Goal: Task Accomplishment & Management: Manage account settings

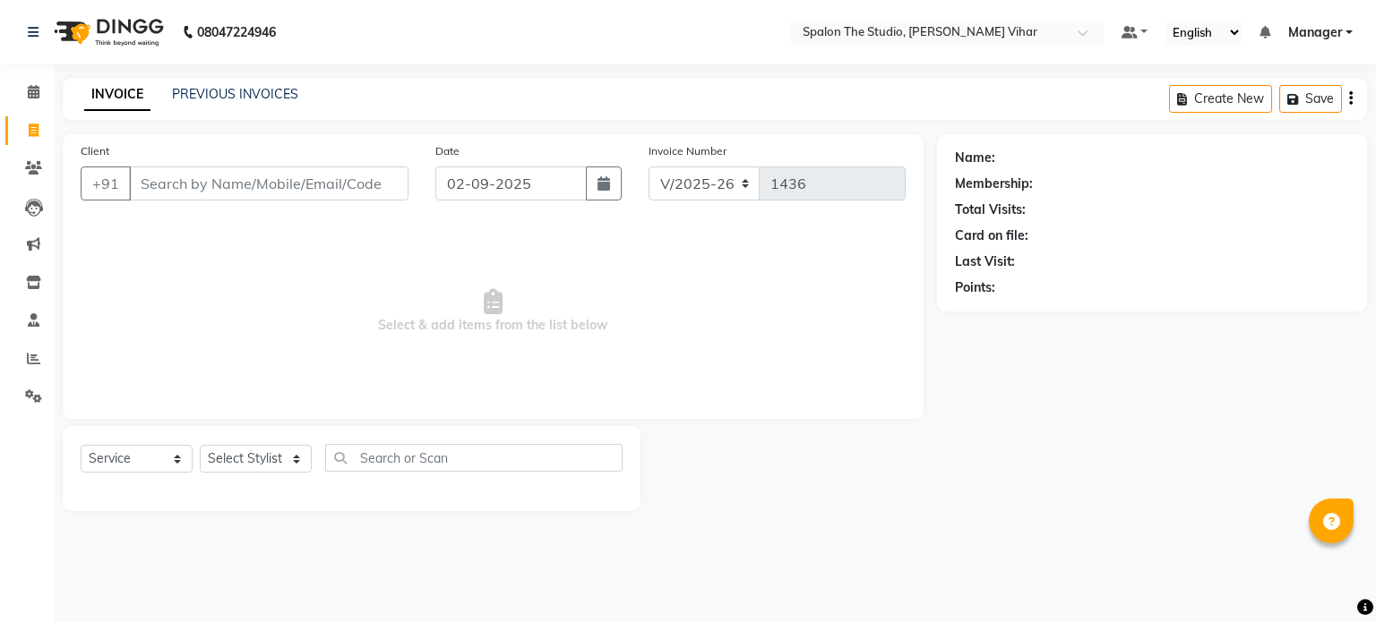
select select "903"
select select "service"
click at [246, 186] on input "Client" at bounding box center [268, 184] width 279 height 34
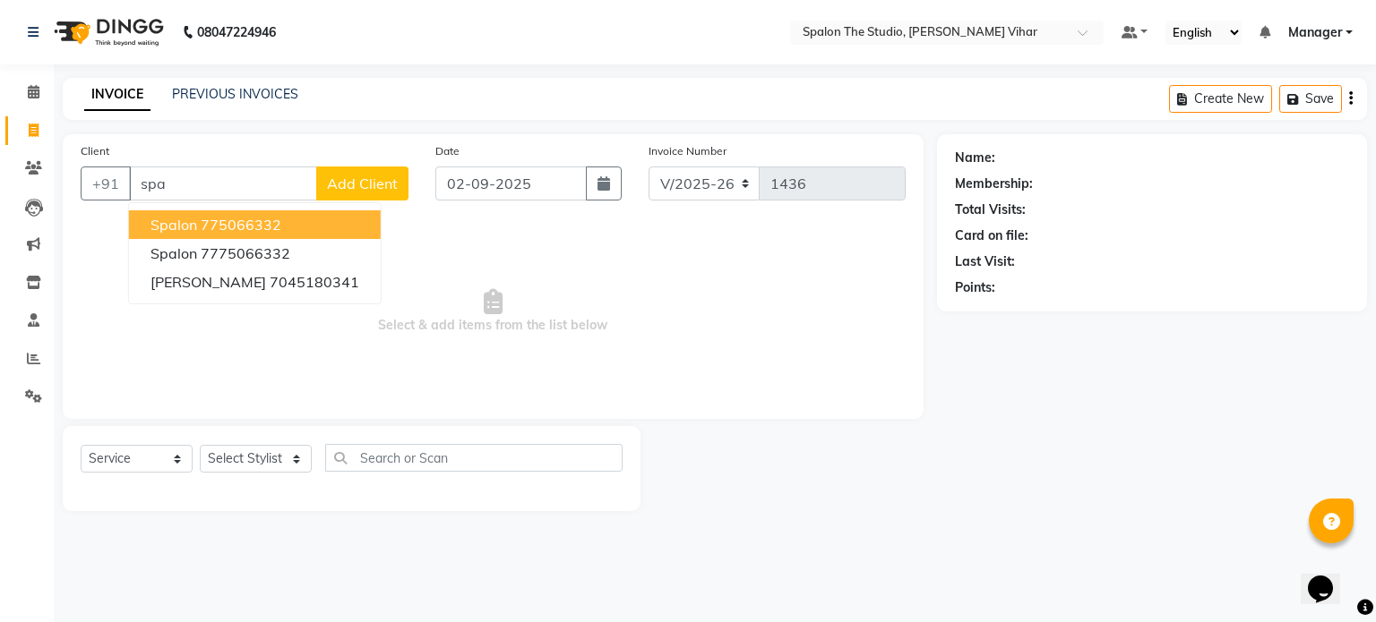
click at [276, 221] on ngb-highlight "775066332" at bounding box center [241, 225] width 81 height 18
type input "775066332"
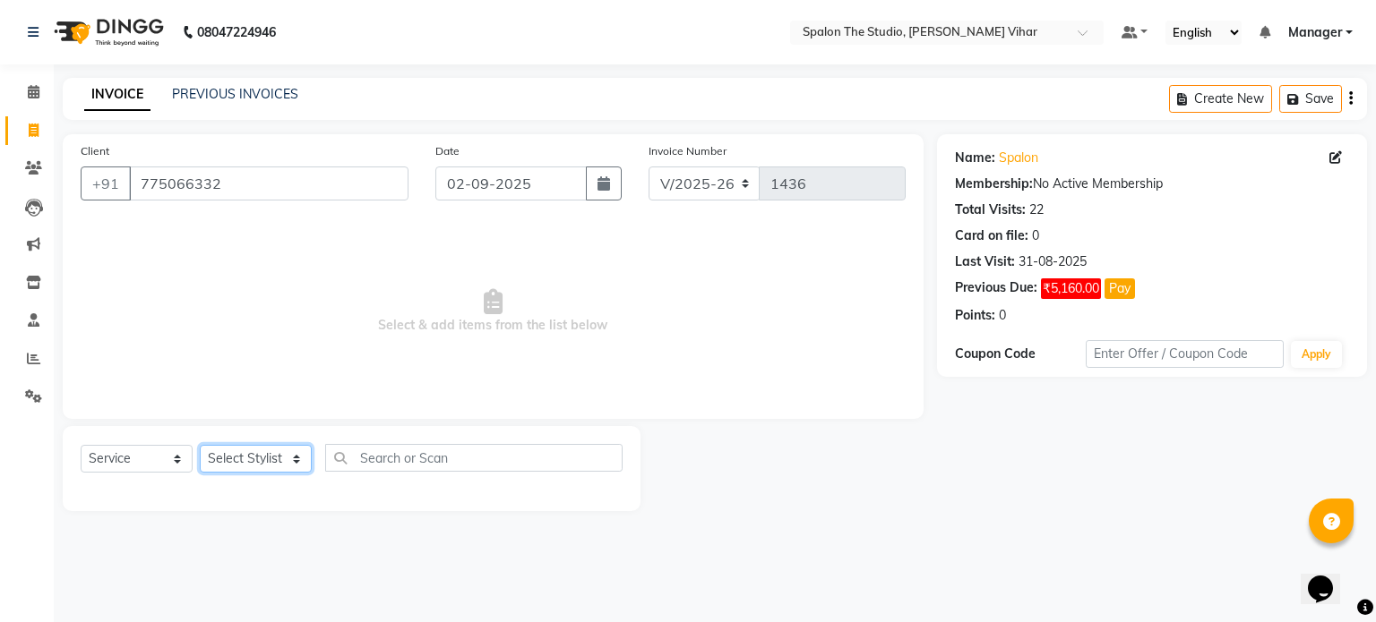
click at [254, 463] on select "Select Stylist Aarti [PERSON_NAME] Gernal [PERSON_NAME] Manager navazish [PERSO…" at bounding box center [256, 459] width 112 height 28
select select "88671"
click at [200, 446] on select "Select Stylist Aarti [PERSON_NAME] Gernal [PERSON_NAME] Manager navazish [PERSO…" at bounding box center [256, 459] width 112 height 28
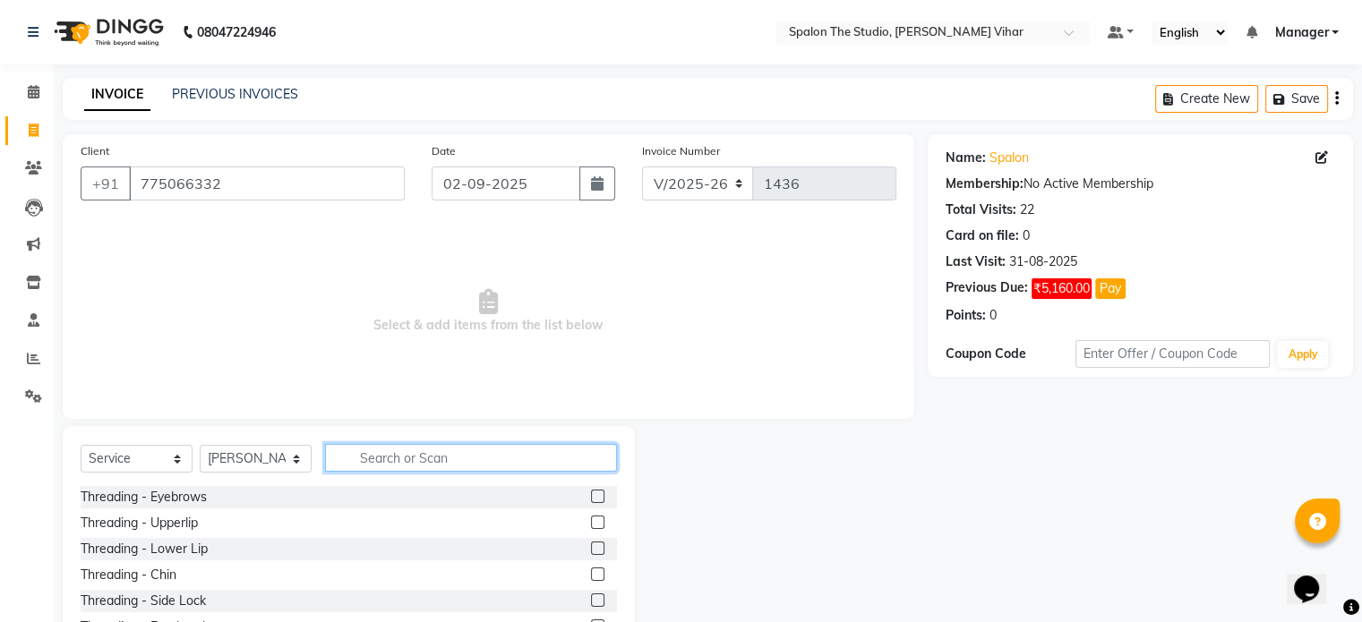
click at [359, 453] on input "text" at bounding box center [471, 458] width 292 height 28
type input "cut"
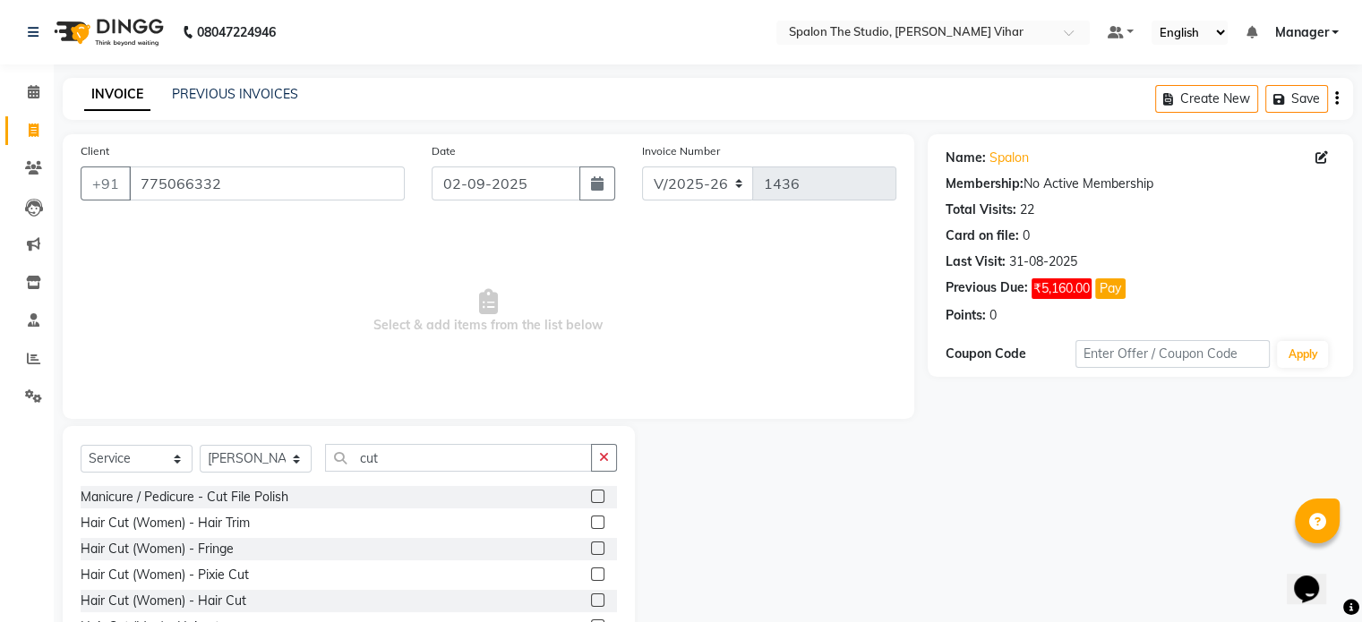
click at [591, 526] on label at bounding box center [597, 522] width 13 height 13
click at [591, 526] on input "checkbox" at bounding box center [597, 524] width 12 height 12
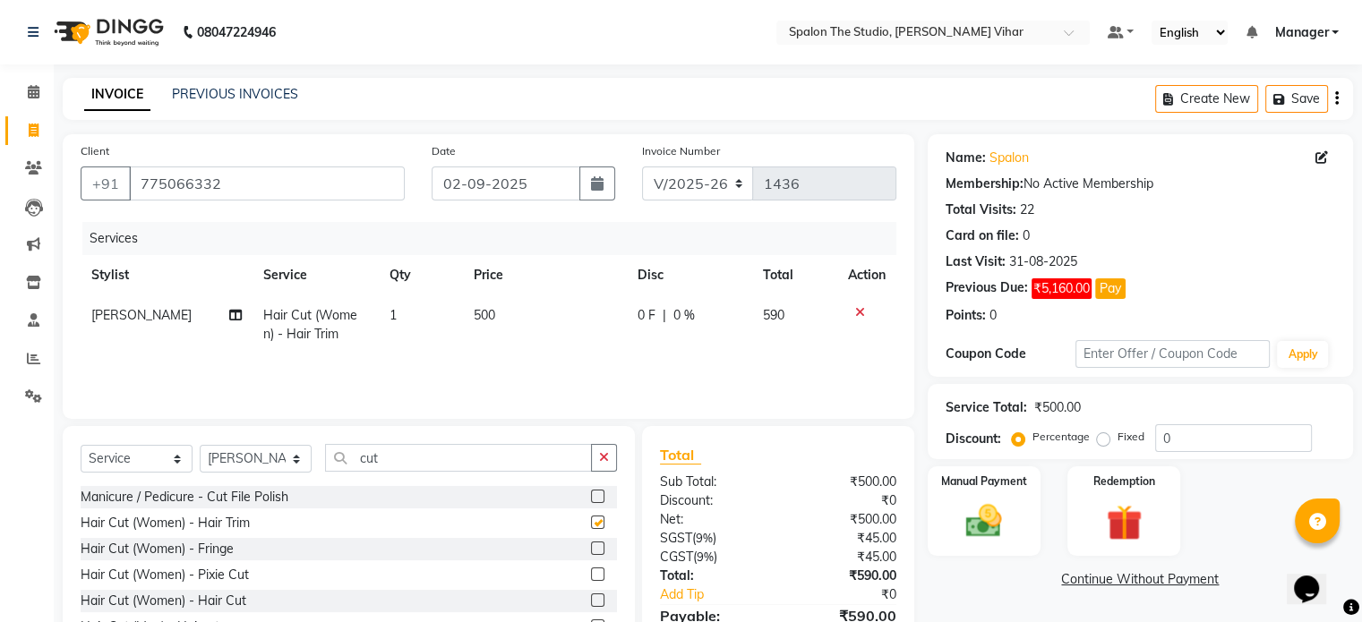
checkbox input "false"
click at [591, 603] on label at bounding box center [597, 600] width 13 height 13
click at [591, 603] on input "checkbox" at bounding box center [597, 602] width 12 height 12
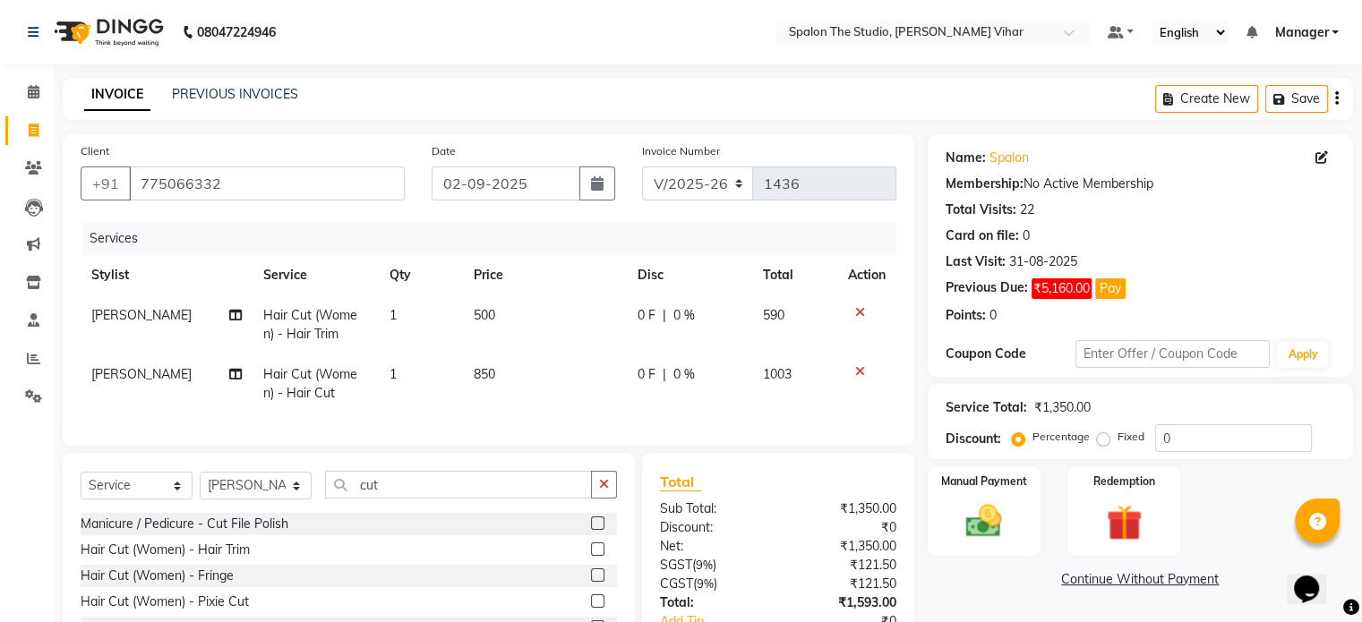
checkbox input "false"
click at [864, 373] on div at bounding box center [867, 371] width 38 height 13
click at [862, 372] on icon at bounding box center [860, 371] width 10 height 13
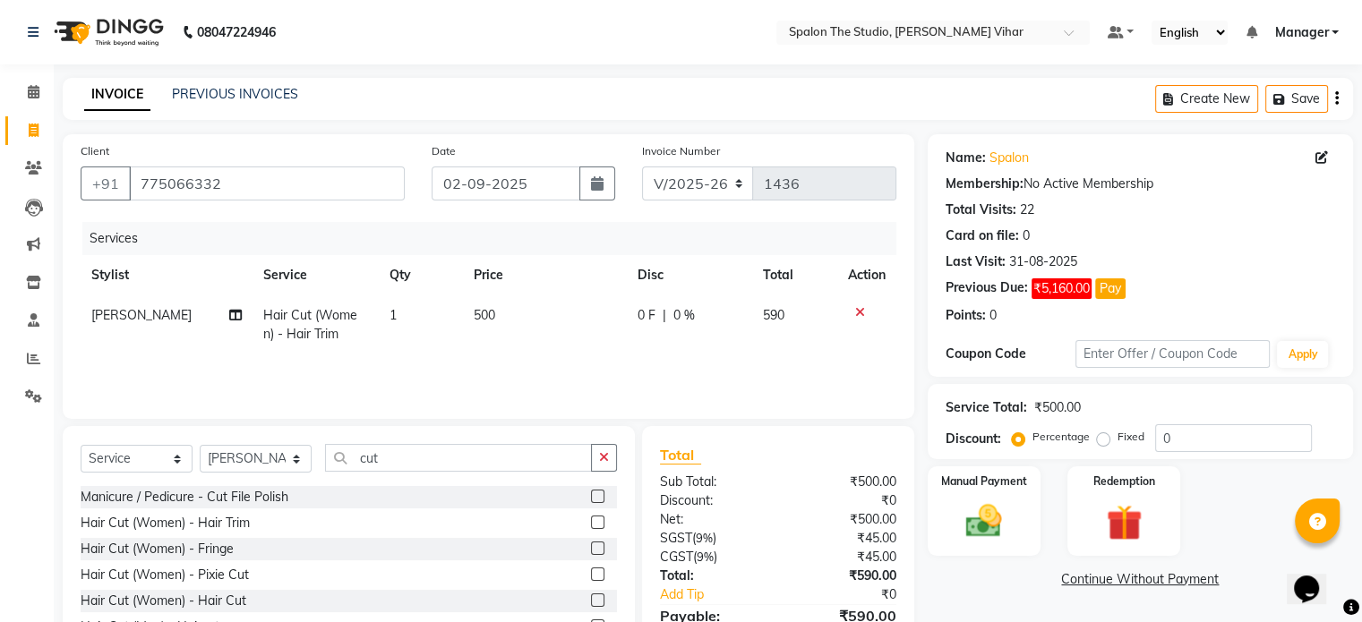
click at [322, 318] on span "Hair Cut (Women) - Hair Trim" at bounding box center [310, 324] width 94 height 35
select select "88671"
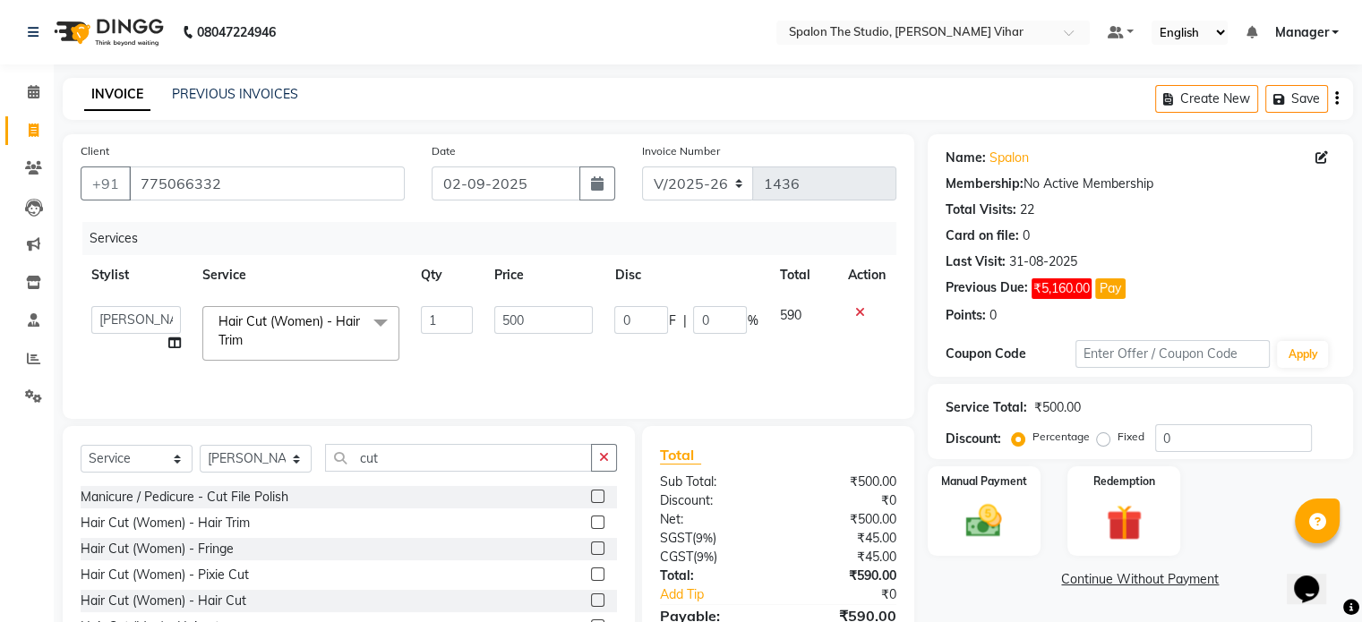
click at [322, 318] on span "Hair Cut (Women) - Hair Trim" at bounding box center [290, 330] width 142 height 35
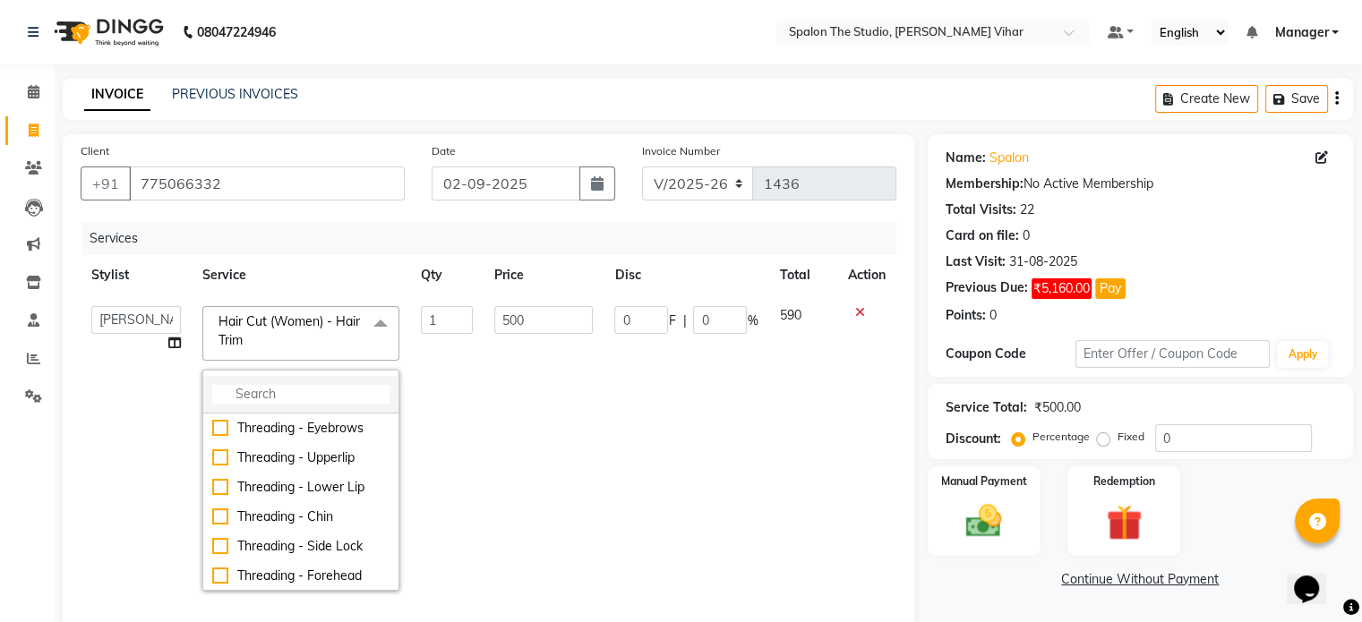
click at [376, 397] on input "multiselect-search" at bounding box center [300, 394] width 177 height 19
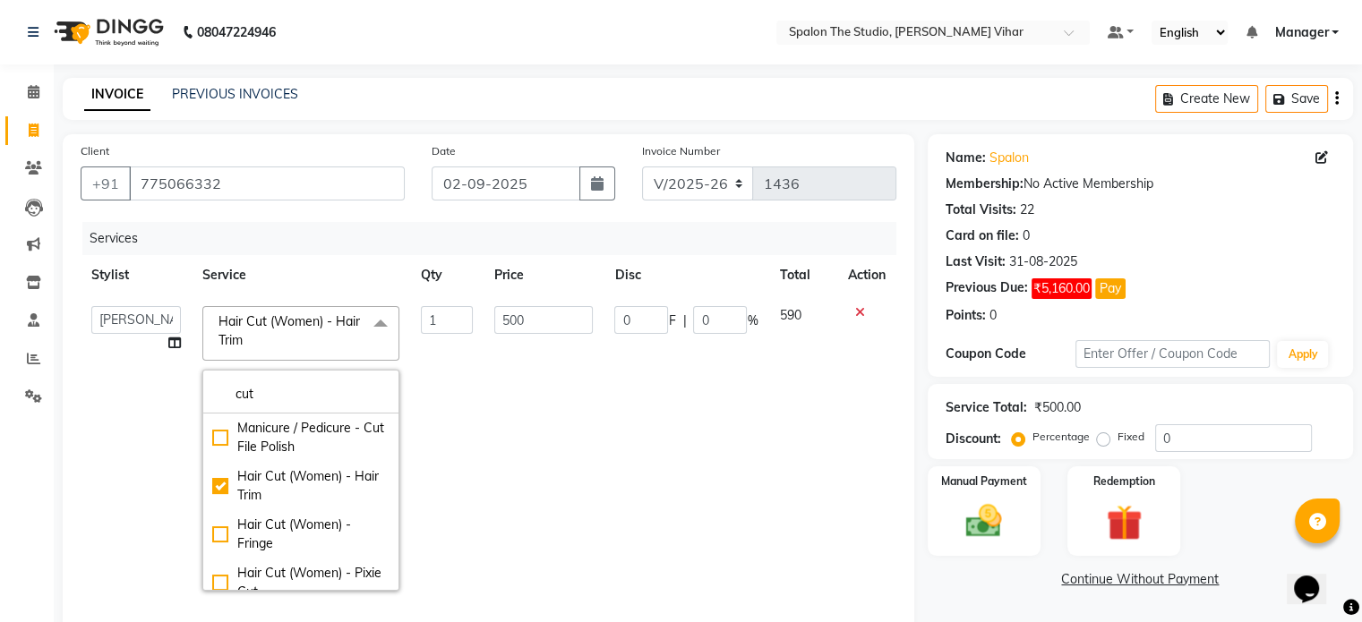
type input "cut"
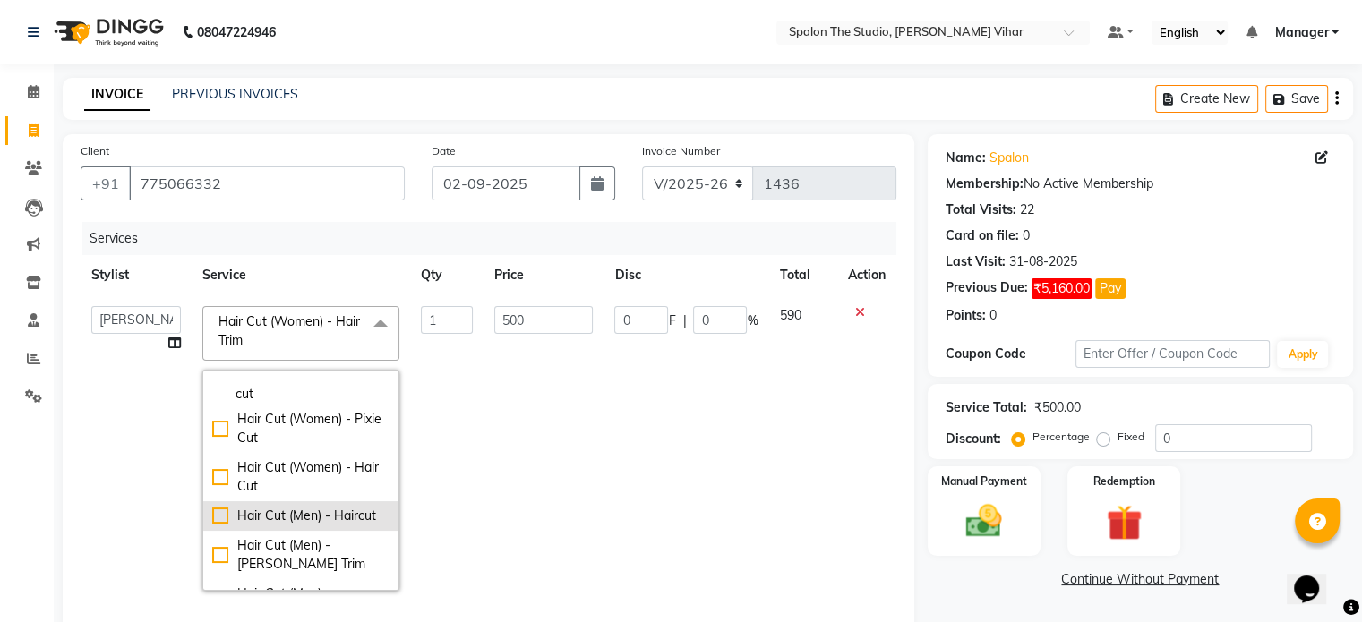
click at [216, 519] on div "Hair Cut (Men) - Haircut" at bounding box center [300, 516] width 177 height 19
checkbox input "false"
checkbox input "true"
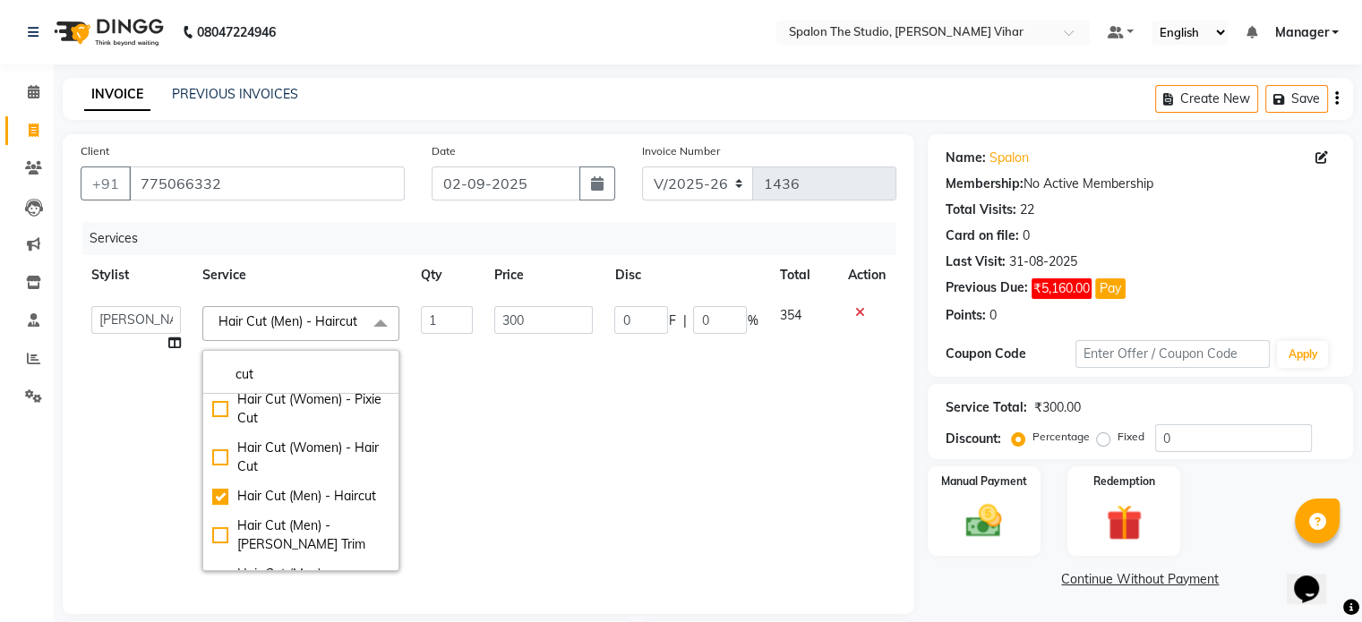
click at [578, 391] on td "300" at bounding box center [544, 439] width 120 height 287
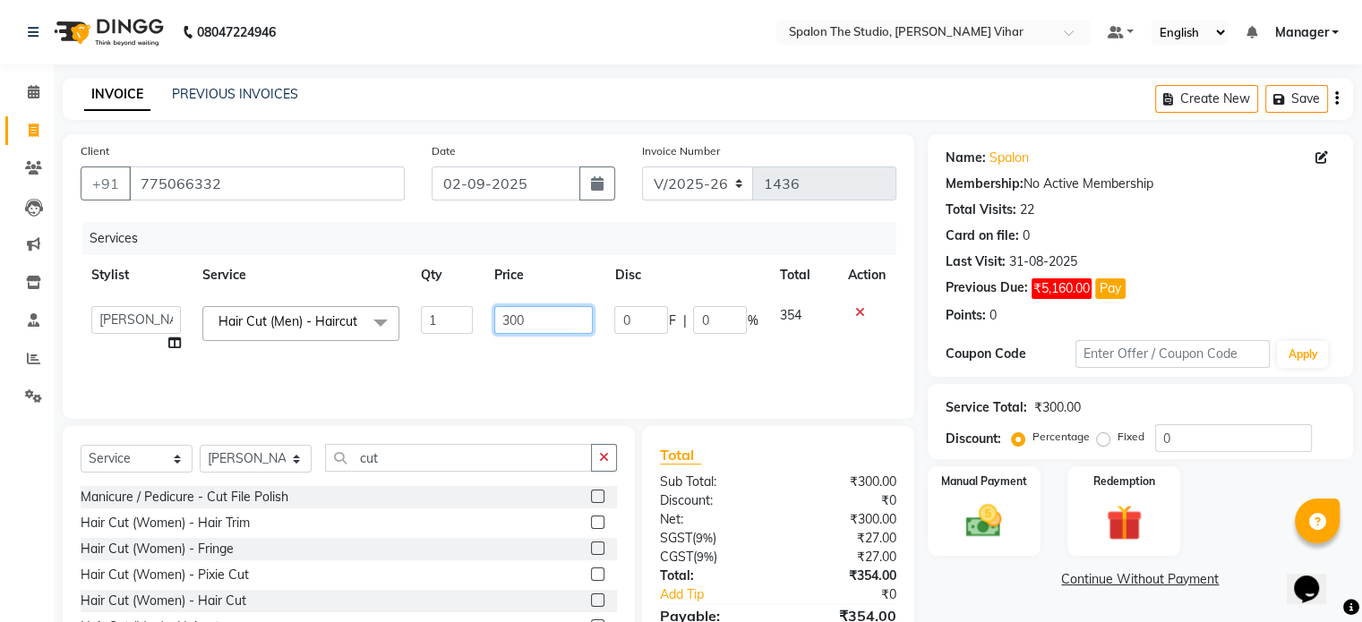
click at [532, 328] on input "300" at bounding box center [543, 320] width 99 height 28
type input "3"
type input "200"
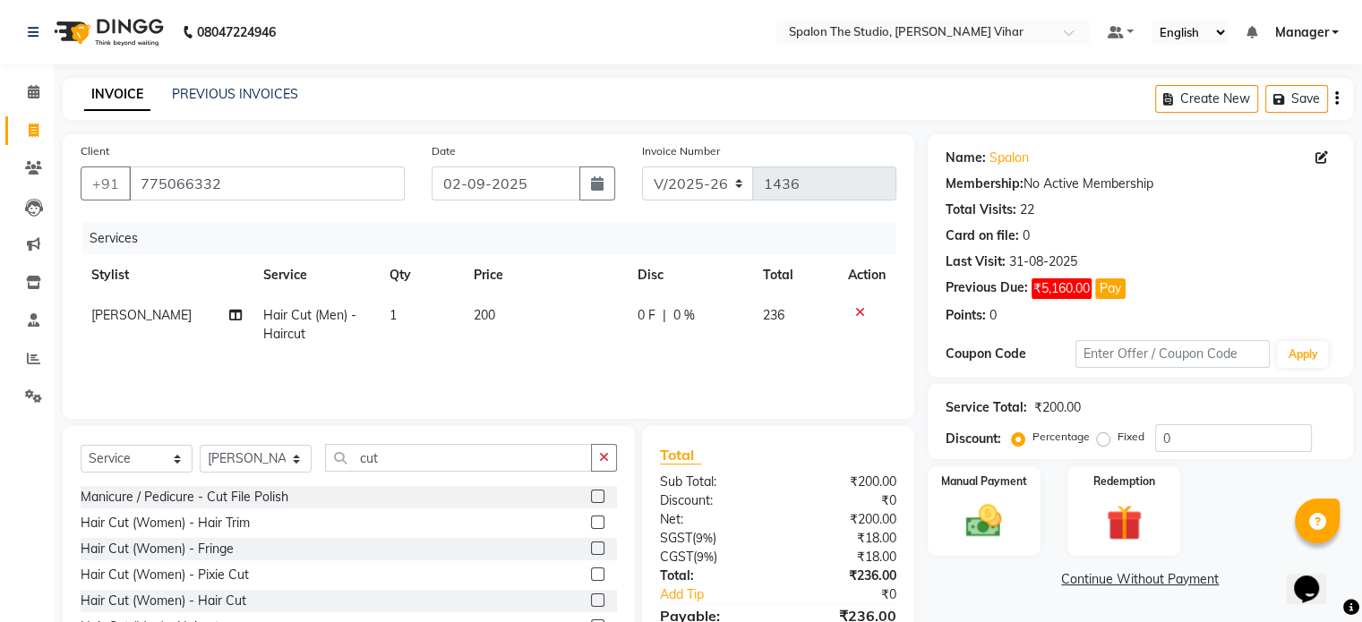
click at [1023, 601] on div "Name: Spalon Membership: No Active Membership Total Visits: 22 Card on file: 0 …" at bounding box center [1147, 412] width 439 height 556
click at [1003, 511] on img at bounding box center [984, 522] width 60 height 43
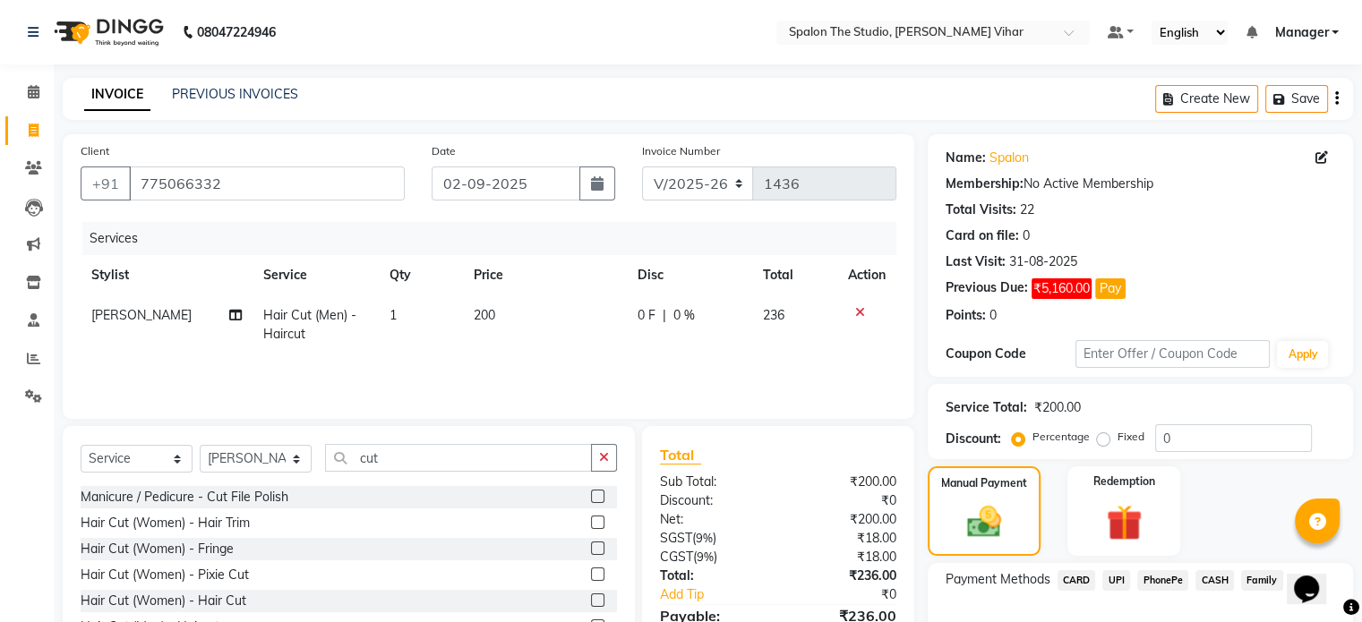
click at [1118, 580] on span "UPI" at bounding box center [1117, 581] width 28 height 21
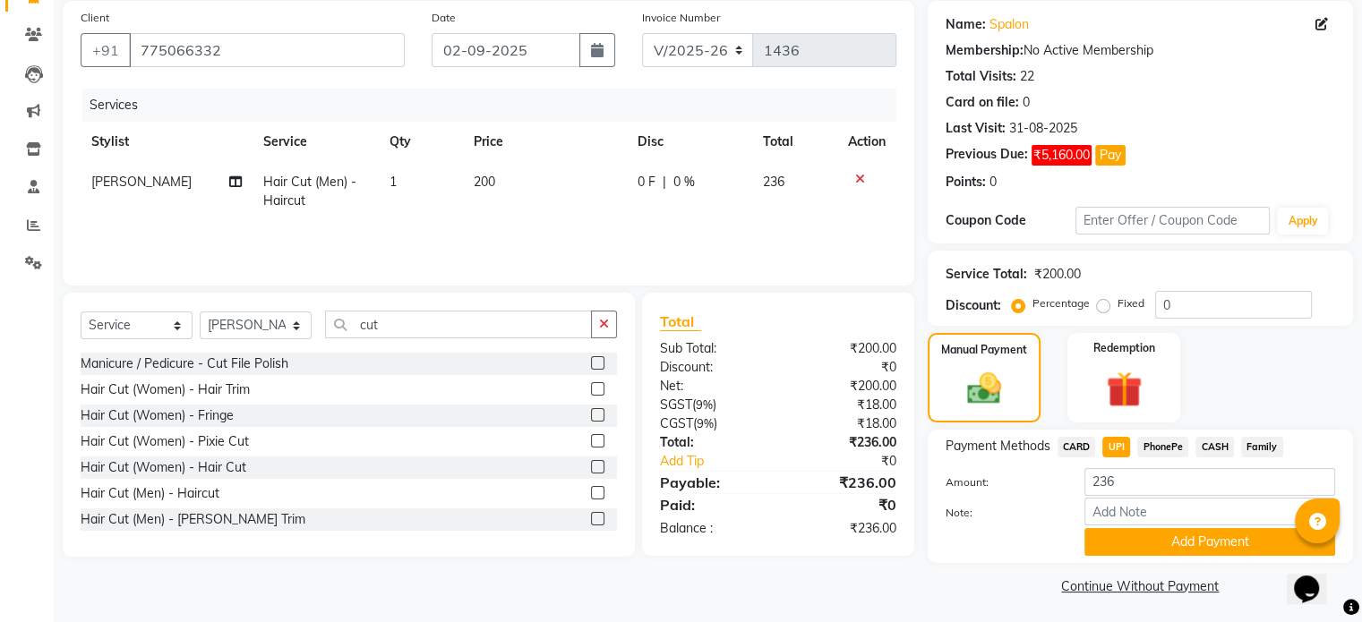
scroll to position [139, 0]
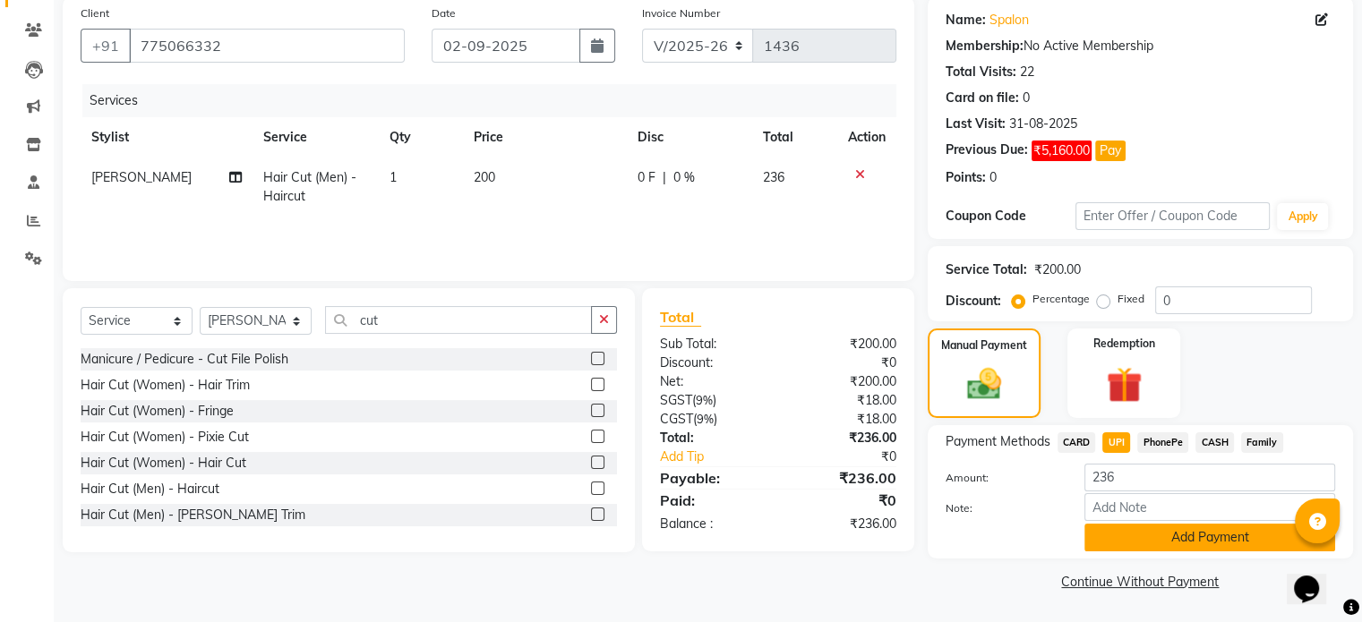
click at [1207, 531] on button "Add Payment" at bounding box center [1210, 538] width 251 height 28
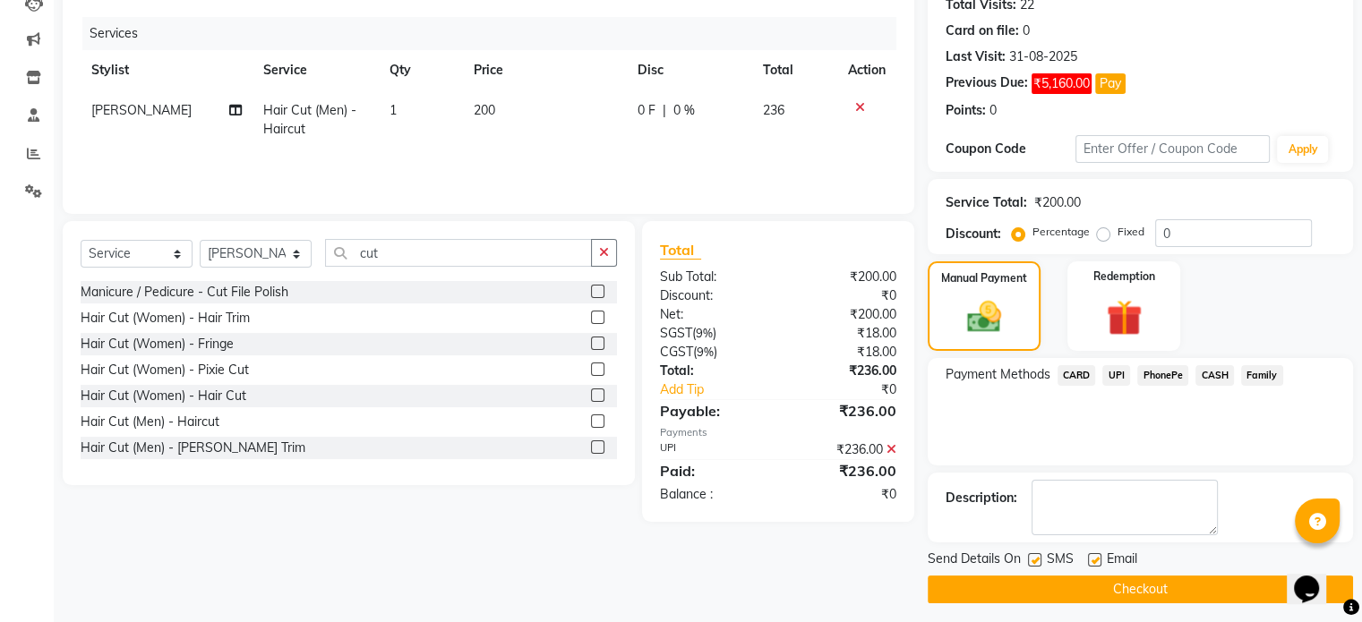
scroll to position [211, 0]
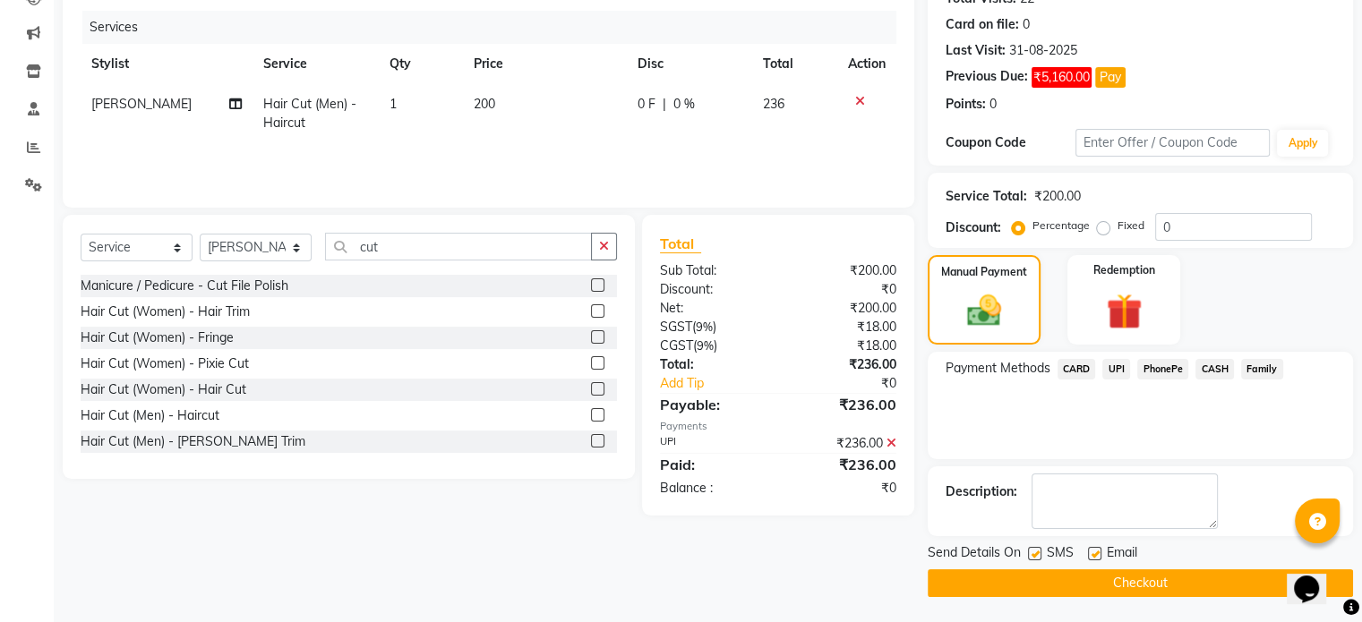
click at [1216, 578] on button "Checkout" at bounding box center [1140, 584] width 425 height 28
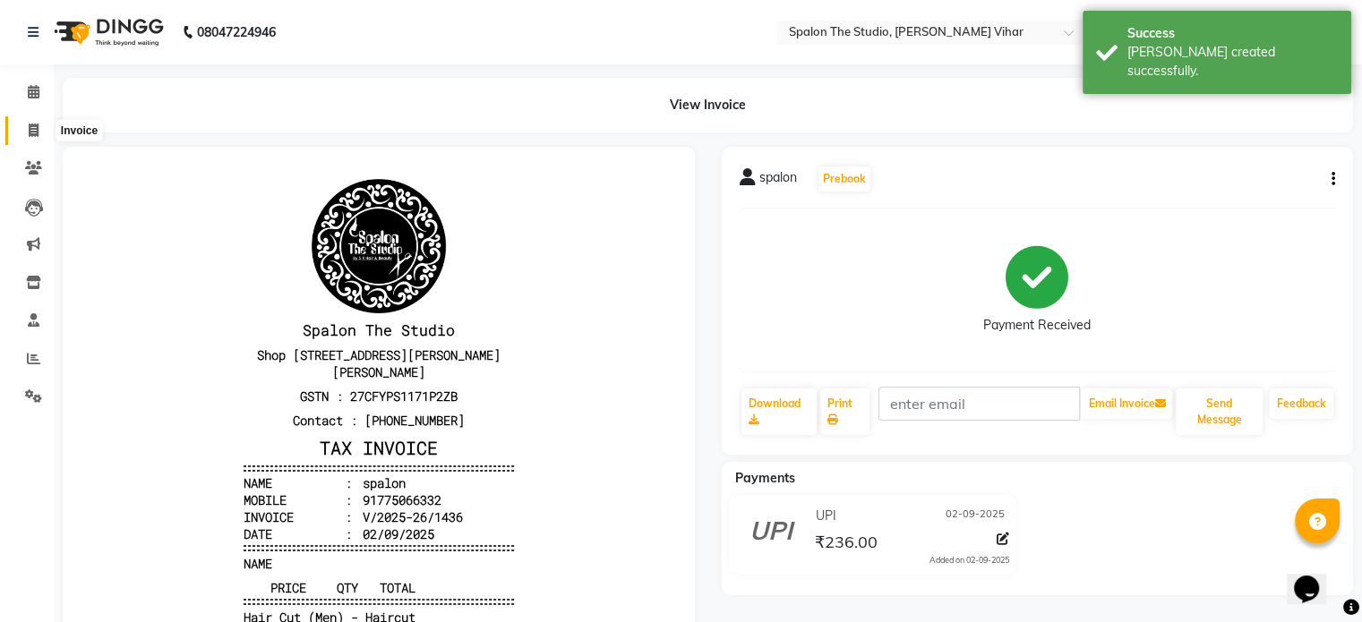
click at [36, 127] on icon at bounding box center [34, 130] width 10 height 13
select select "service"
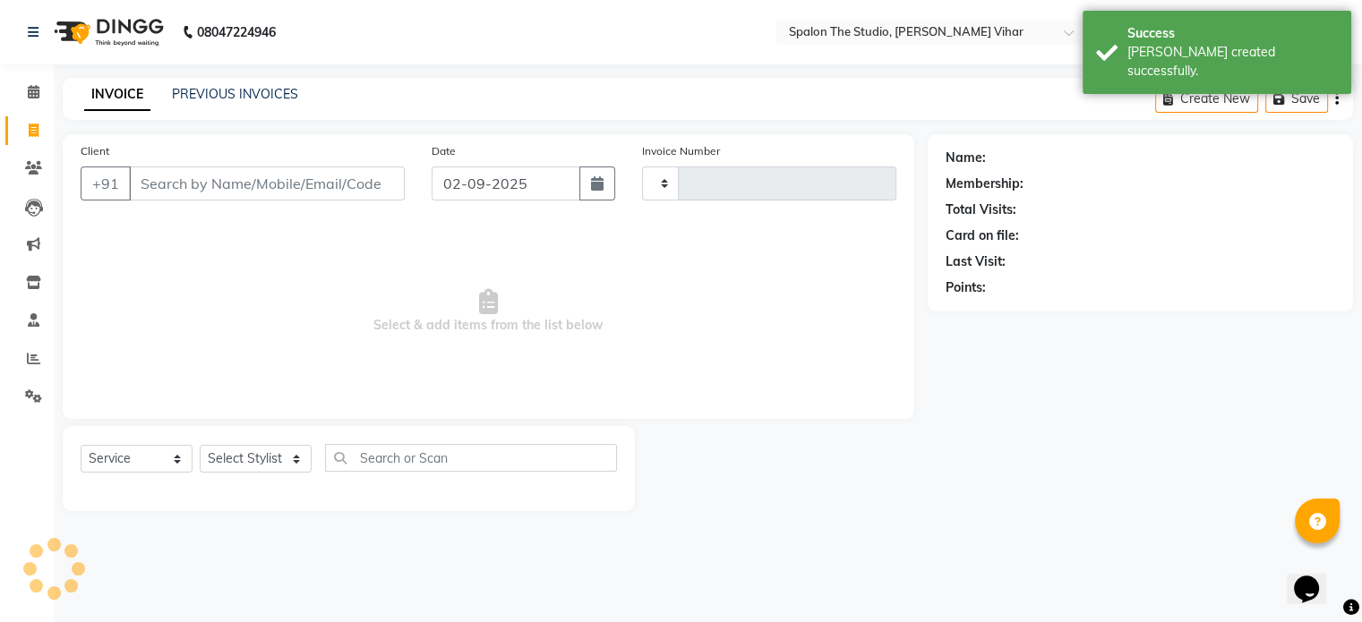
type input "1437"
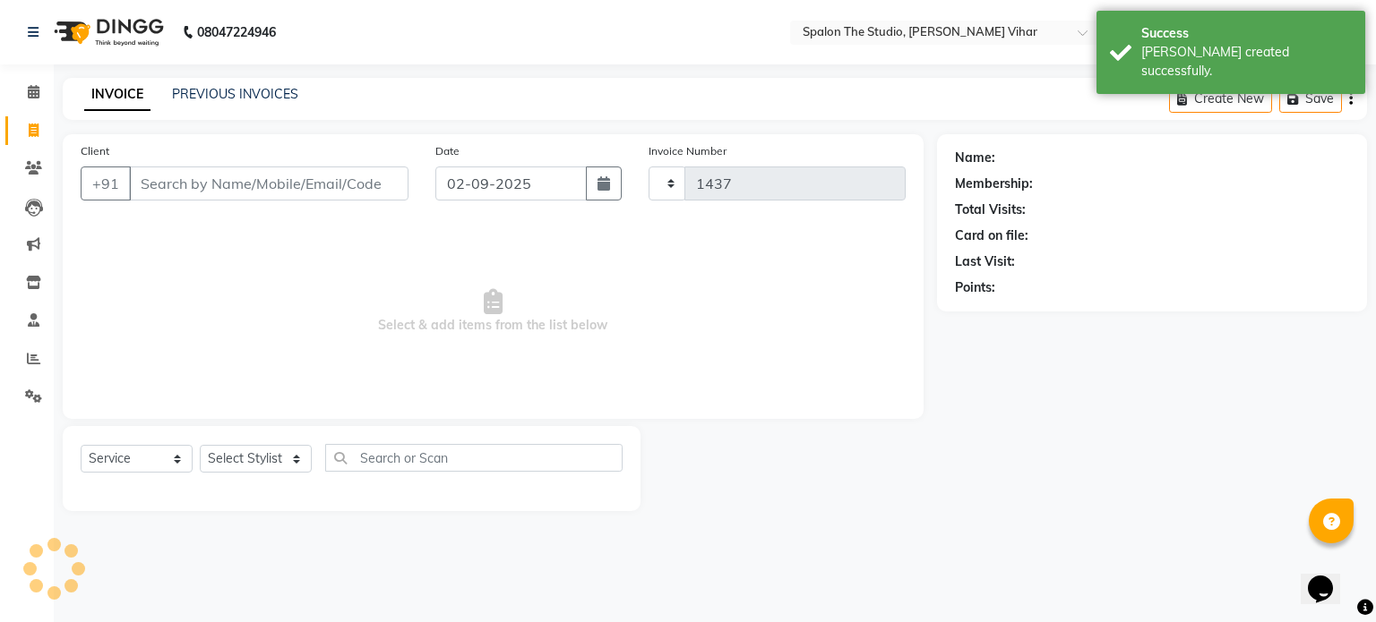
select select "903"
click at [155, 197] on input "Client" at bounding box center [268, 184] width 279 height 34
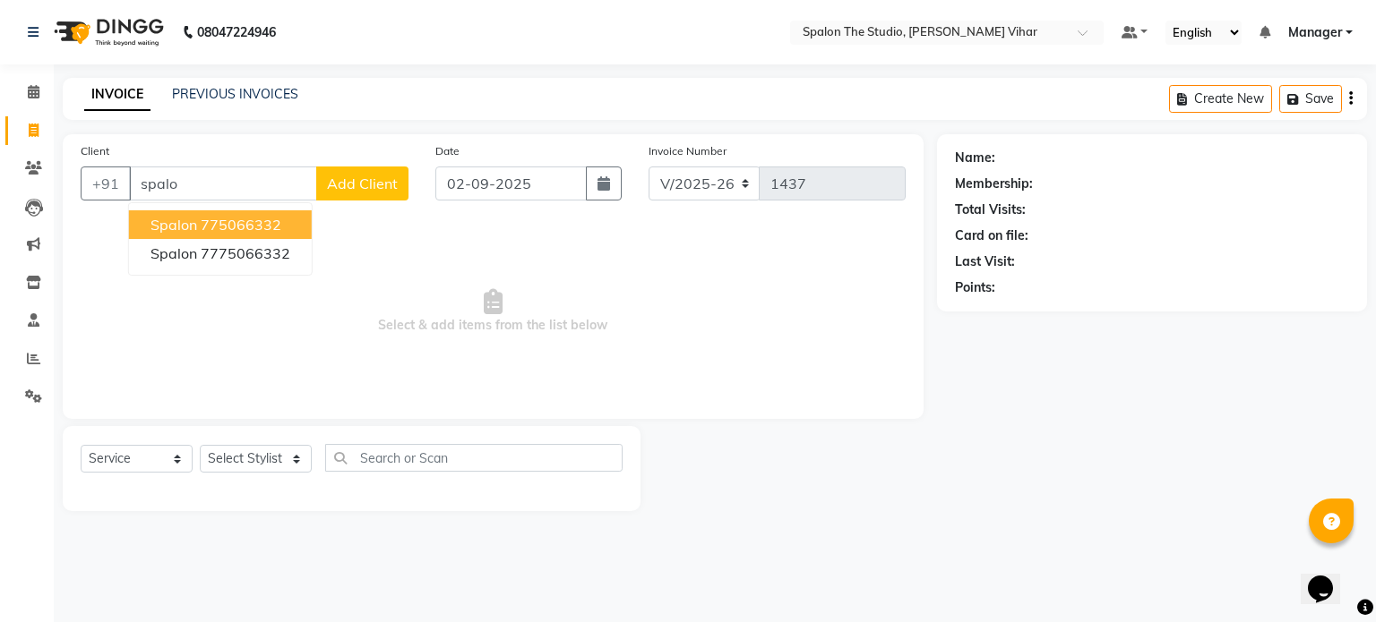
click at [261, 228] on ngb-highlight "775066332" at bounding box center [241, 225] width 81 height 18
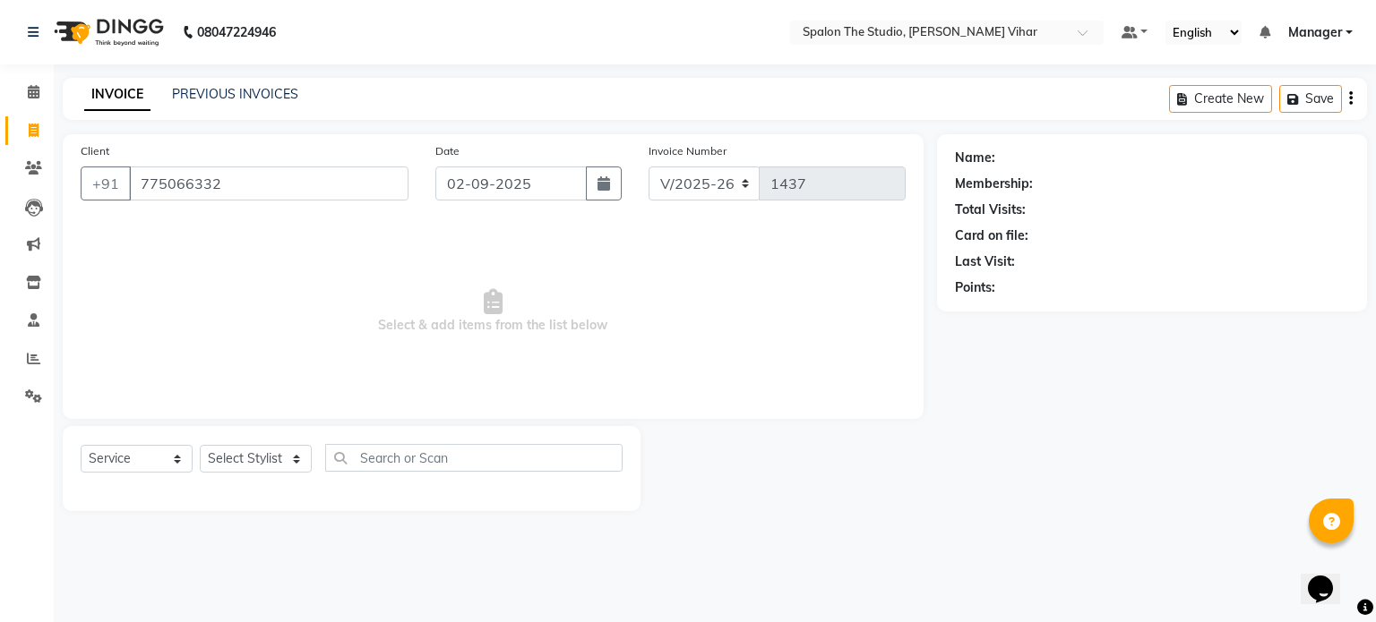
type input "775066332"
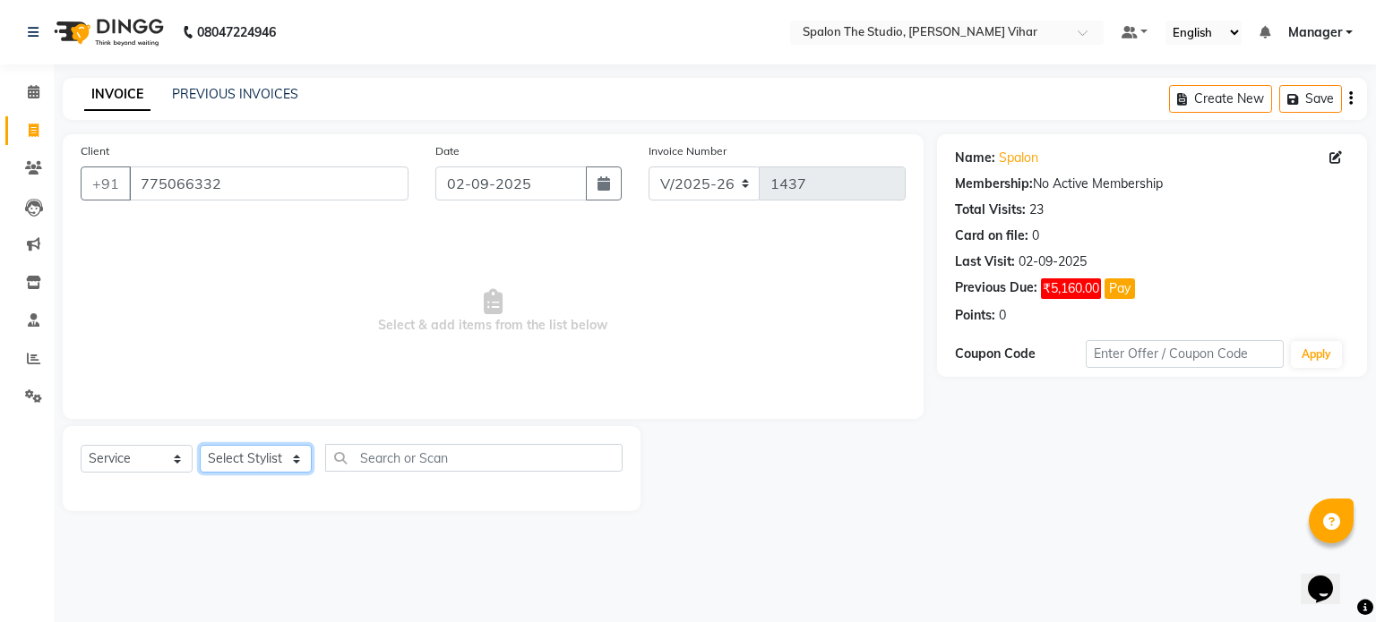
click at [287, 460] on select "Select Stylist Aarti [PERSON_NAME] Gernal [PERSON_NAME] Manager navazish [PERSO…" at bounding box center [256, 459] width 112 height 28
select select "63779"
click at [200, 446] on select "Select Stylist Aarti [PERSON_NAME] Gernal [PERSON_NAME] Manager navazish [PERSO…" at bounding box center [256, 459] width 112 height 28
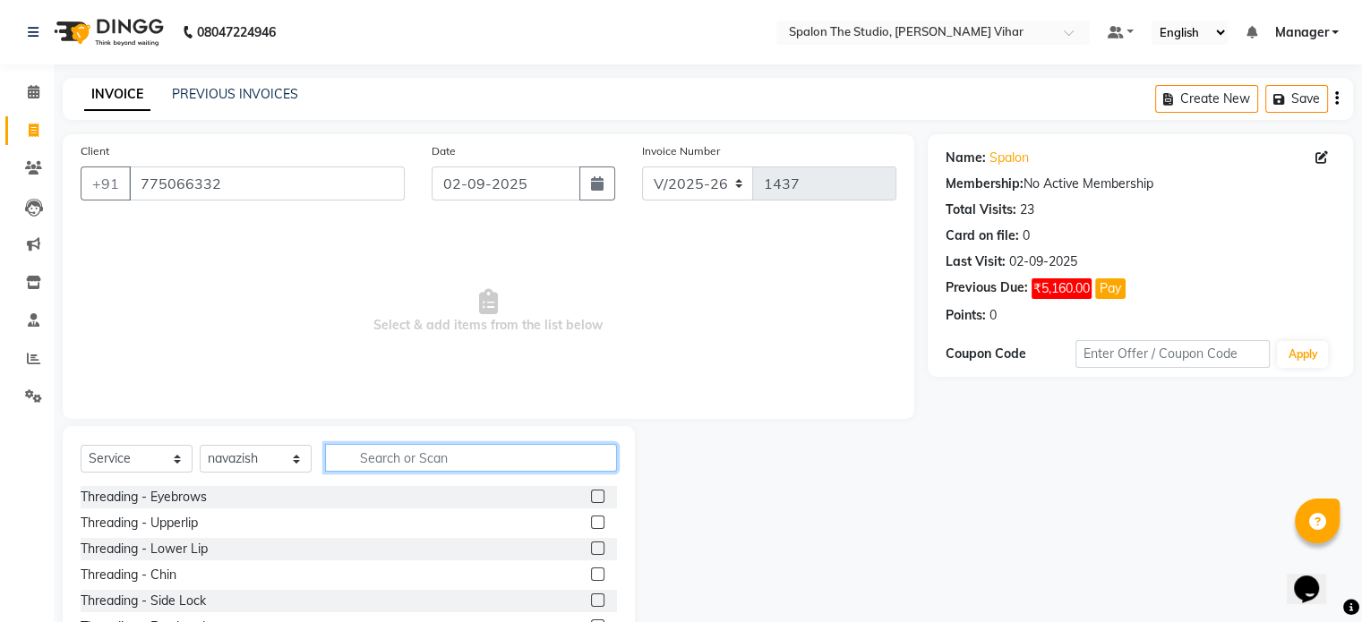
click at [419, 463] on input "text" at bounding box center [471, 458] width 292 height 28
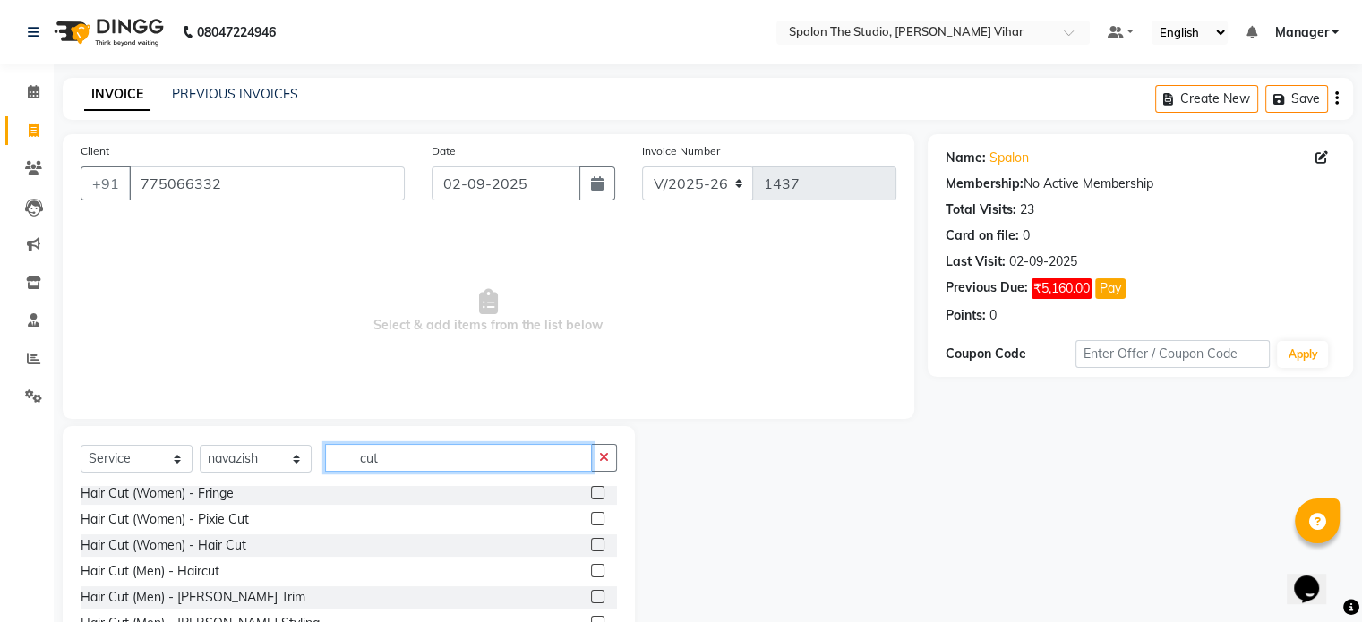
scroll to position [107, 0]
type input "cut"
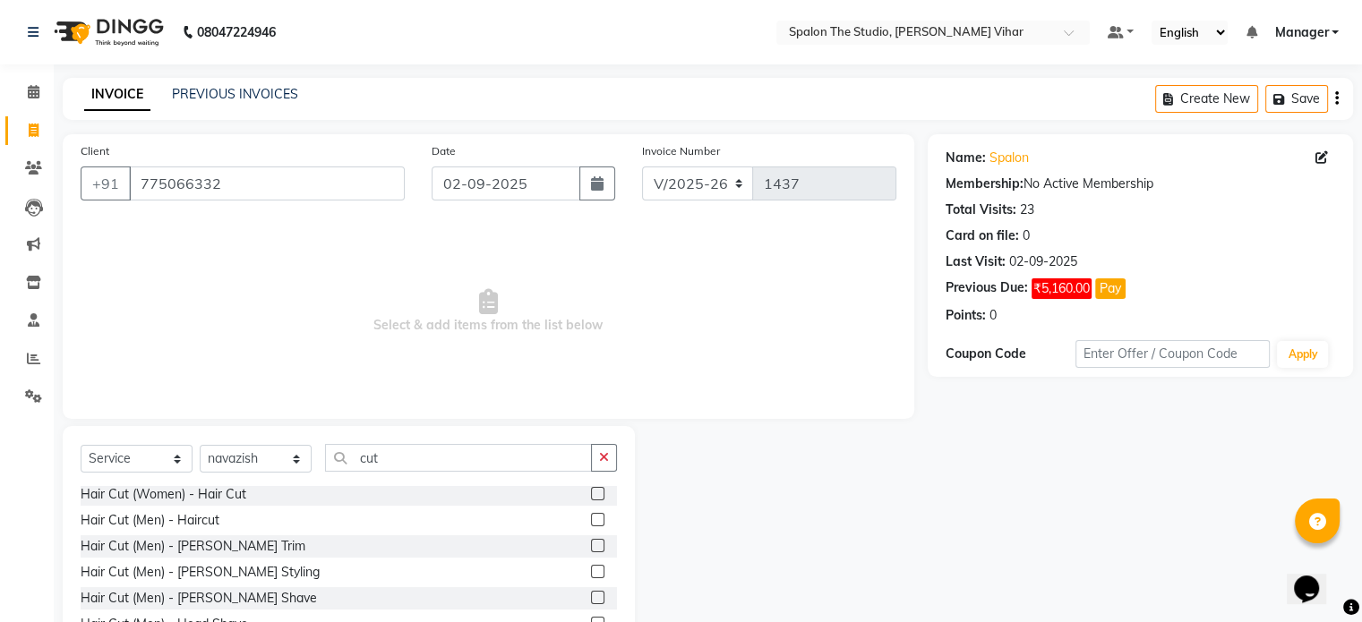
click at [591, 522] on label at bounding box center [597, 519] width 13 height 13
click at [591, 522] on input "checkbox" at bounding box center [597, 521] width 12 height 12
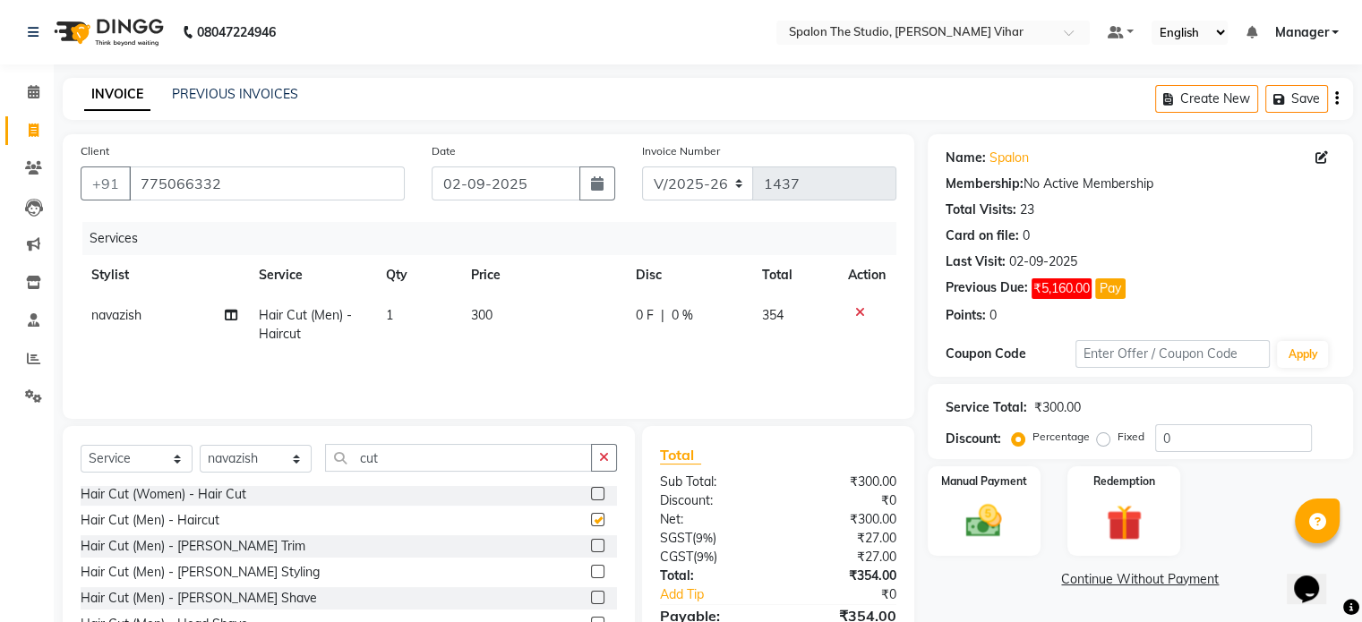
checkbox input "false"
click at [516, 312] on td "300" at bounding box center [542, 325] width 166 height 59
select select "63779"
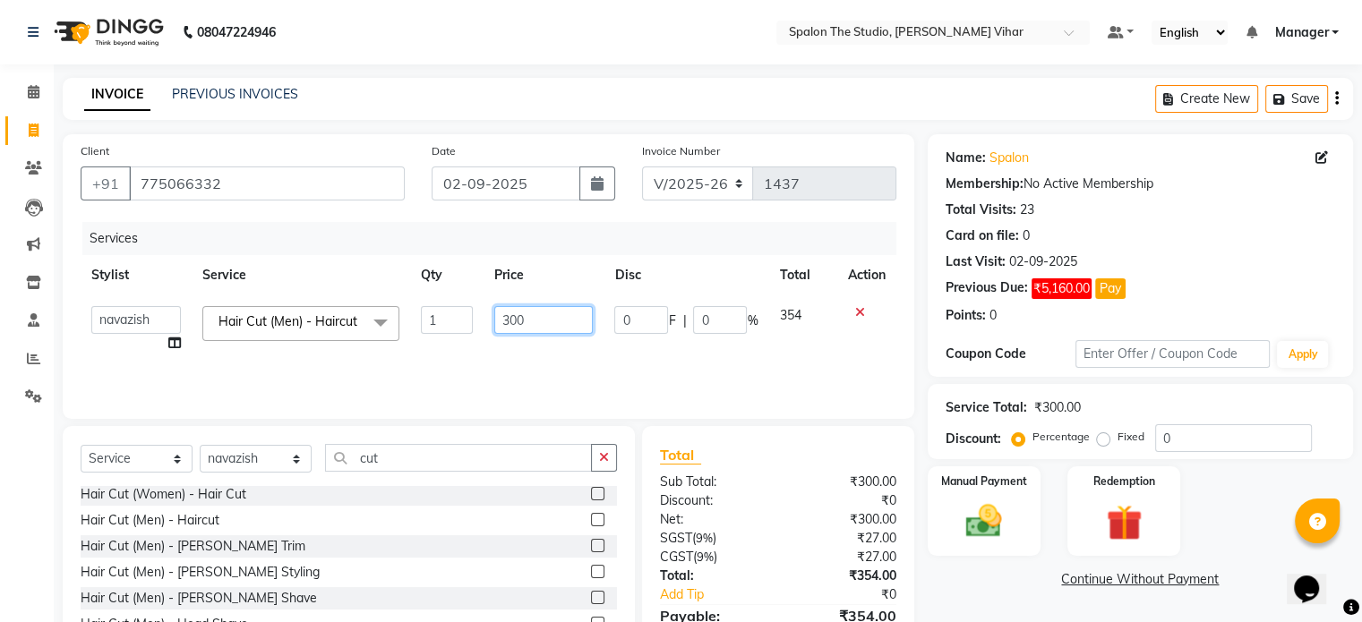
click at [517, 321] on input "300" at bounding box center [543, 320] width 99 height 28
type input "330"
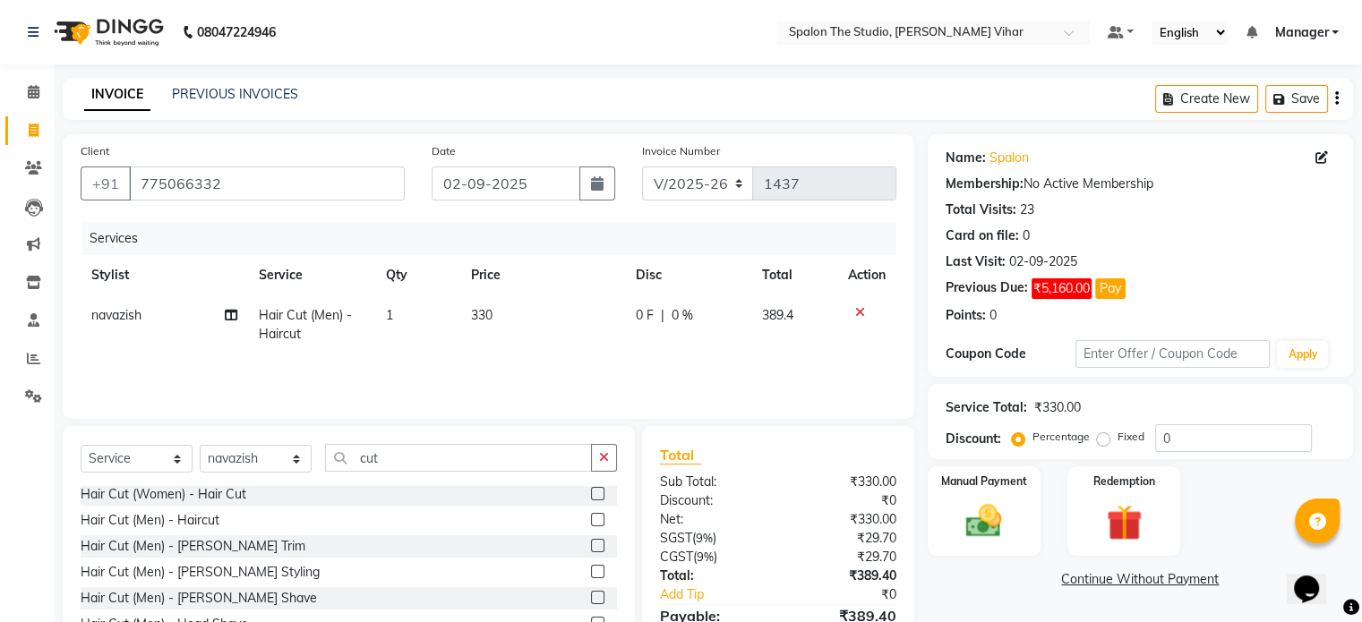
click at [1220, 516] on div "Manual Payment Redemption" at bounding box center [1140, 512] width 452 height 90
click at [509, 312] on td "330" at bounding box center [542, 325] width 166 height 59
select select "63779"
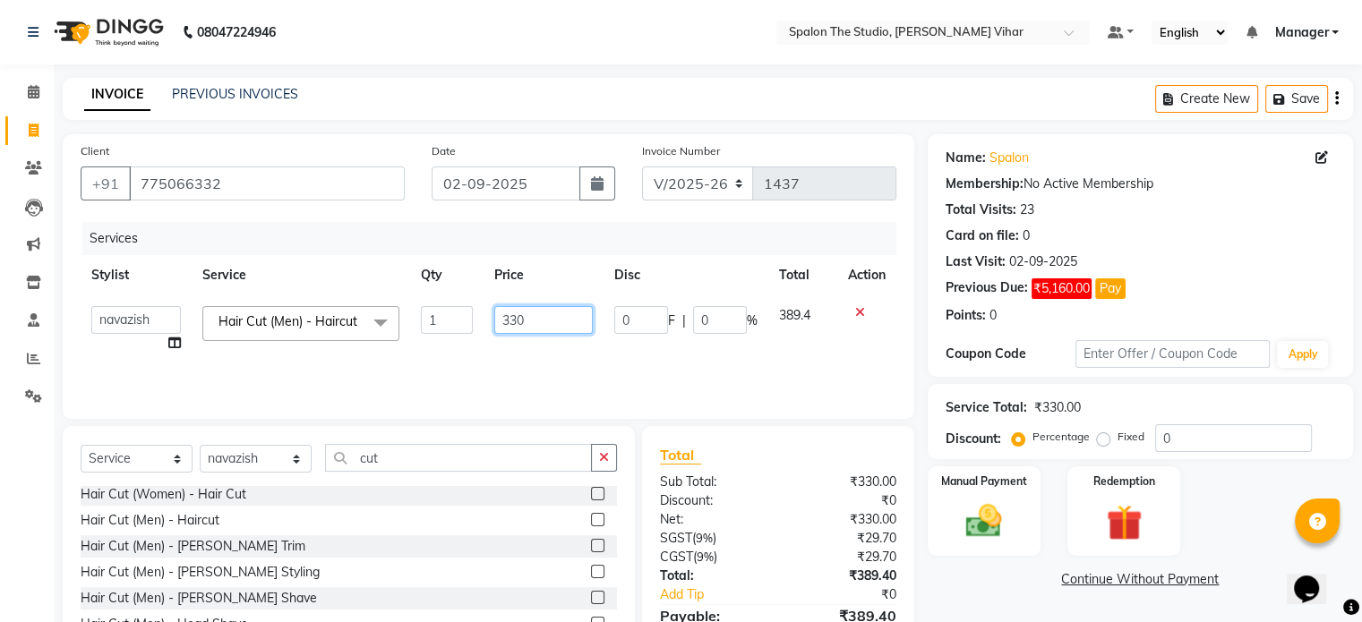
click at [536, 318] on input "330" at bounding box center [543, 320] width 99 height 28
type input "340"
click at [1243, 539] on div "Manual Payment Redemption" at bounding box center [1140, 512] width 452 height 90
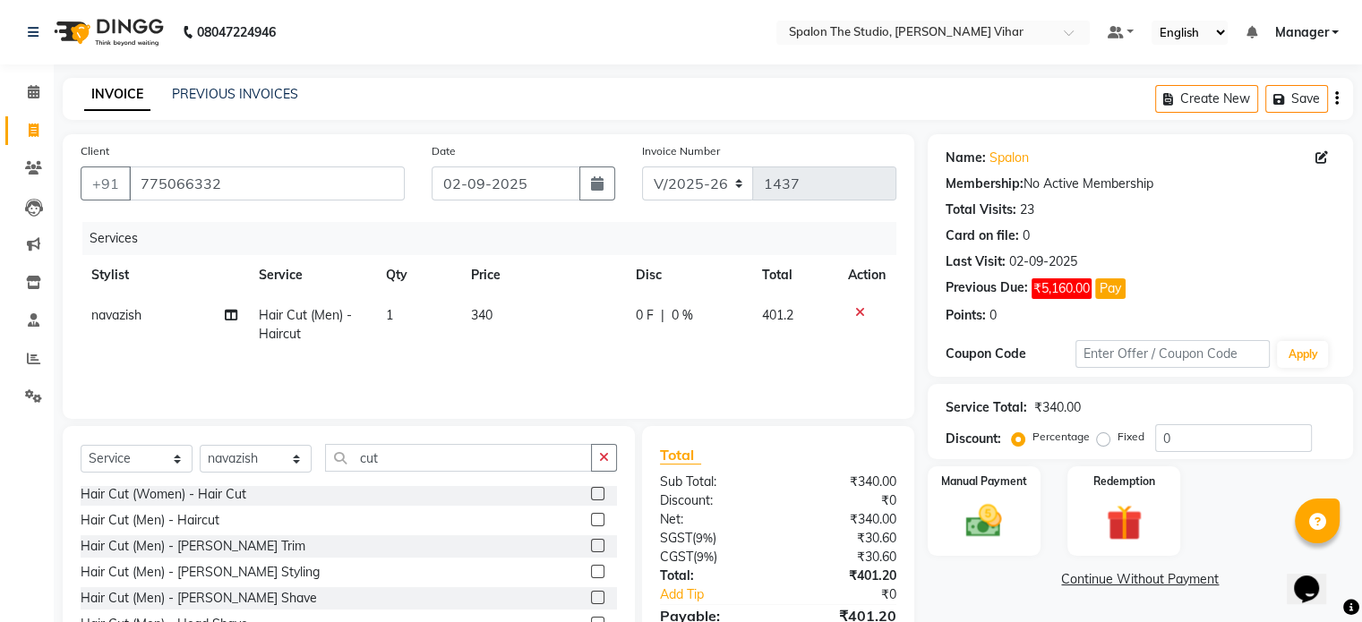
click at [518, 293] on th "Price" at bounding box center [542, 275] width 166 height 40
click at [521, 325] on td "340" at bounding box center [542, 325] width 166 height 59
select select "63779"
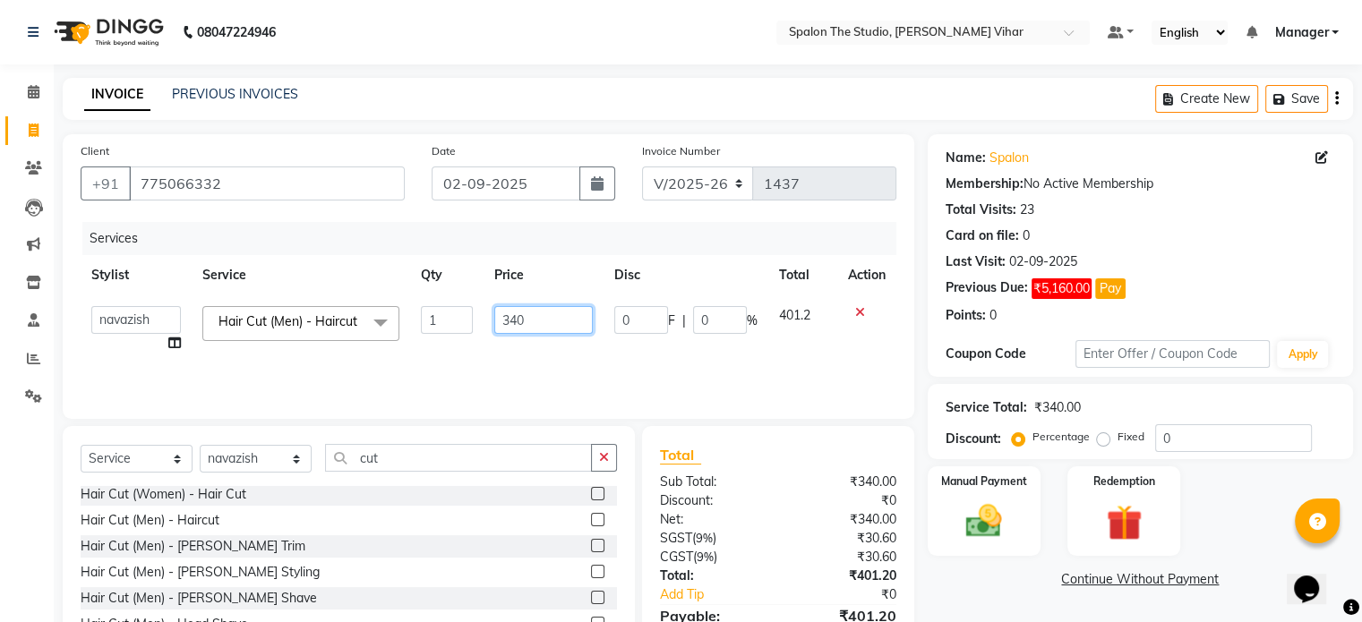
click at [531, 318] on input "340" at bounding box center [543, 320] width 99 height 28
type input "339"
click at [1021, 588] on link "Continue Without Payment" at bounding box center [1140, 580] width 418 height 19
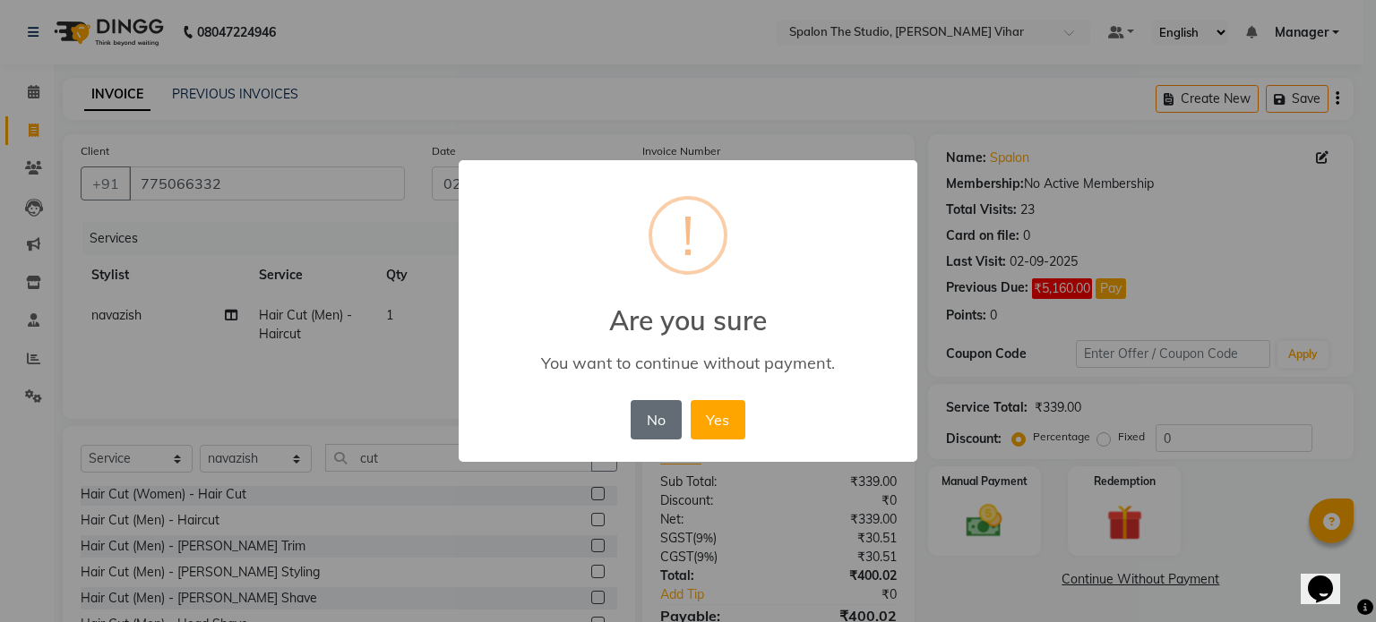
click at [665, 426] on button "No" at bounding box center [656, 419] width 50 height 39
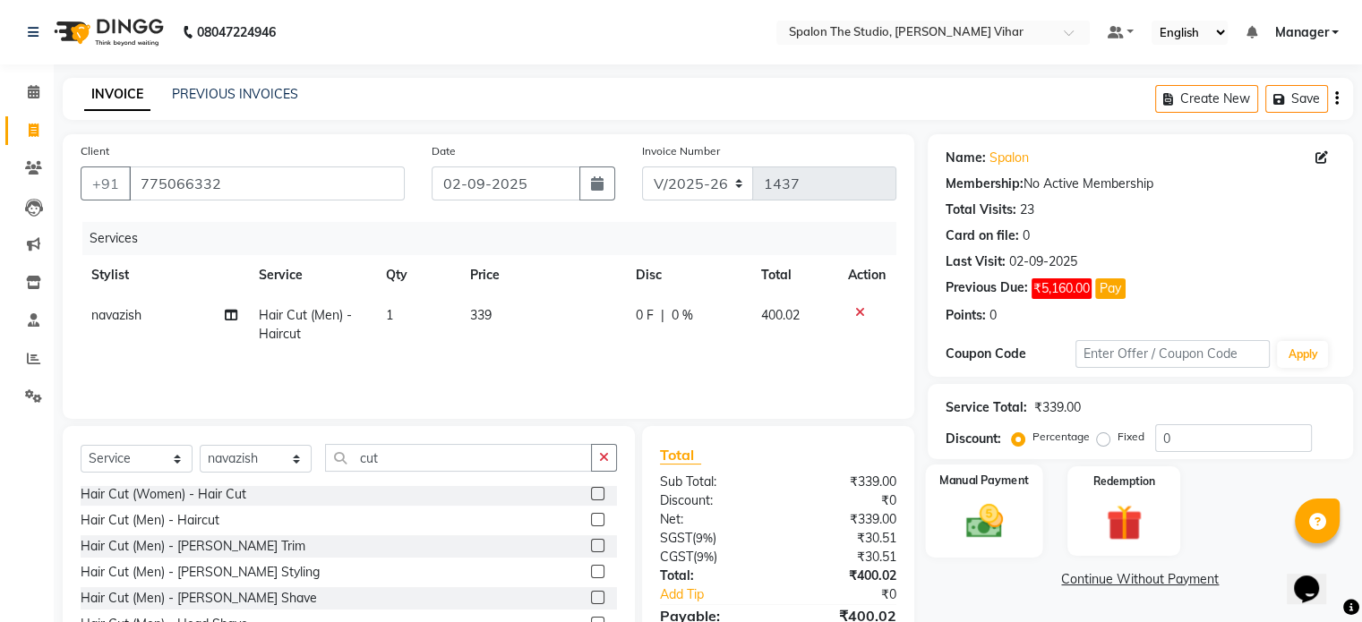
click at [1000, 516] on img at bounding box center [984, 522] width 60 height 43
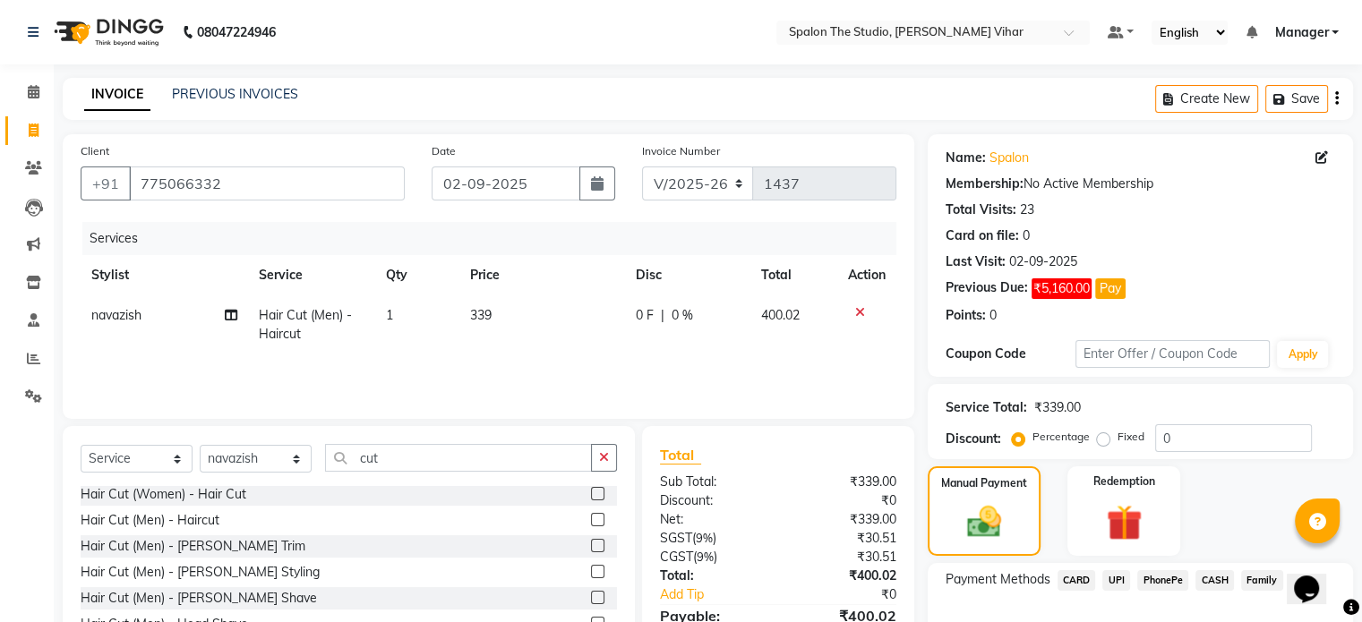
click at [1203, 579] on span "CASH" at bounding box center [1215, 581] width 39 height 21
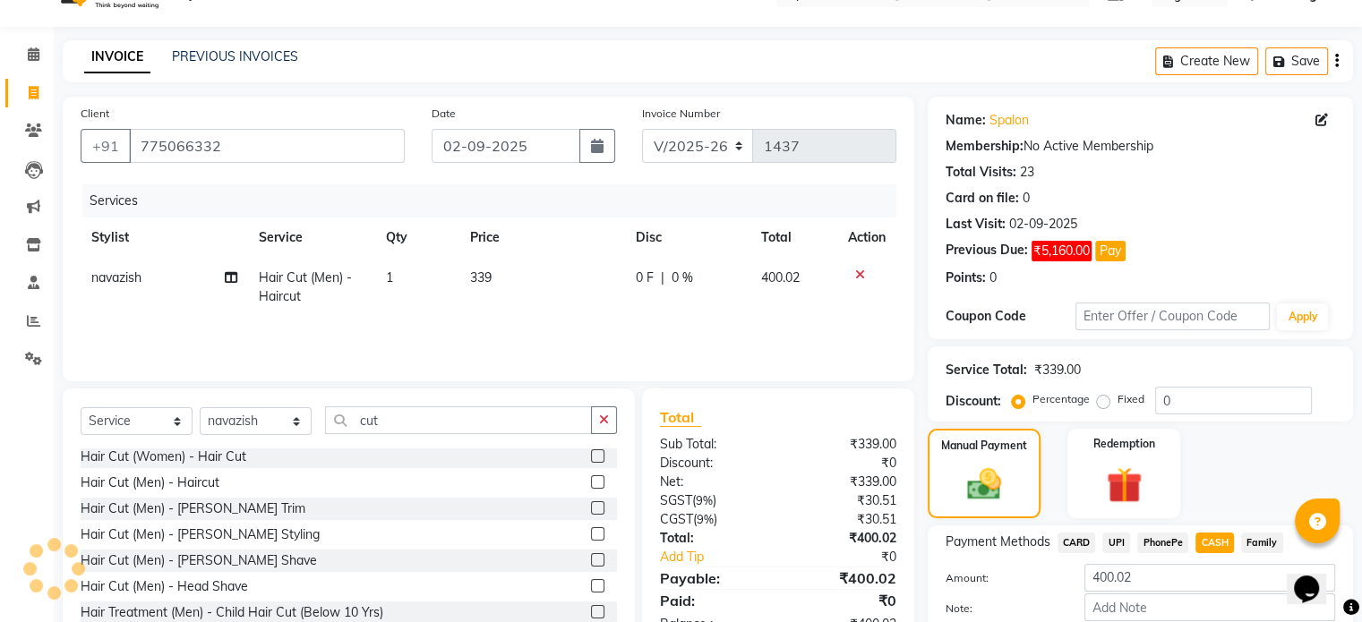
scroll to position [139, 0]
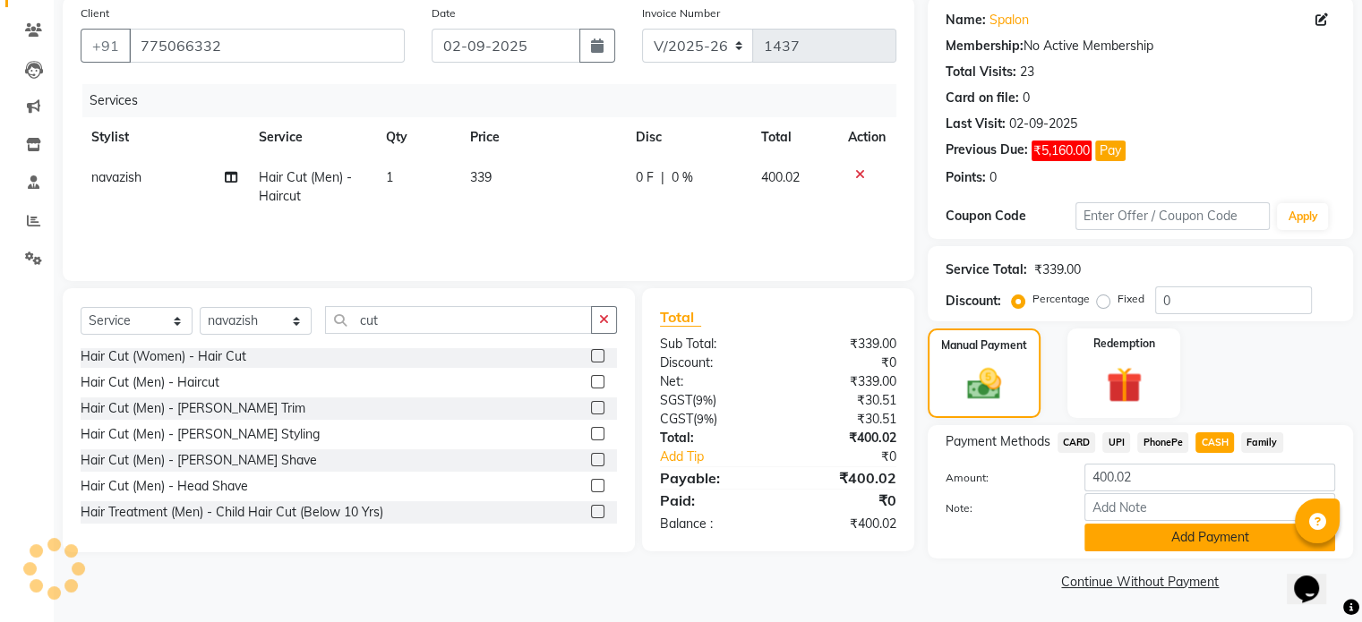
click at [1187, 533] on button "Add Payment" at bounding box center [1210, 538] width 251 height 28
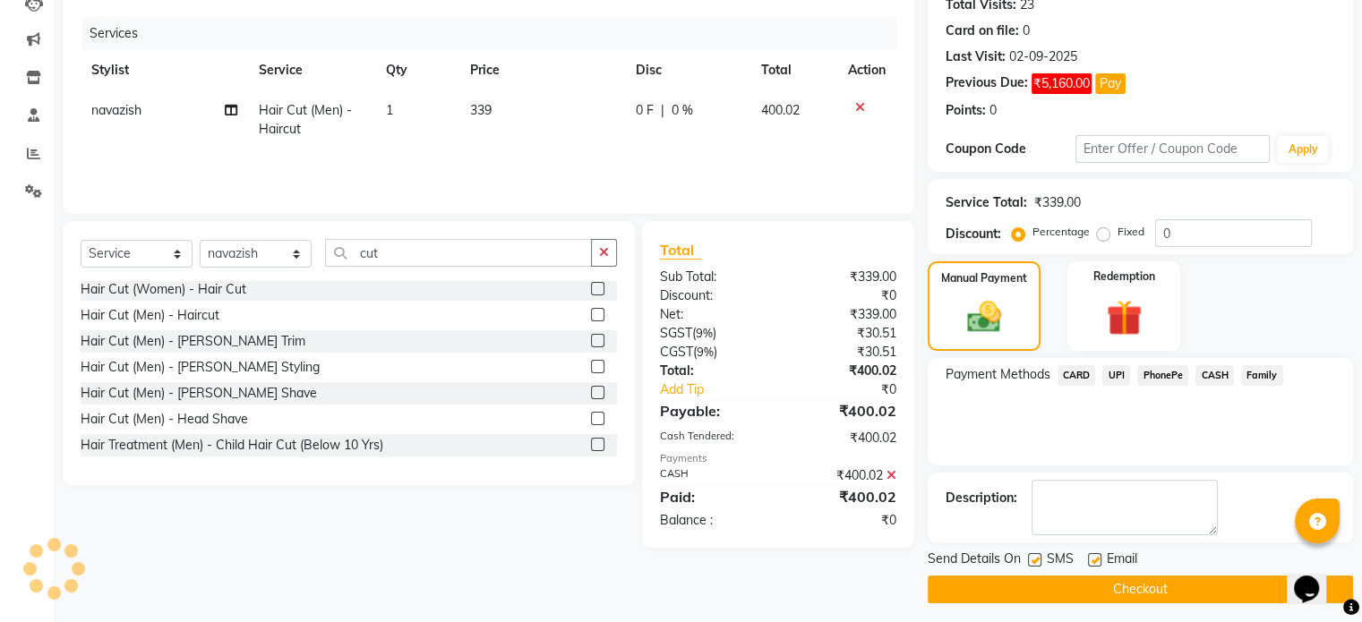
scroll to position [211, 0]
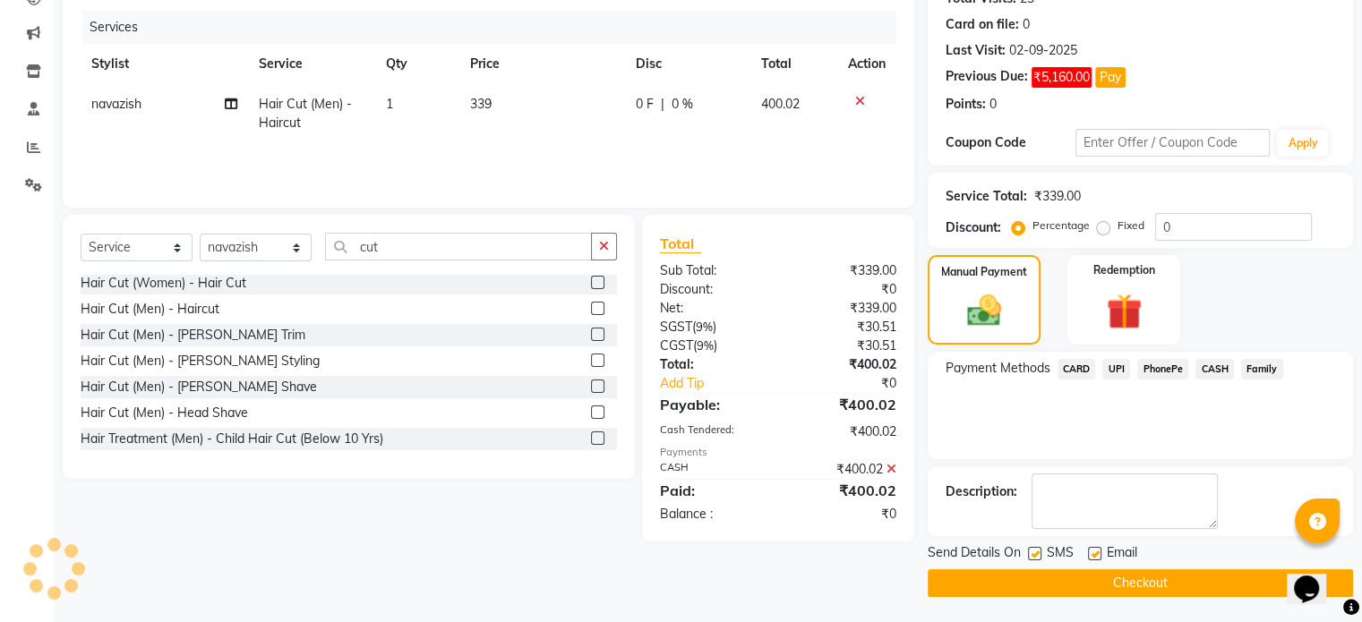
click at [1189, 579] on button "Checkout" at bounding box center [1140, 584] width 425 height 28
click at [814, 558] on div "Client [PHONE_NUMBER] Date [DATE] Invoice Number V/2025 V/[PHONE_NUMBER] Servic…" at bounding box center [488, 260] width 879 height 674
click at [1081, 579] on button "Checkout" at bounding box center [1140, 584] width 425 height 28
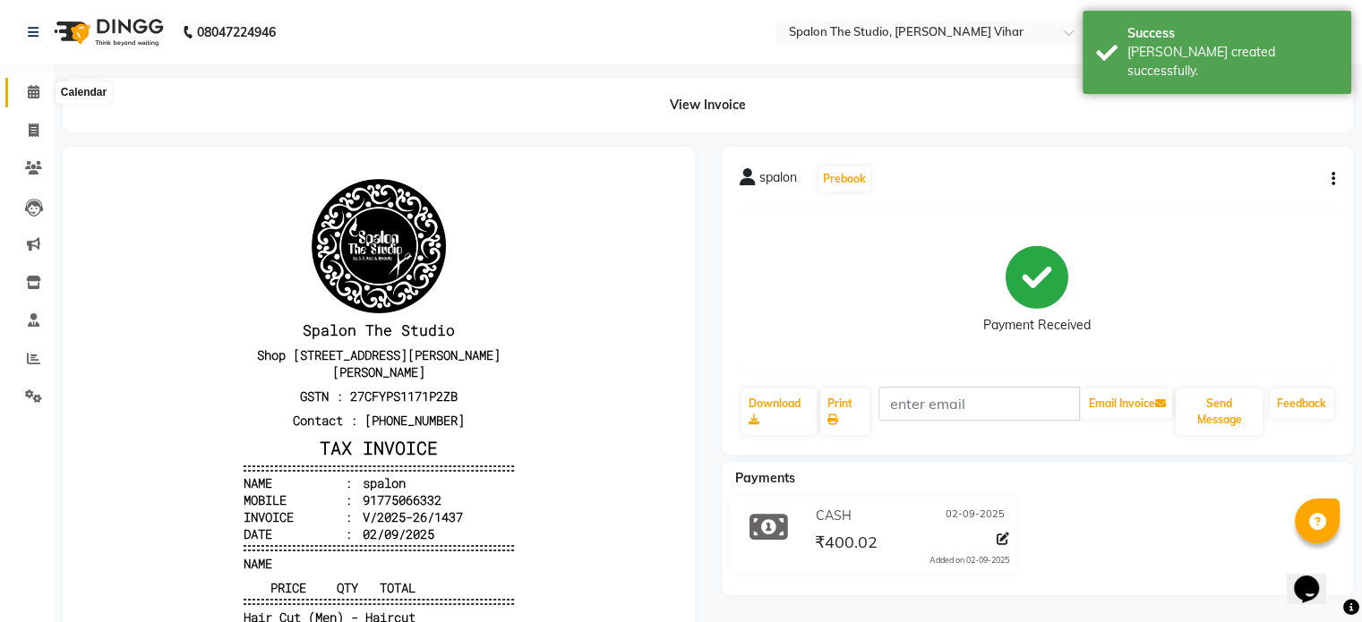
click at [34, 99] on icon at bounding box center [34, 91] width 12 height 13
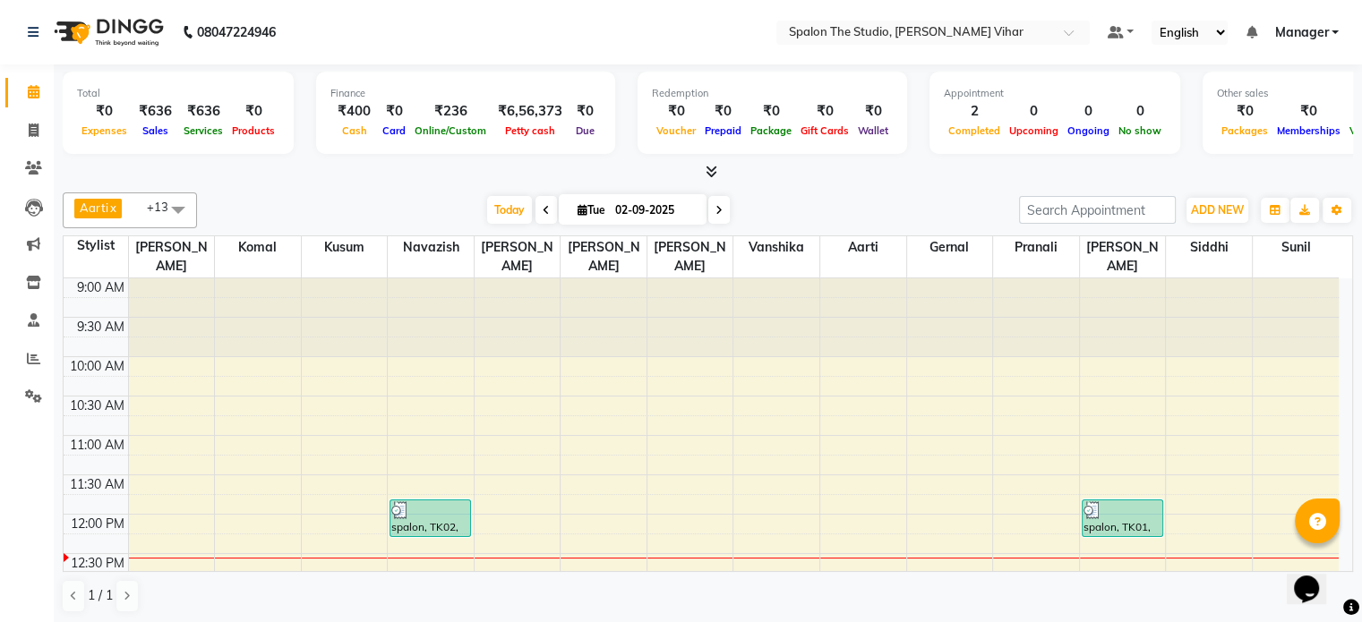
click at [984, 185] on div "Aarti x AMBIKA x [PERSON_NAME] x navazish x [PERSON_NAME] x [PERSON_NAME] x [PE…" at bounding box center [708, 402] width 1291 height 435
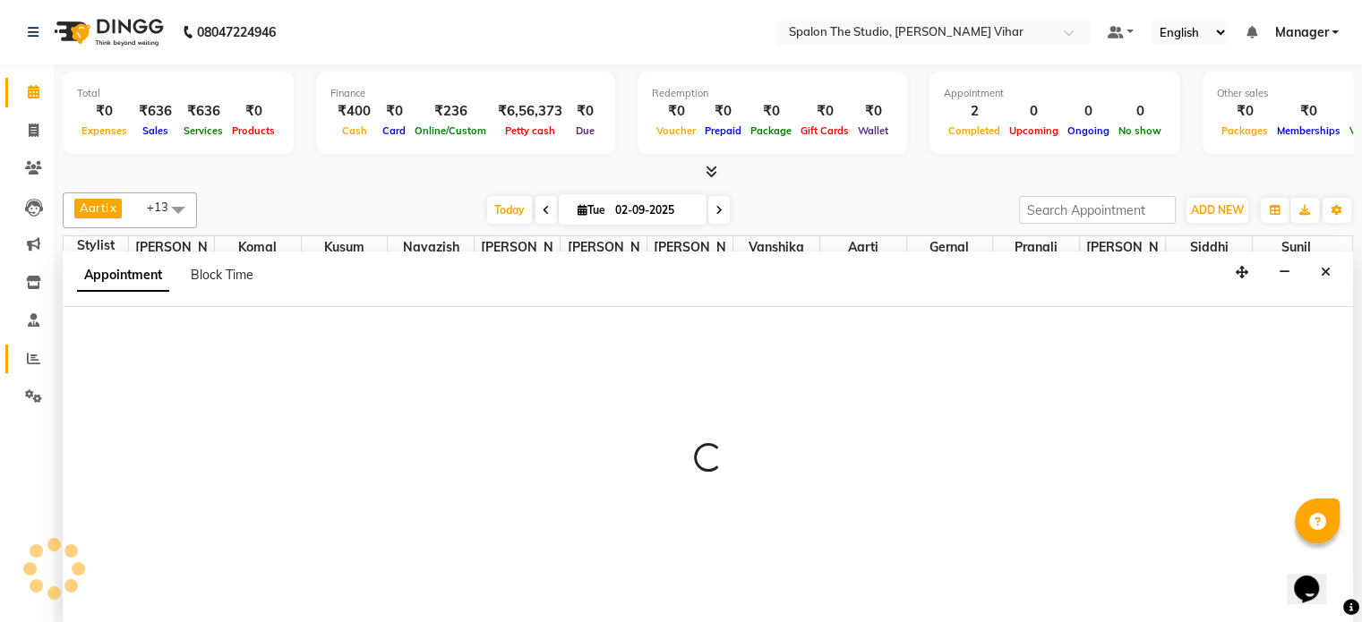
select select "47767"
select select "720"
select select "tentative"
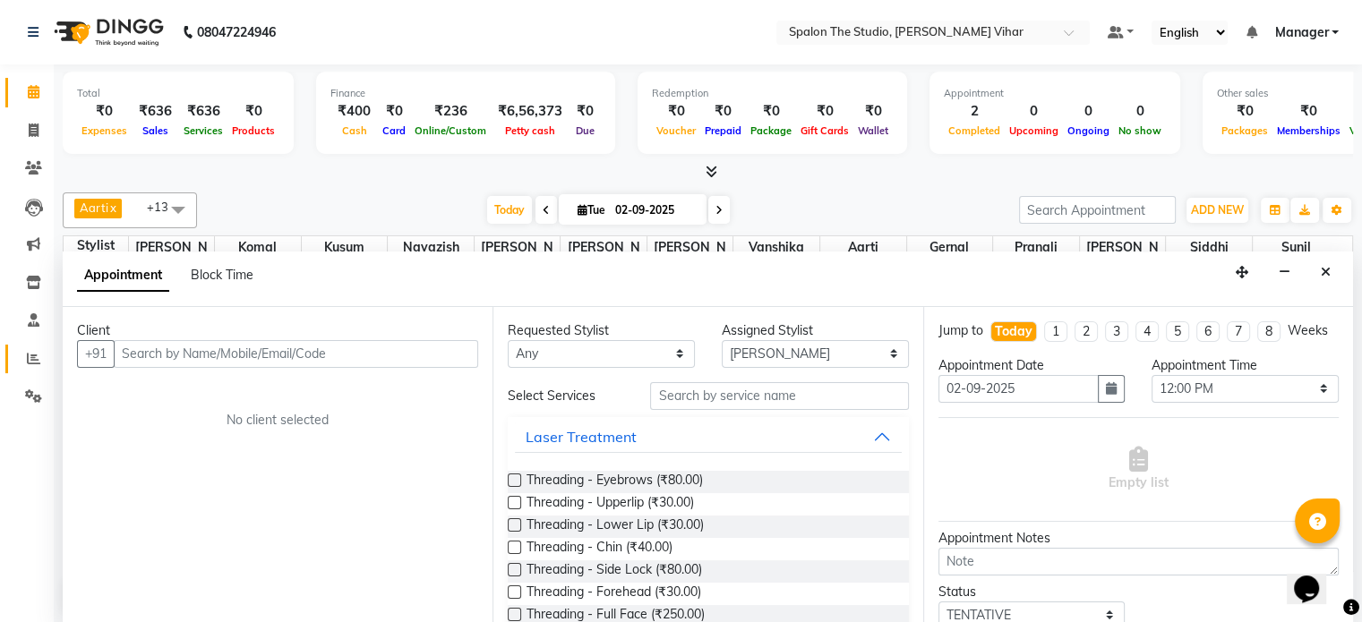
click at [14, 355] on link "Reports" at bounding box center [26, 360] width 43 height 30
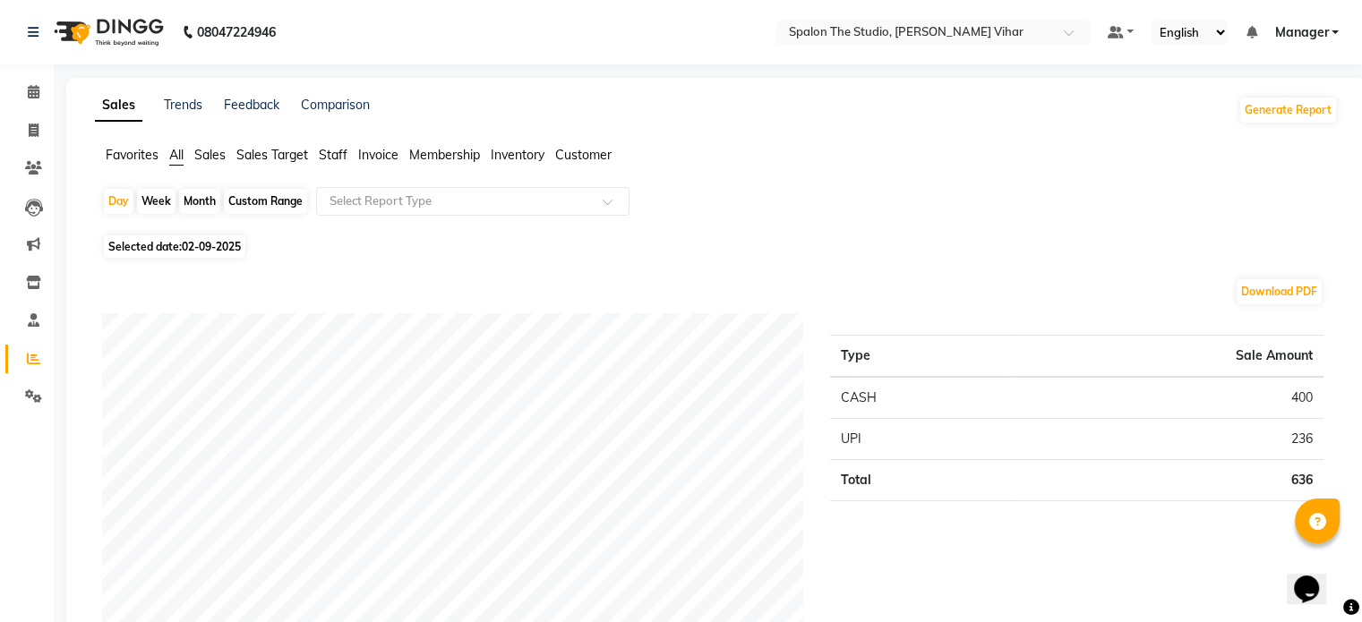
click at [193, 196] on div "Month" at bounding box center [199, 201] width 41 height 25
select select "9"
select select "2025"
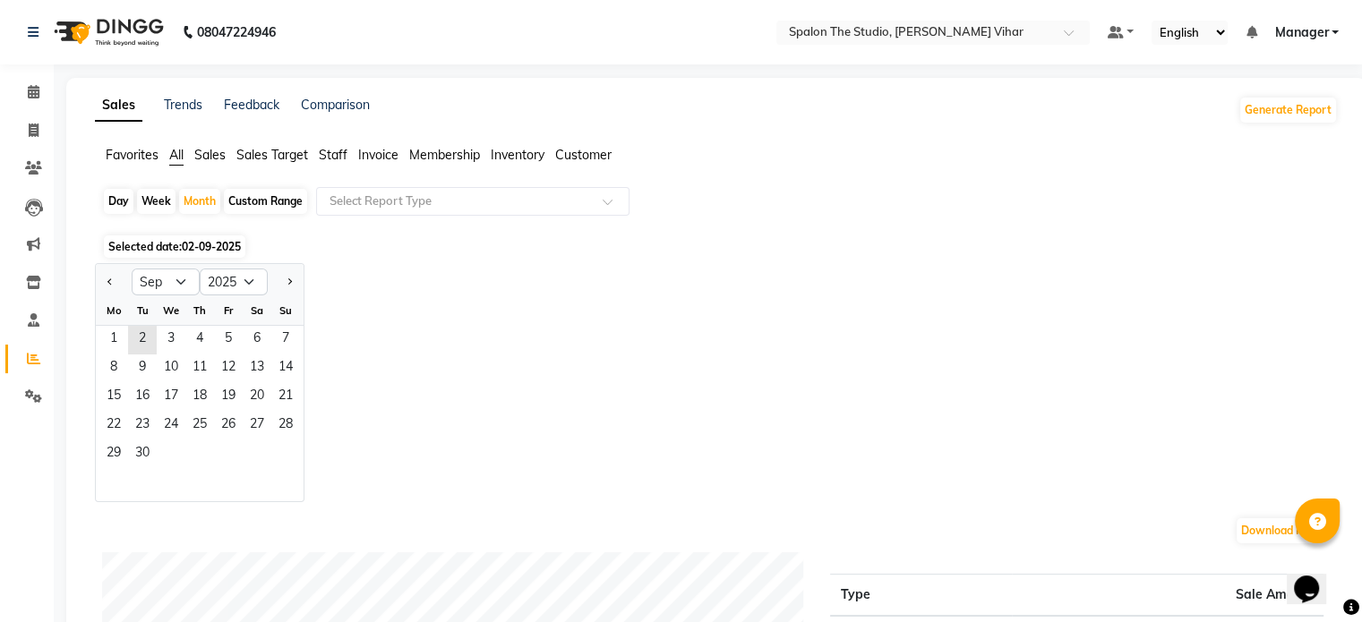
drag, startPoint x: 54, startPoint y: 333, endPoint x: 95, endPoint y: 415, distance: 91.3
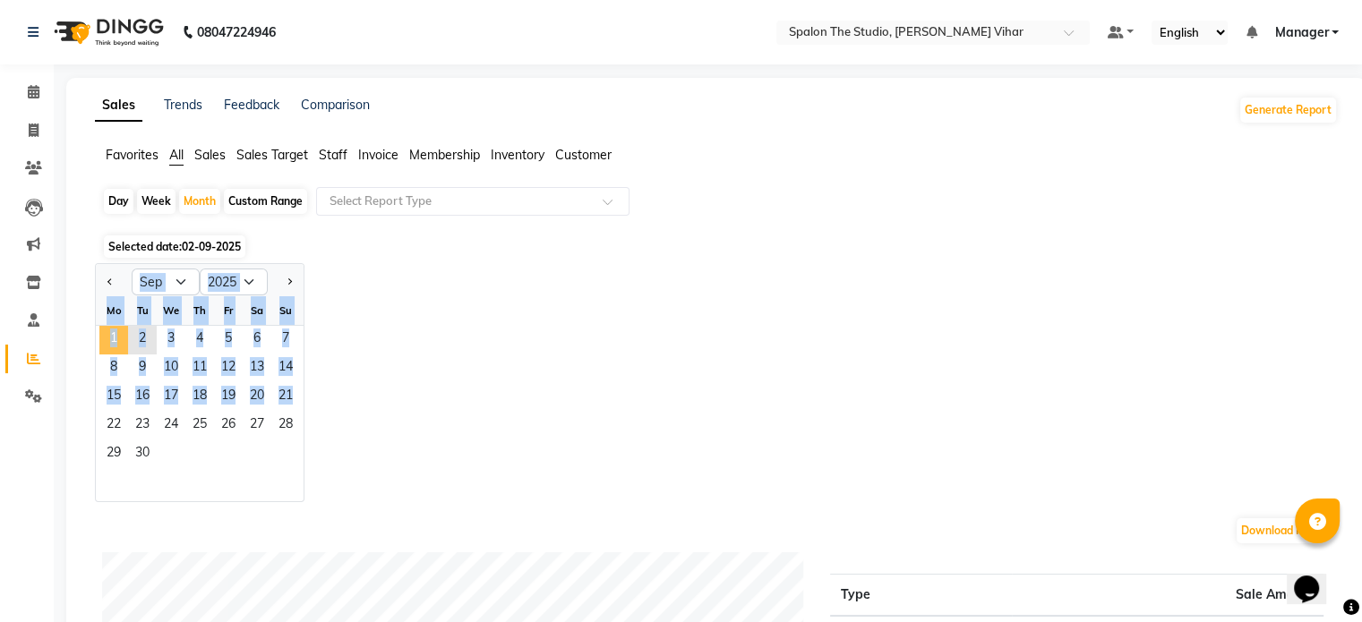
click at [114, 338] on span "1" at bounding box center [113, 340] width 29 height 29
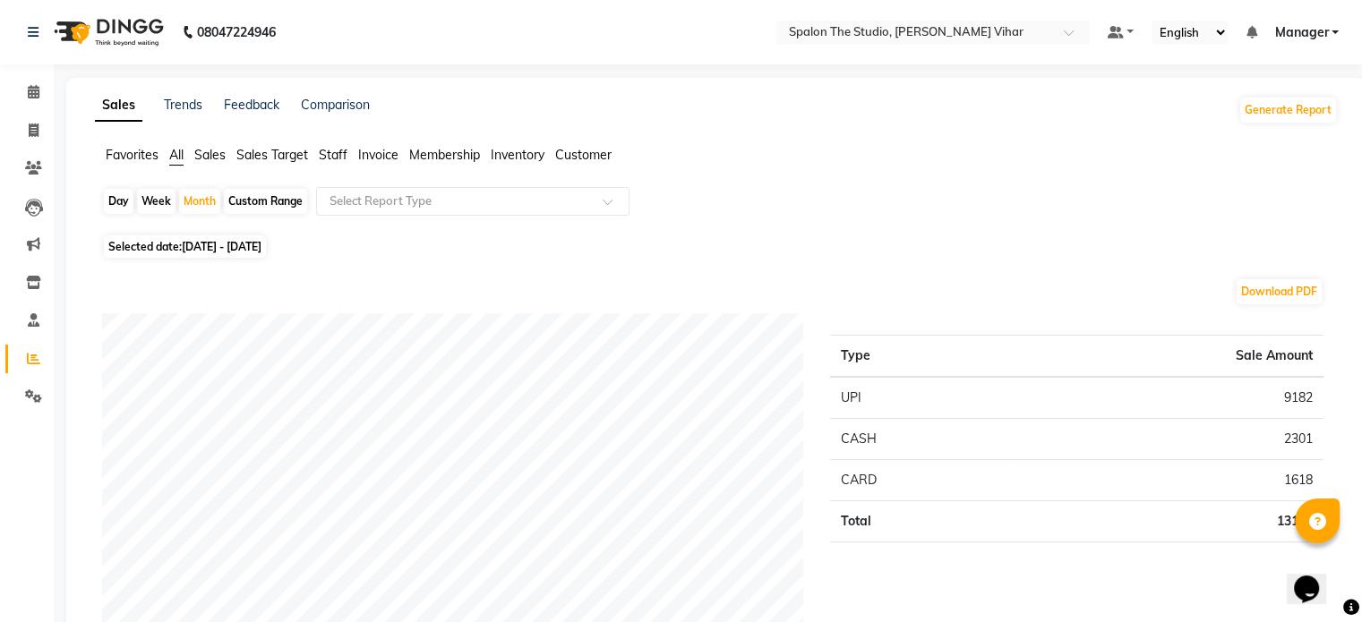
scroll to position [545, 0]
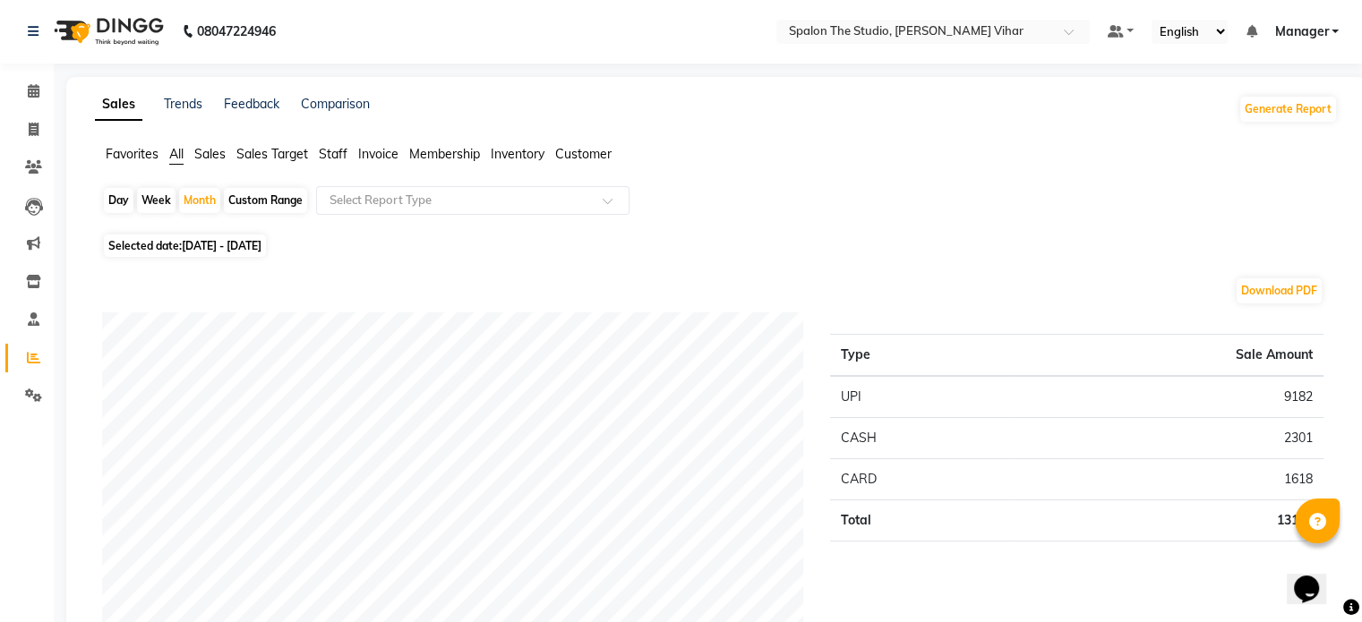
scroll to position [0, 0]
drag, startPoint x: 938, startPoint y: 381, endPoint x: 930, endPoint y: 397, distance: 18.0
click at [930, 397] on td "UPI" at bounding box center [921, 398] width 182 height 42
click at [206, 154] on span "Sales" at bounding box center [209, 155] width 31 height 16
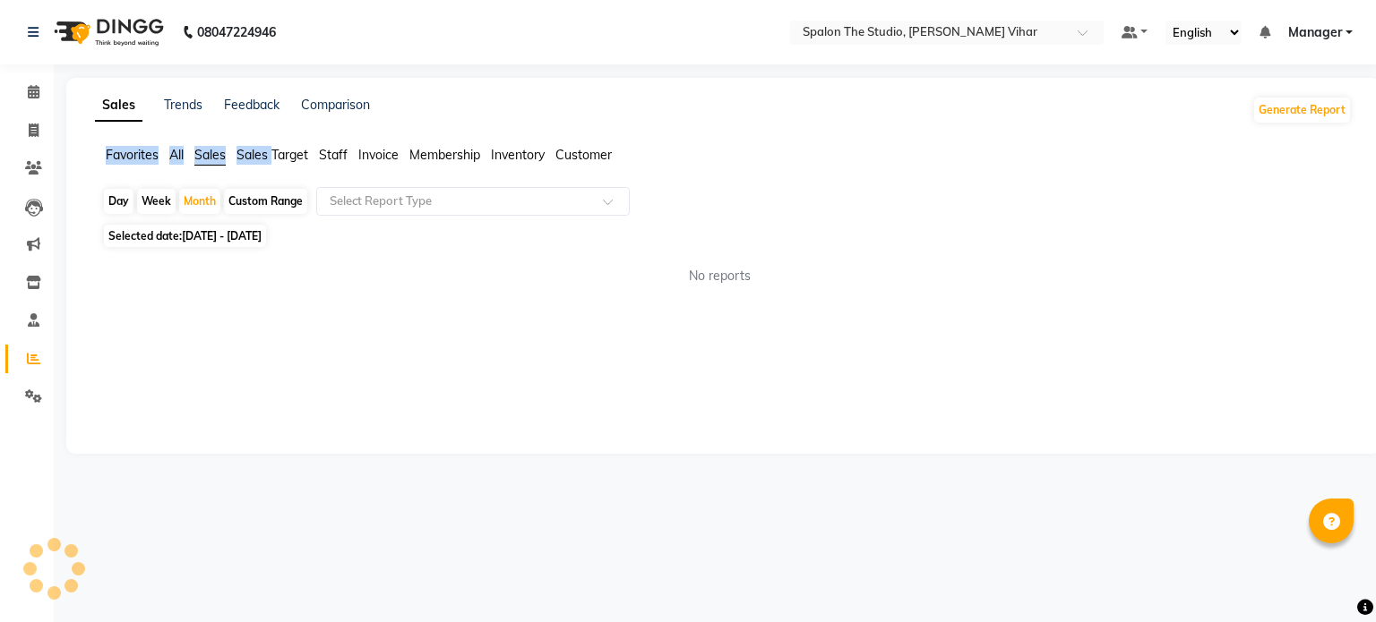
click at [206, 154] on span "Sales" at bounding box center [209, 155] width 31 height 16
click at [174, 155] on span "All" at bounding box center [176, 155] width 14 height 16
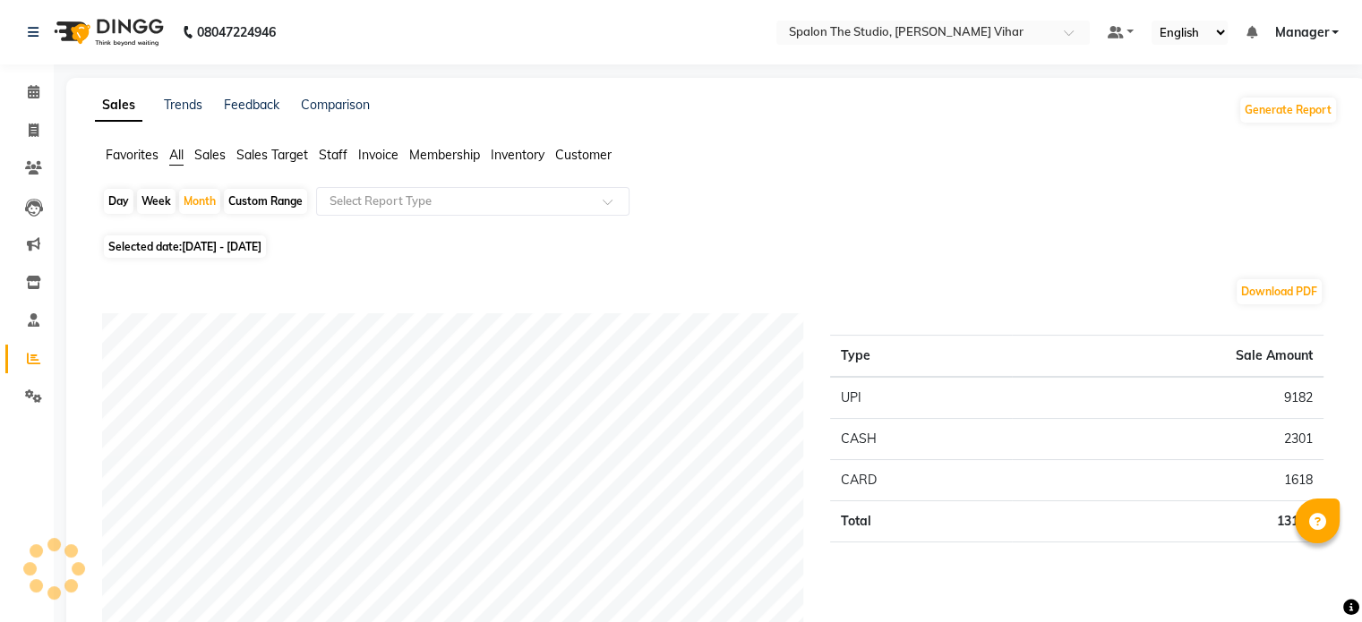
click at [432, 153] on span "Membership" at bounding box center [444, 155] width 71 height 16
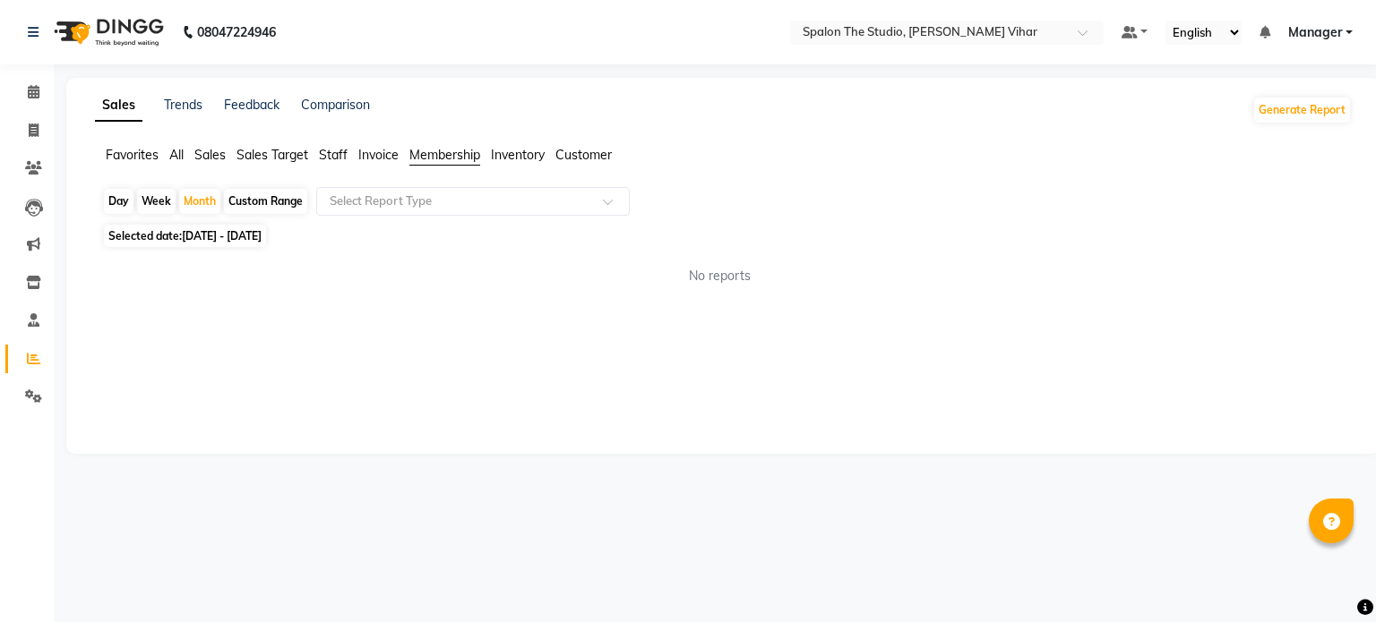
click at [1359, 236] on app-reports "Favorites All Sales Sales Target Staff Invoice Membership Inventory [DATE] Week…" at bounding box center [723, 223] width 1278 height 154
click at [888, 361] on div "Sales Trends Feedback Comparison Generate Report Favorites All Sales Sales Targ…" at bounding box center [723, 266] width 1314 height 376
click at [200, 106] on link "Trends" at bounding box center [183, 105] width 39 height 16
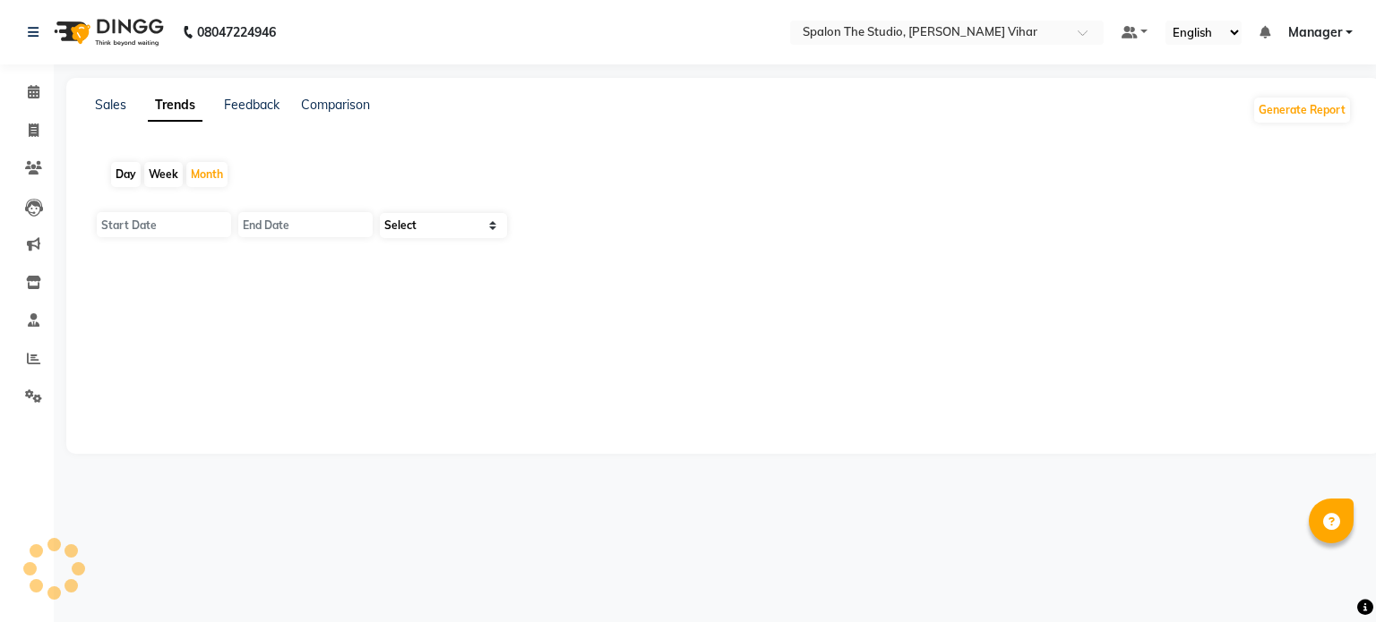
type input "01-09-2025"
type input "[DATE]"
click at [264, 102] on link "Feedback" at bounding box center [252, 105] width 56 height 16
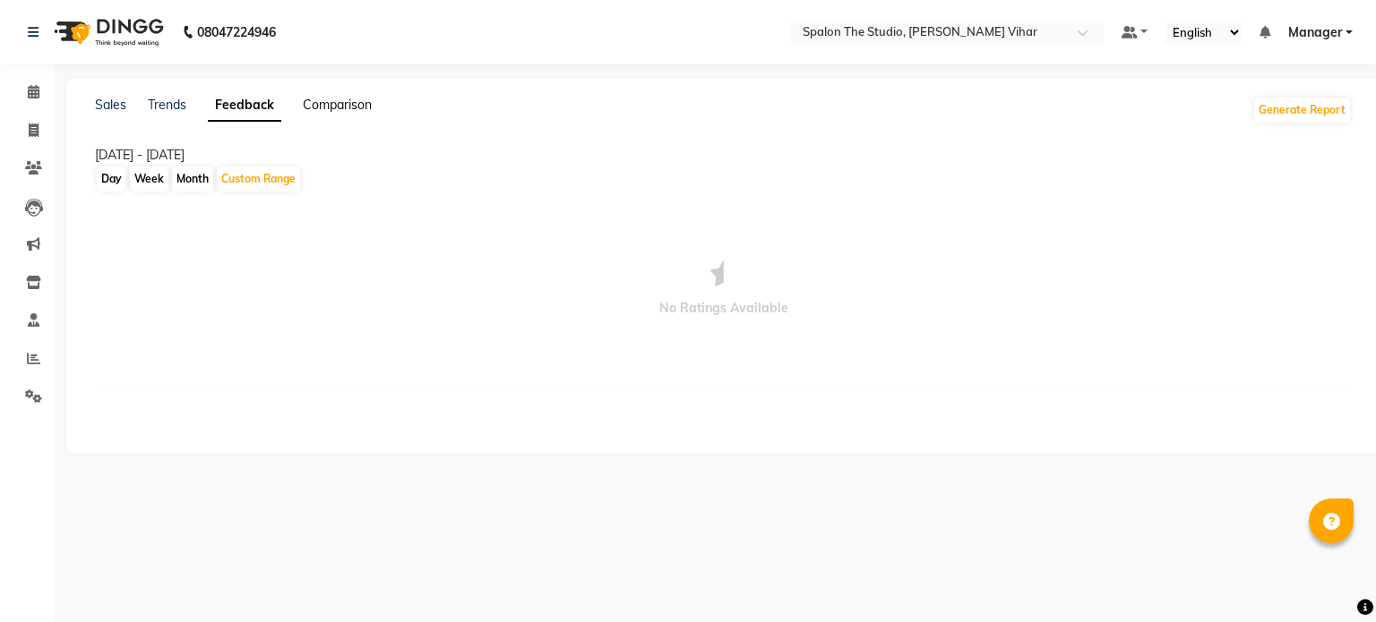
click at [337, 104] on link "Comparison" at bounding box center [337, 105] width 69 height 16
select select "single_date"
select select "single_date_dash"
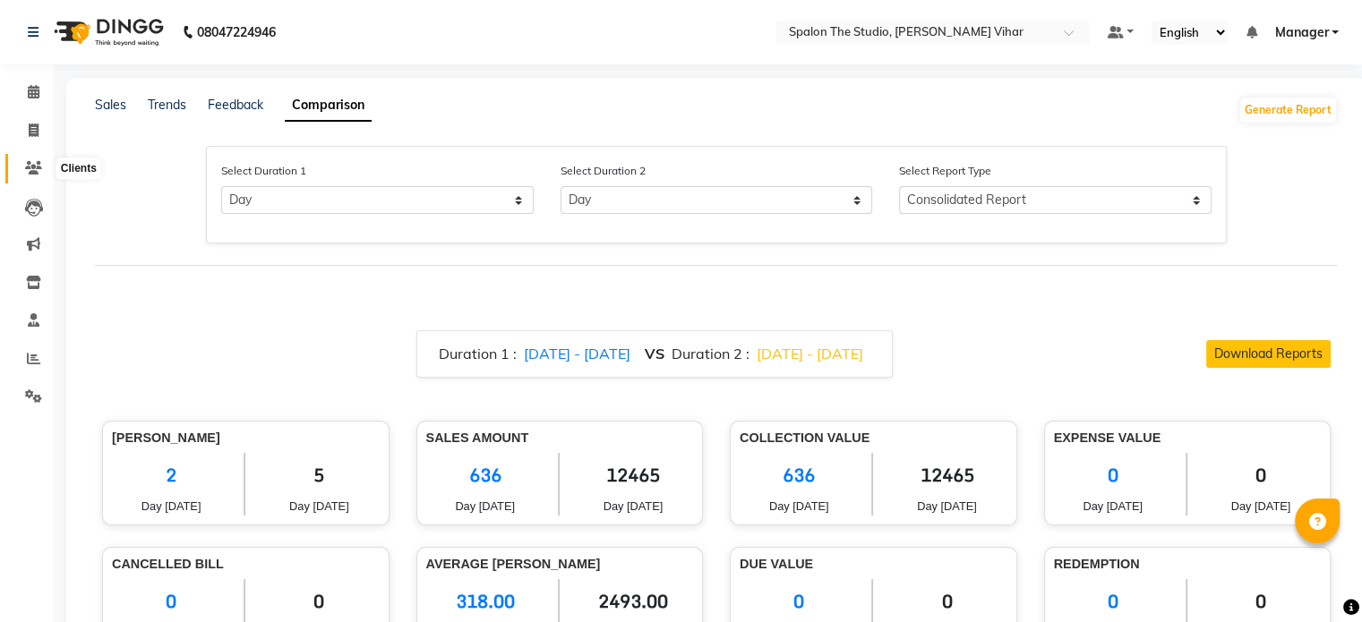
click at [33, 171] on icon at bounding box center [33, 167] width 17 height 13
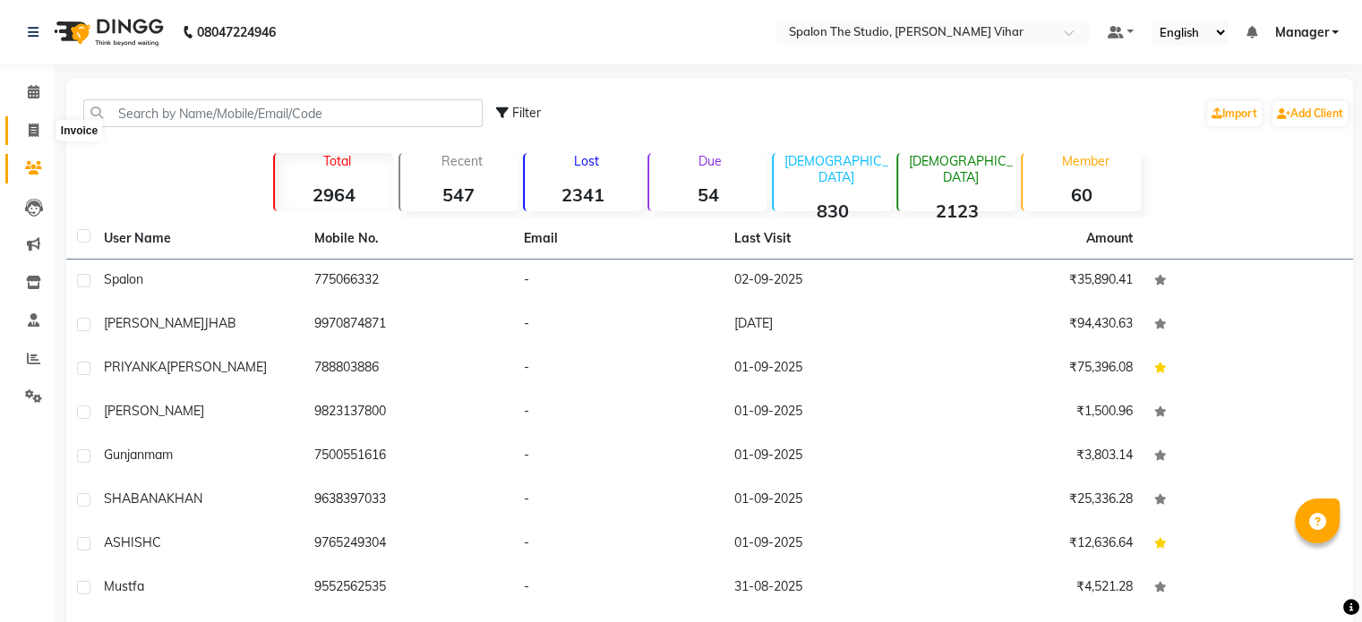
click at [29, 132] on icon at bounding box center [34, 130] width 10 height 13
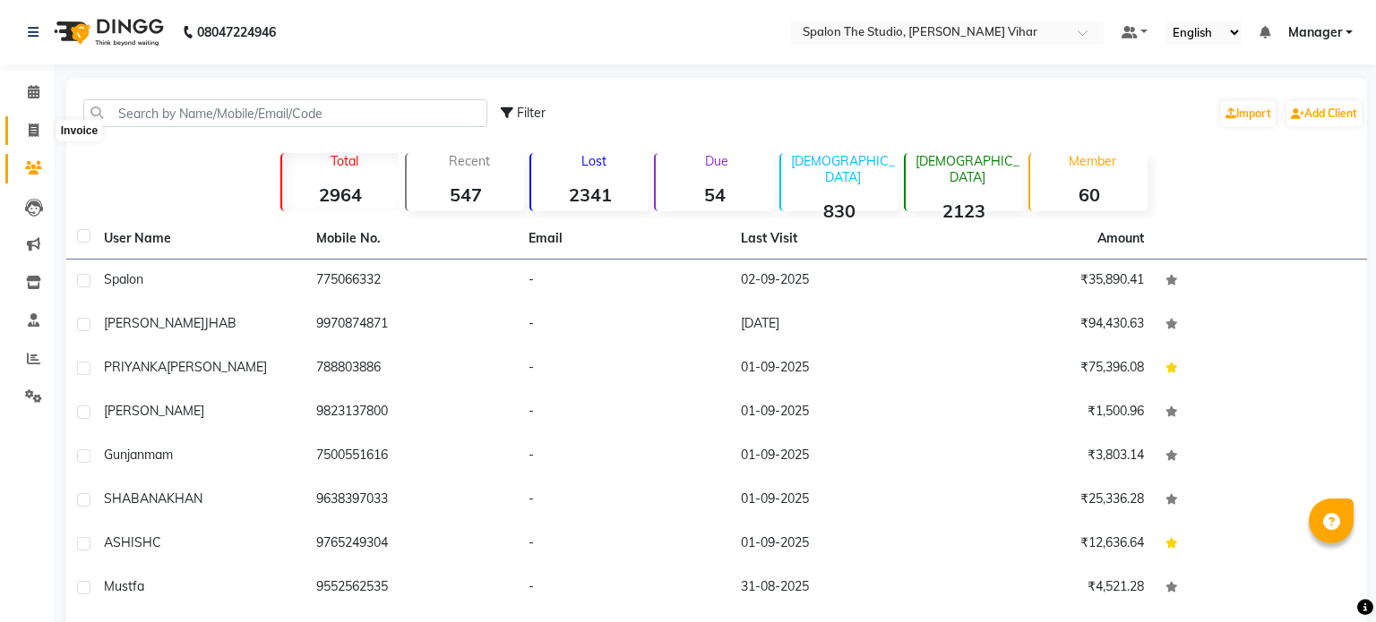
select select "service"
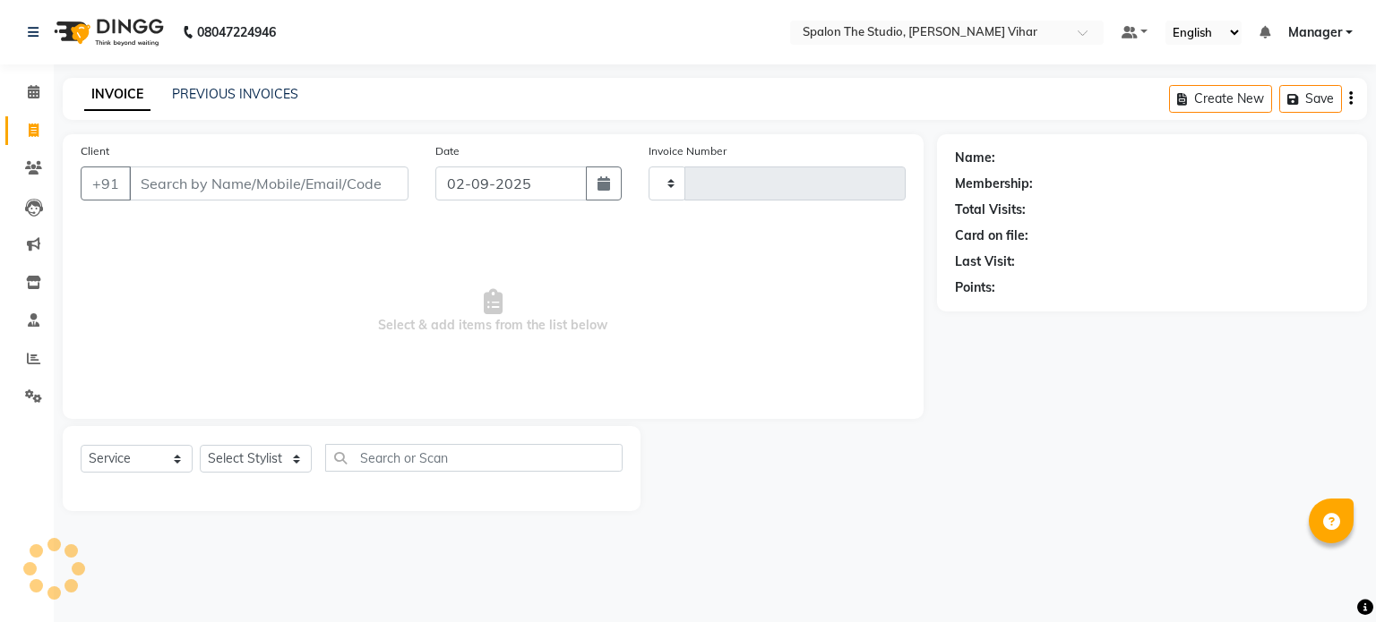
type input "1438"
select select "903"
click at [28, 91] on icon at bounding box center [34, 91] width 12 height 13
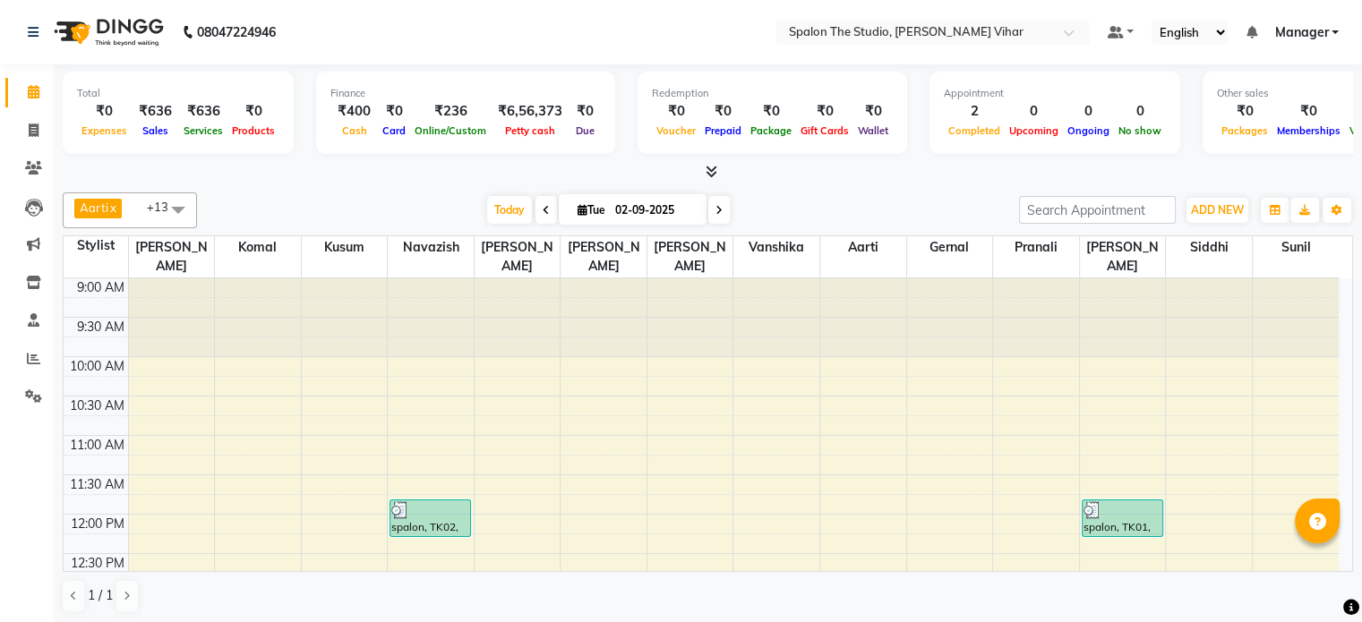
click at [578, 211] on icon at bounding box center [583, 210] width 10 height 12
select select "9"
select select "2025"
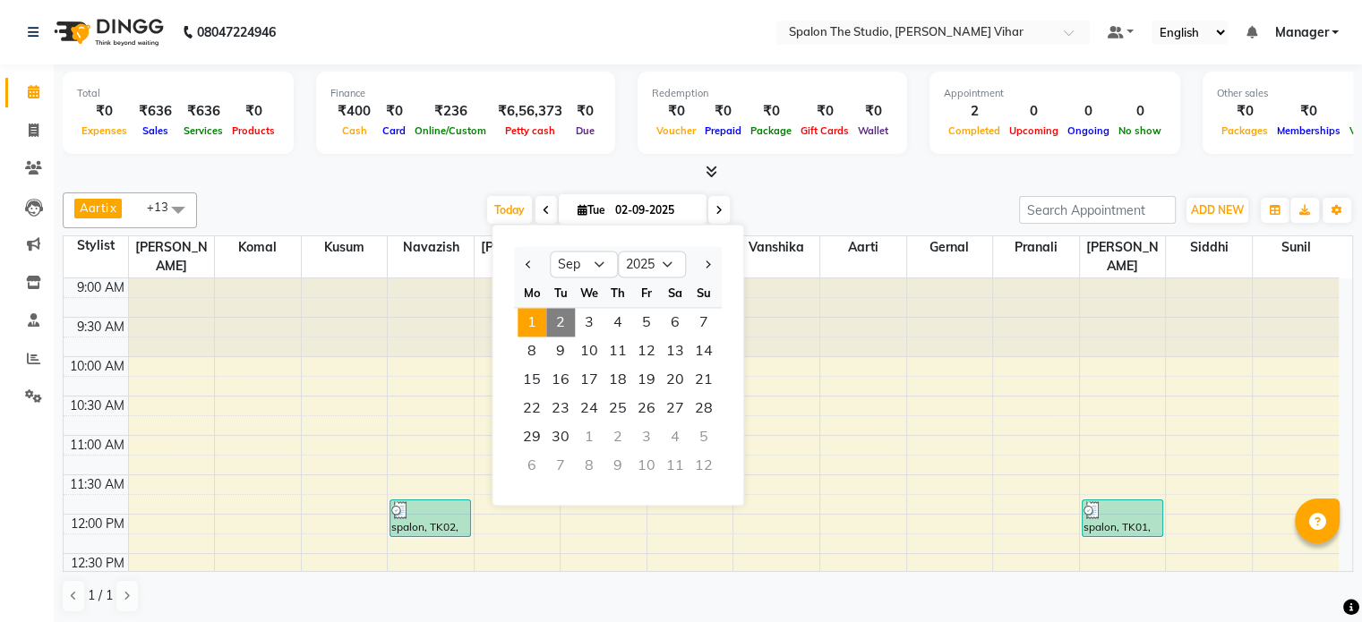
click at [528, 314] on span "1" at bounding box center [532, 322] width 29 height 29
type input "01-09-2025"
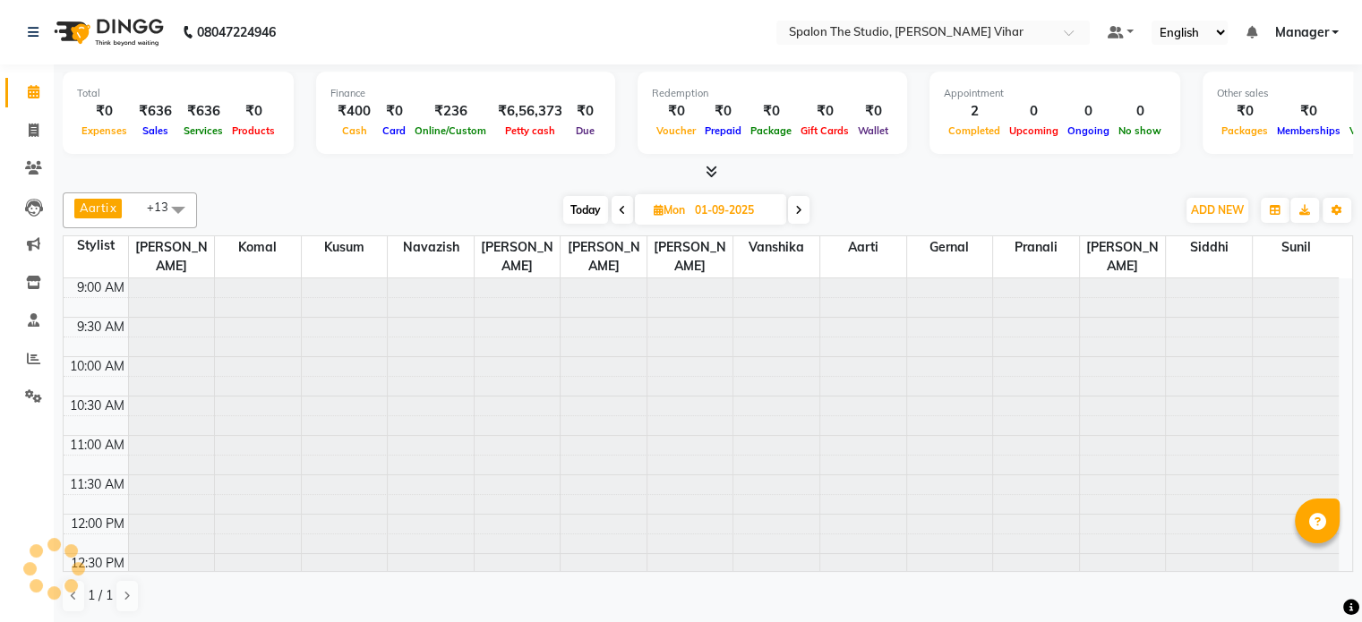
scroll to position [313, 0]
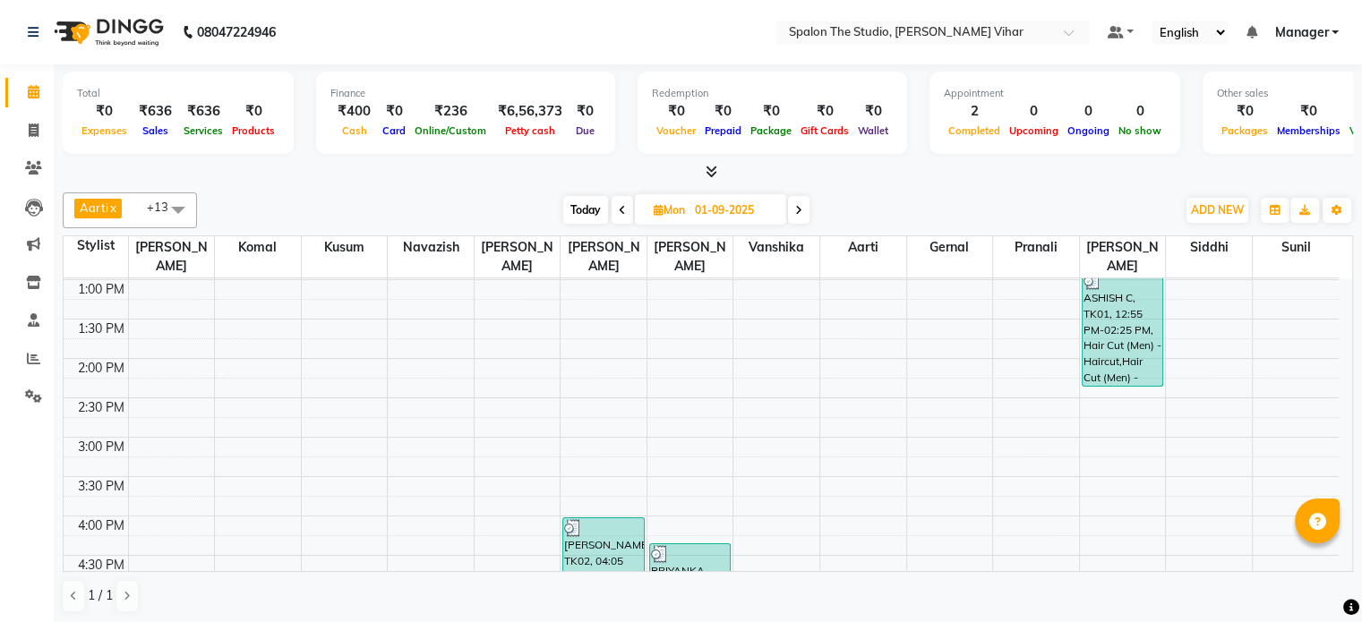
click at [1293, 122] on div "Memberships" at bounding box center [1309, 130] width 73 height 19
click at [1285, 123] on div "Memberships" at bounding box center [1309, 130] width 73 height 19
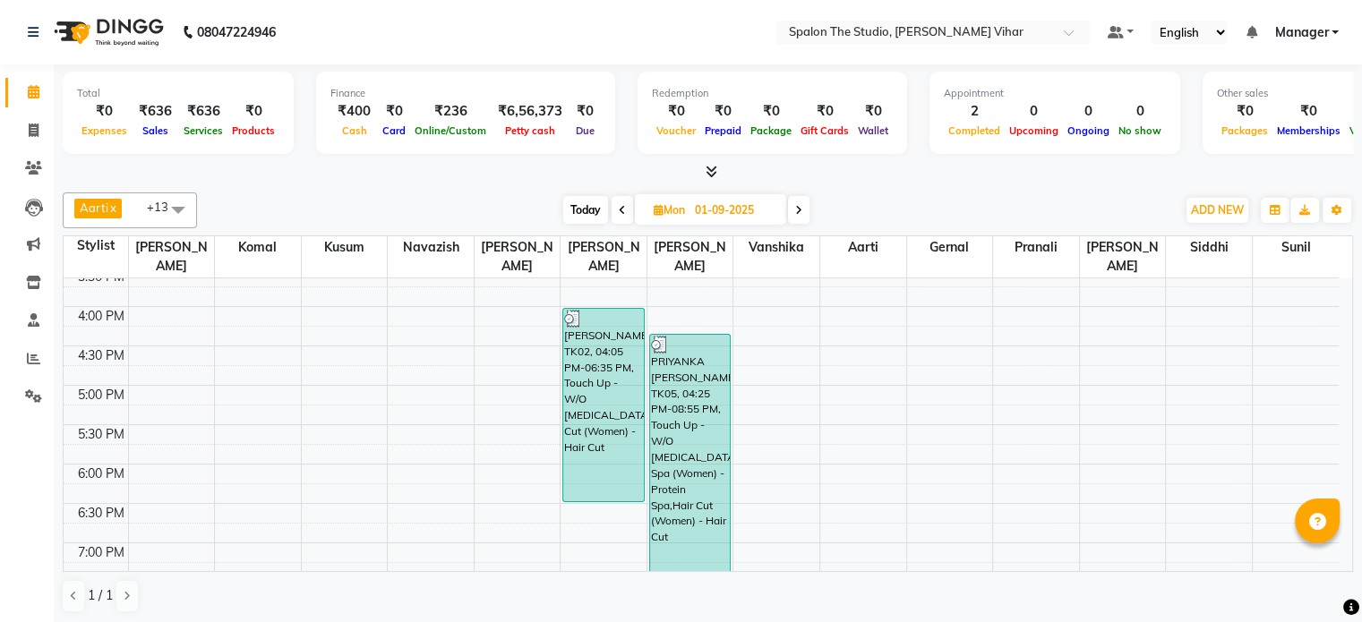
scroll to position [530, 0]
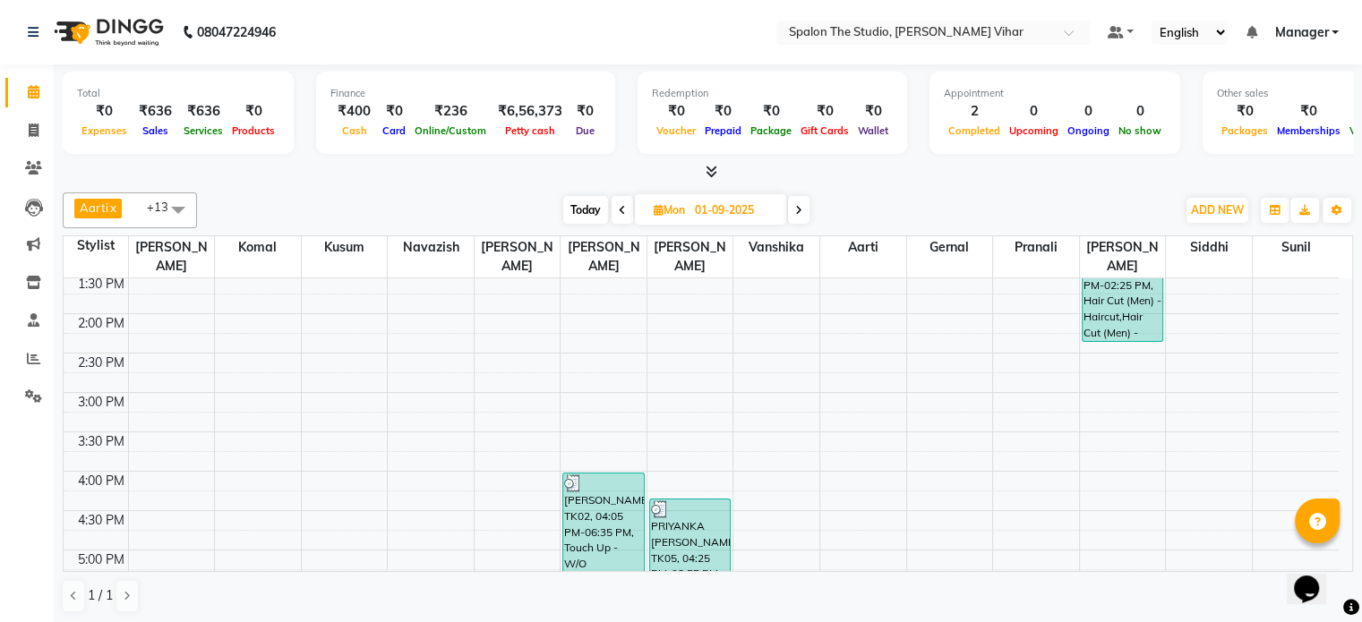
scroll to position [269, 0]
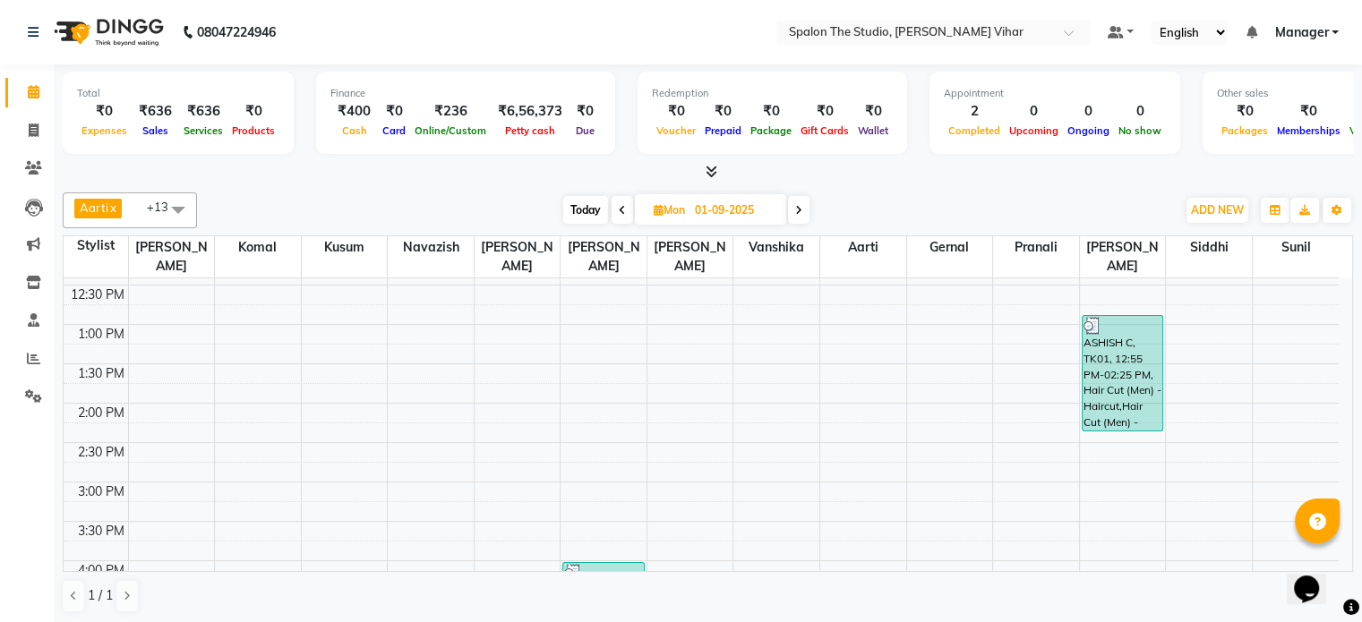
click at [658, 211] on icon at bounding box center [659, 210] width 10 height 12
select select "9"
select select "2025"
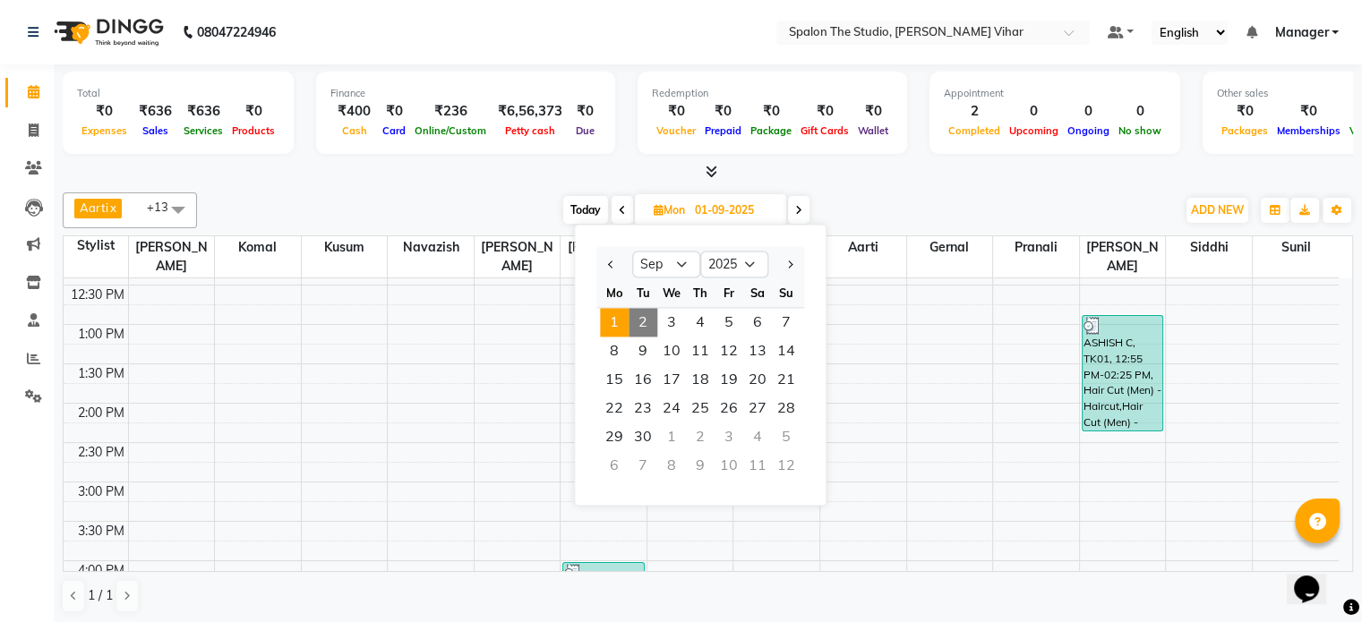
click at [640, 322] on span "2" at bounding box center [643, 322] width 29 height 29
type input "02-09-2025"
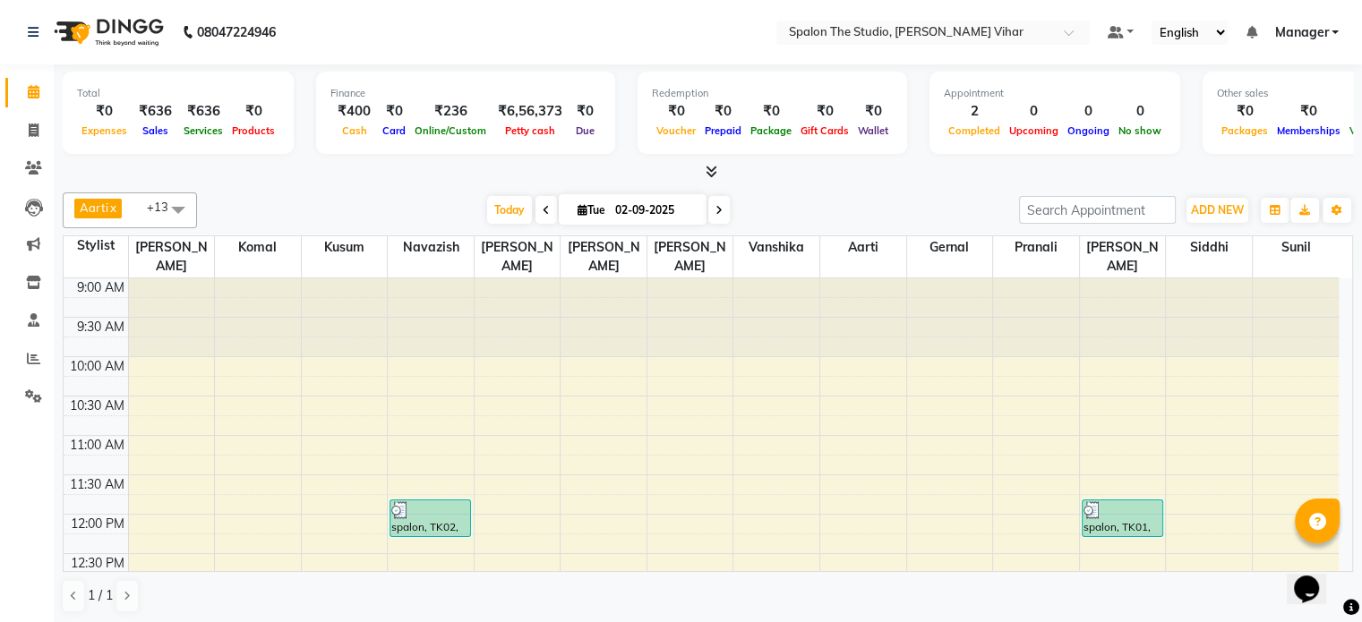
scroll to position [0, 0]
click at [176, 204] on span at bounding box center [178, 210] width 36 height 34
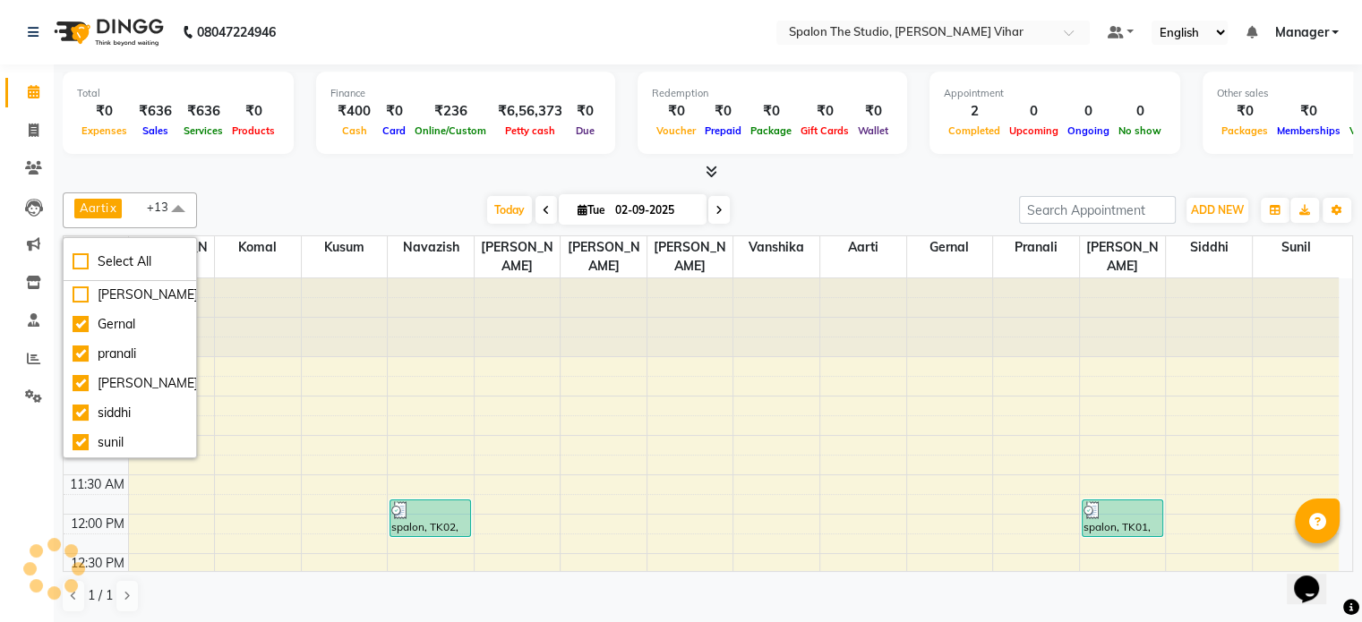
scroll to position [333, 0]
click at [474, 400] on td at bounding box center [733, 406] width 1211 height 20
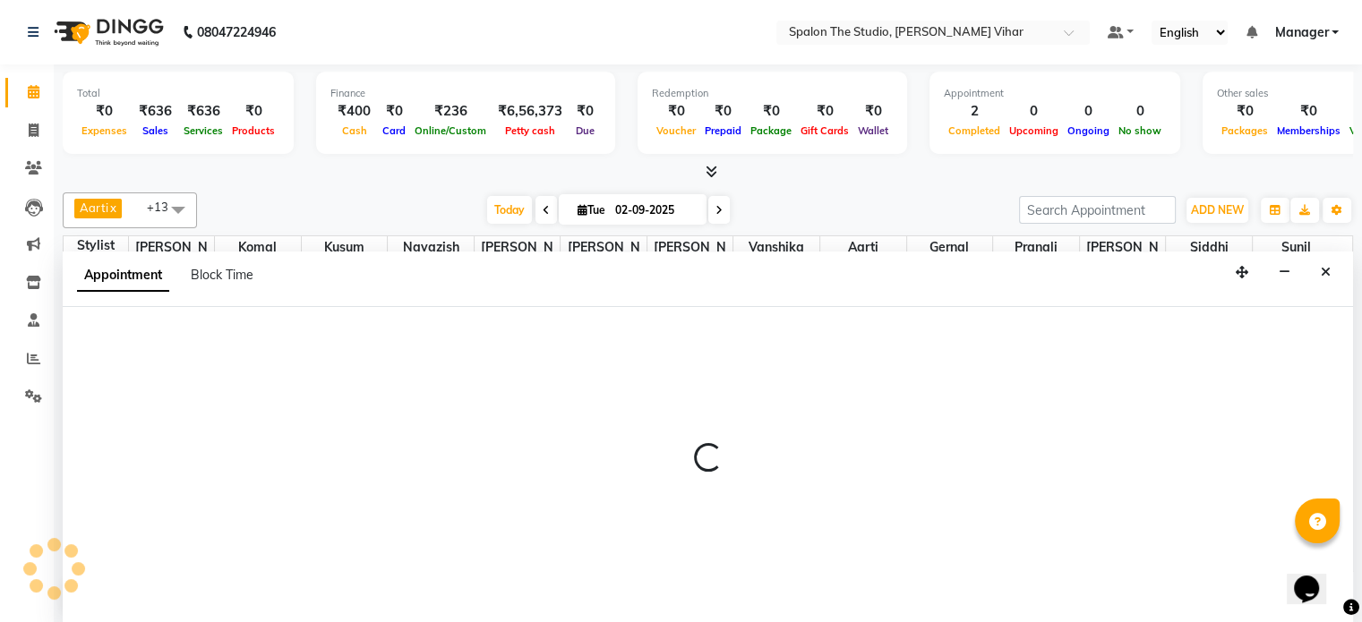
scroll to position [0, 0]
select select "63779"
select select "tentative"
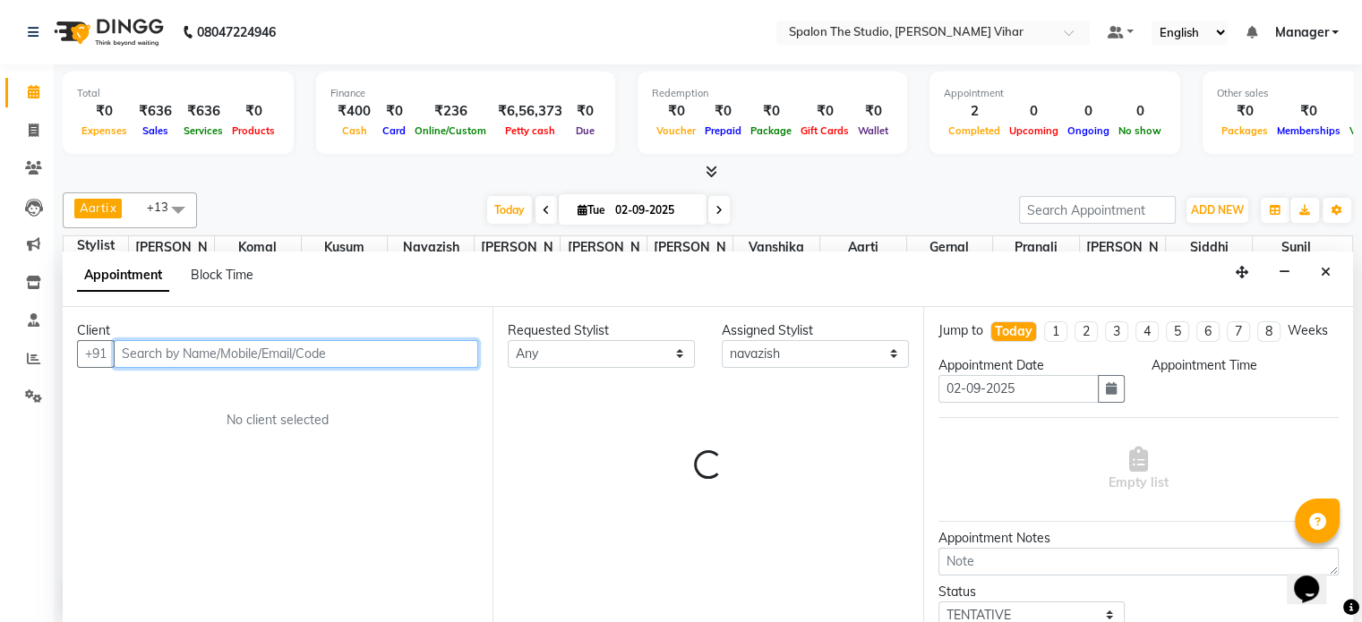
select select "630"
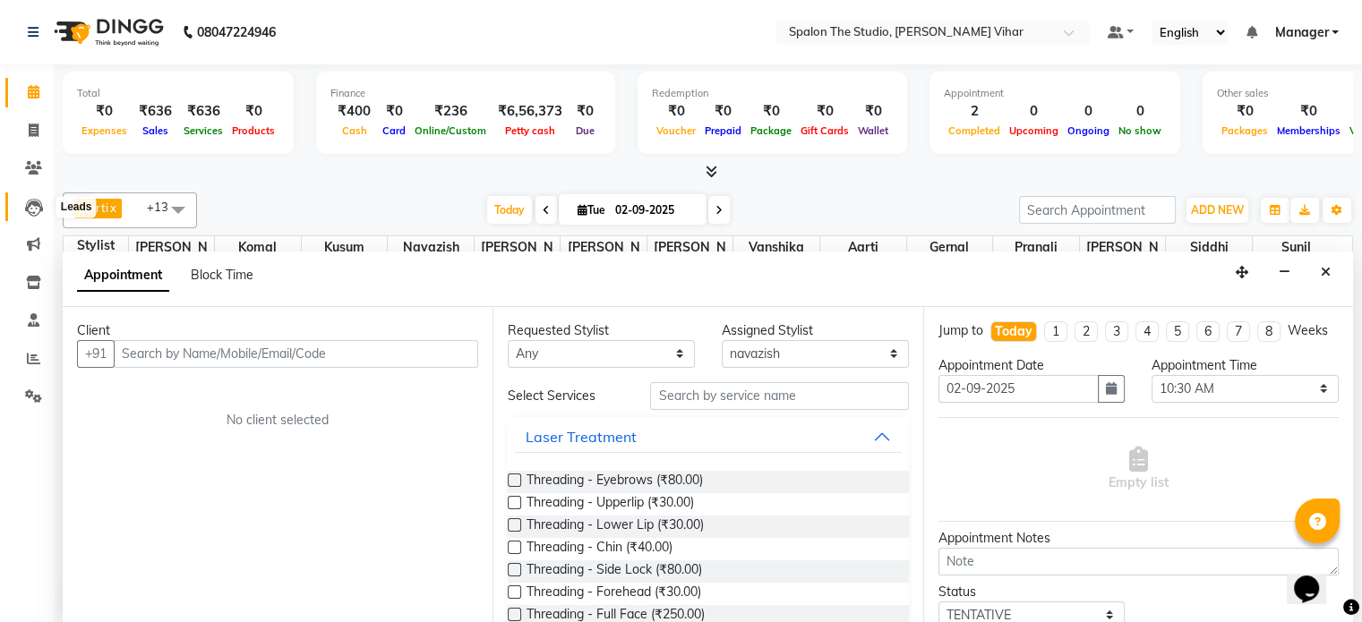
click at [35, 205] on icon at bounding box center [34, 208] width 18 height 18
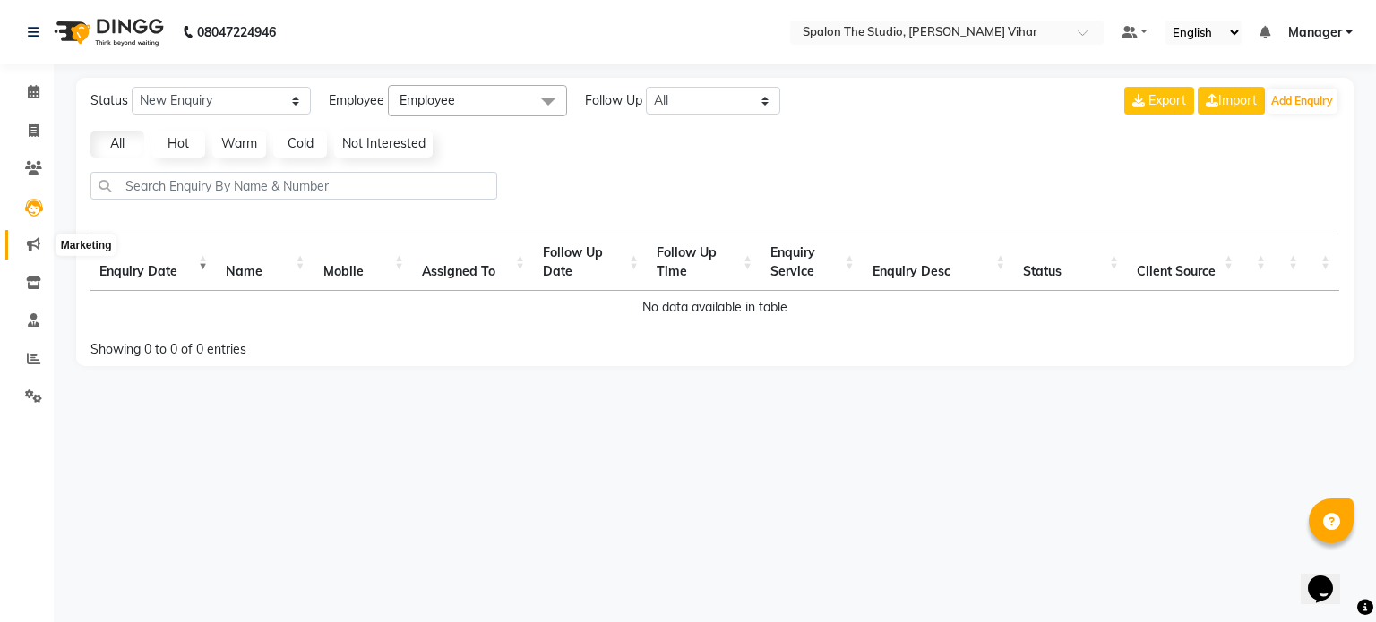
click at [30, 244] on icon at bounding box center [33, 243] width 13 height 13
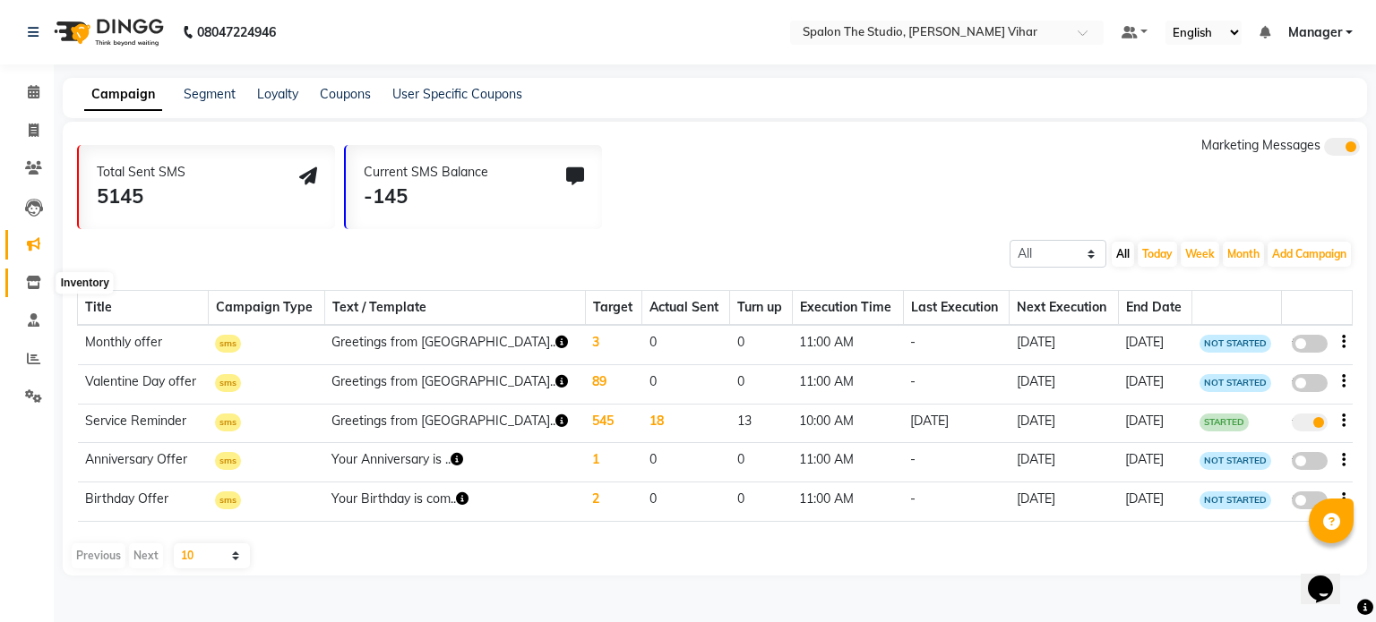
click at [39, 278] on icon at bounding box center [33, 282] width 15 height 13
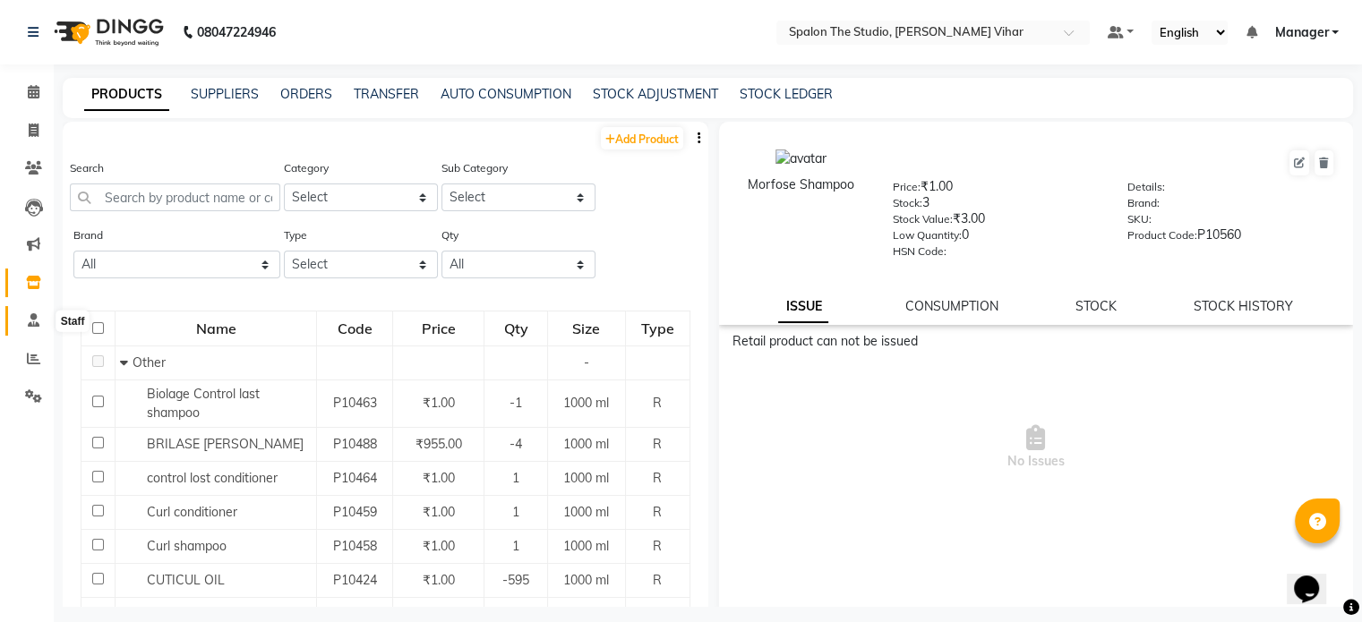
click at [29, 324] on icon at bounding box center [34, 319] width 12 height 13
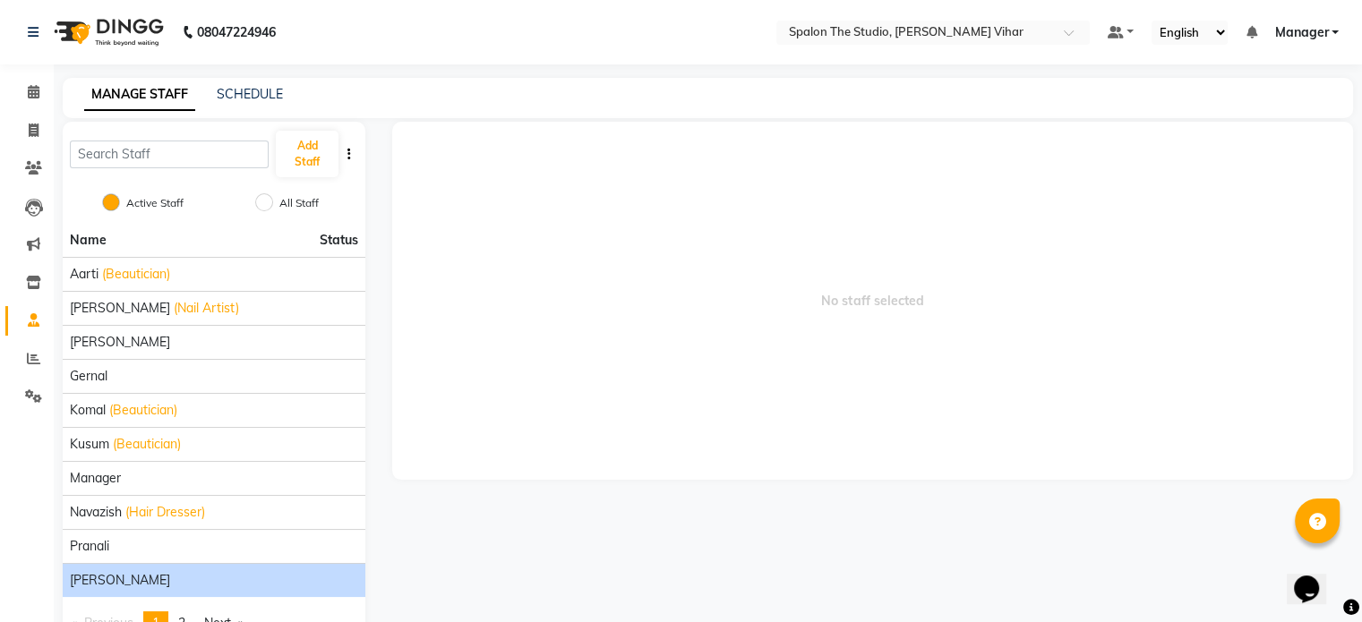
click at [220, 576] on div "[PERSON_NAME]" at bounding box center [214, 580] width 288 height 19
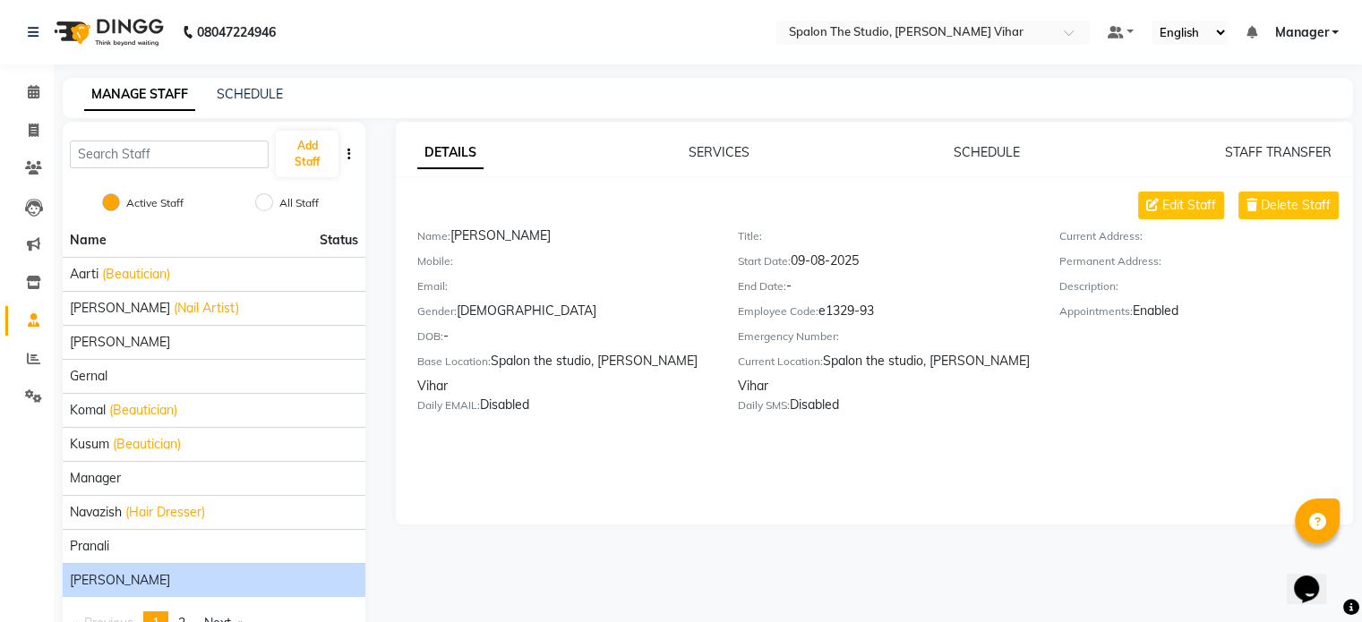
click at [468, 236] on div "Name: purshotam raut" at bounding box center [564, 239] width 294 height 25
click at [471, 236] on div "Name: purshotam raut" at bounding box center [564, 239] width 294 height 25
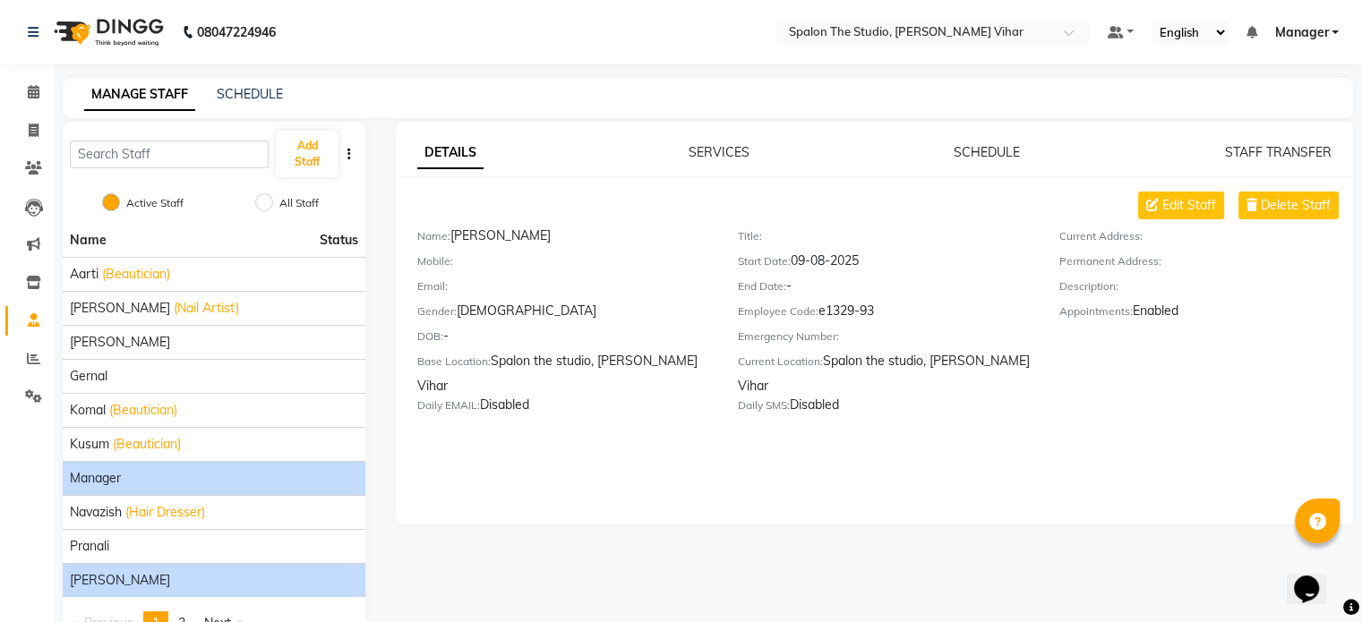
click at [182, 492] on li "Manager" at bounding box center [214, 478] width 303 height 34
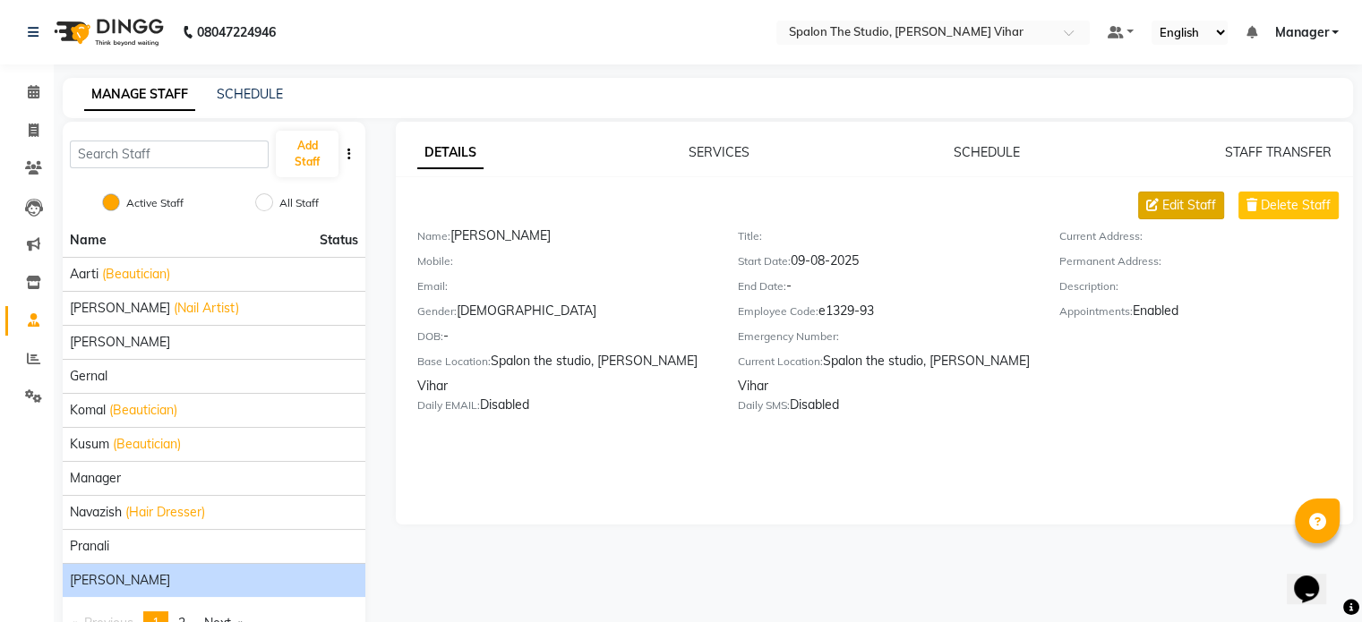
click at [1210, 209] on span "Edit Staff" at bounding box center [1190, 205] width 54 height 19
select select "male"
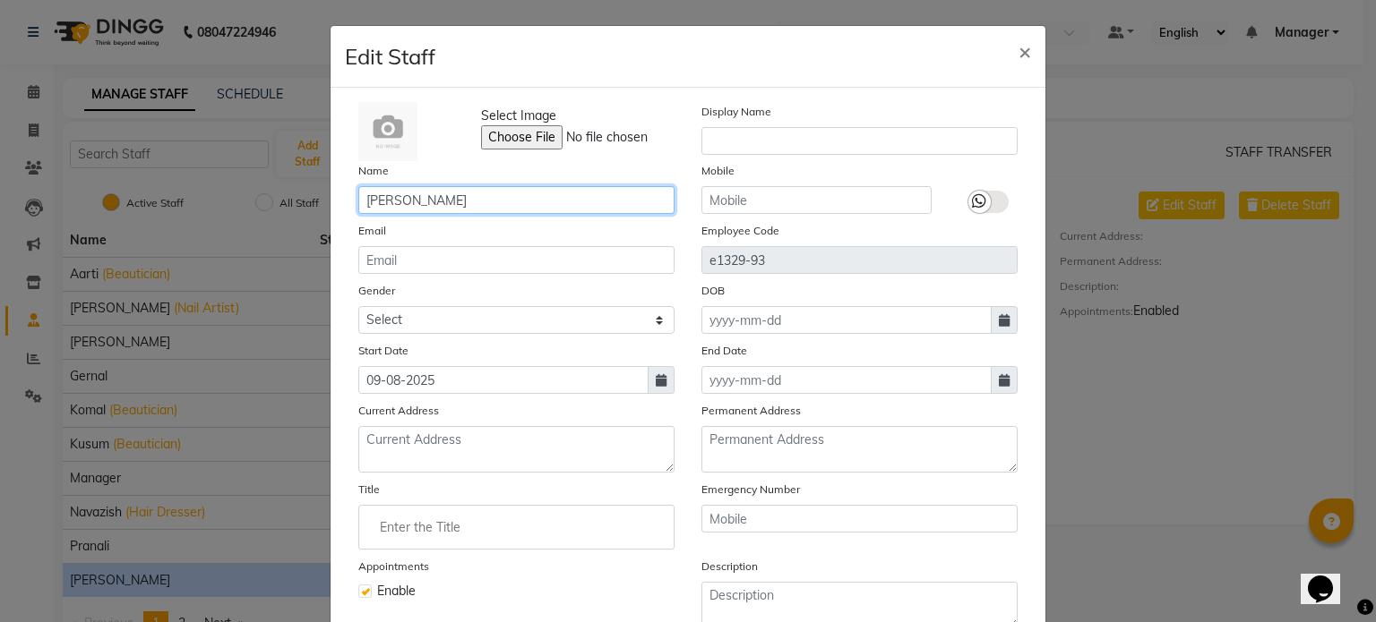
click at [377, 198] on input "[PERSON_NAME]" at bounding box center [516, 200] width 316 height 28
click at [379, 203] on input "[PERSON_NAME]" at bounding box center [516, 200] width 316 height 28
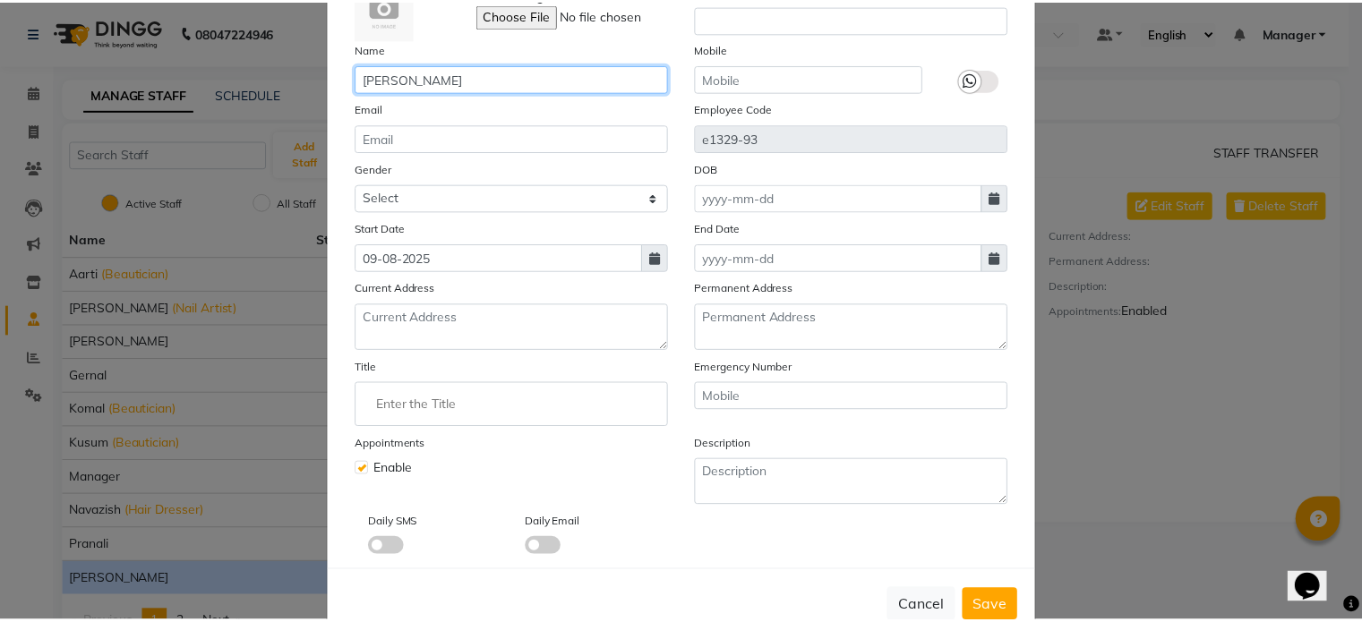
scroll to position [174, 0]
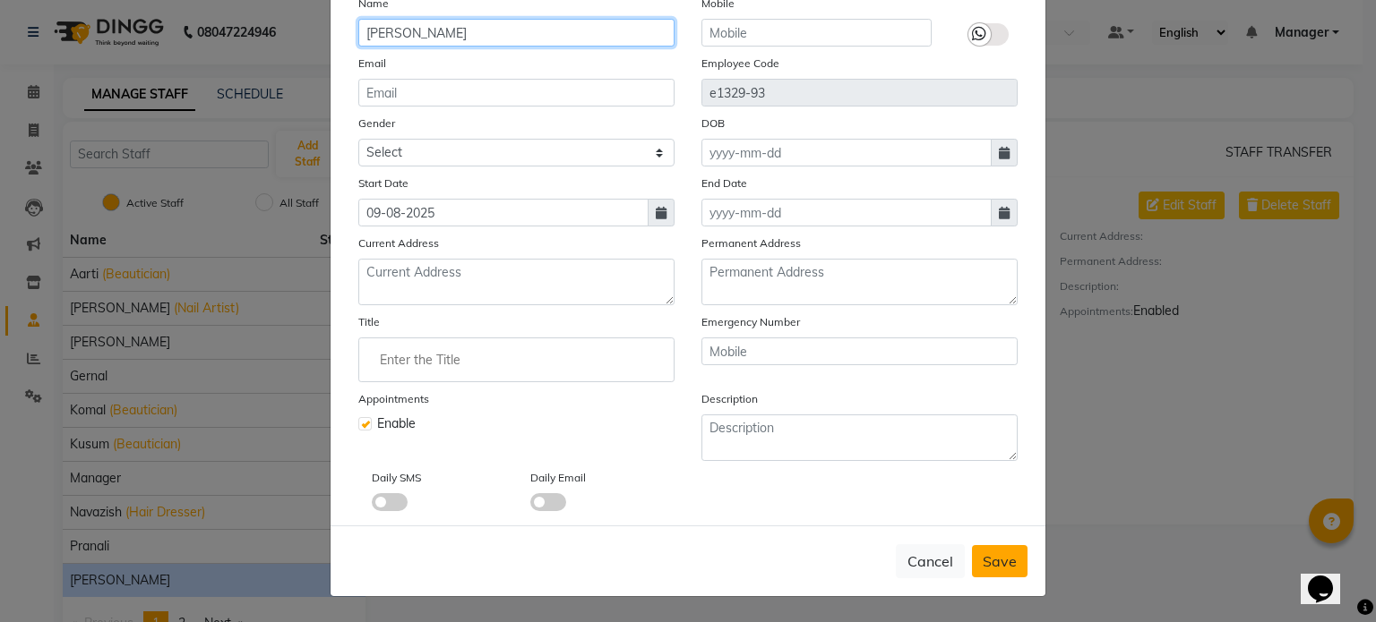
type input "purushotam raut"
click at [999, 558] on span "Save" at bounding box center [1000, 562] width 34 height 18
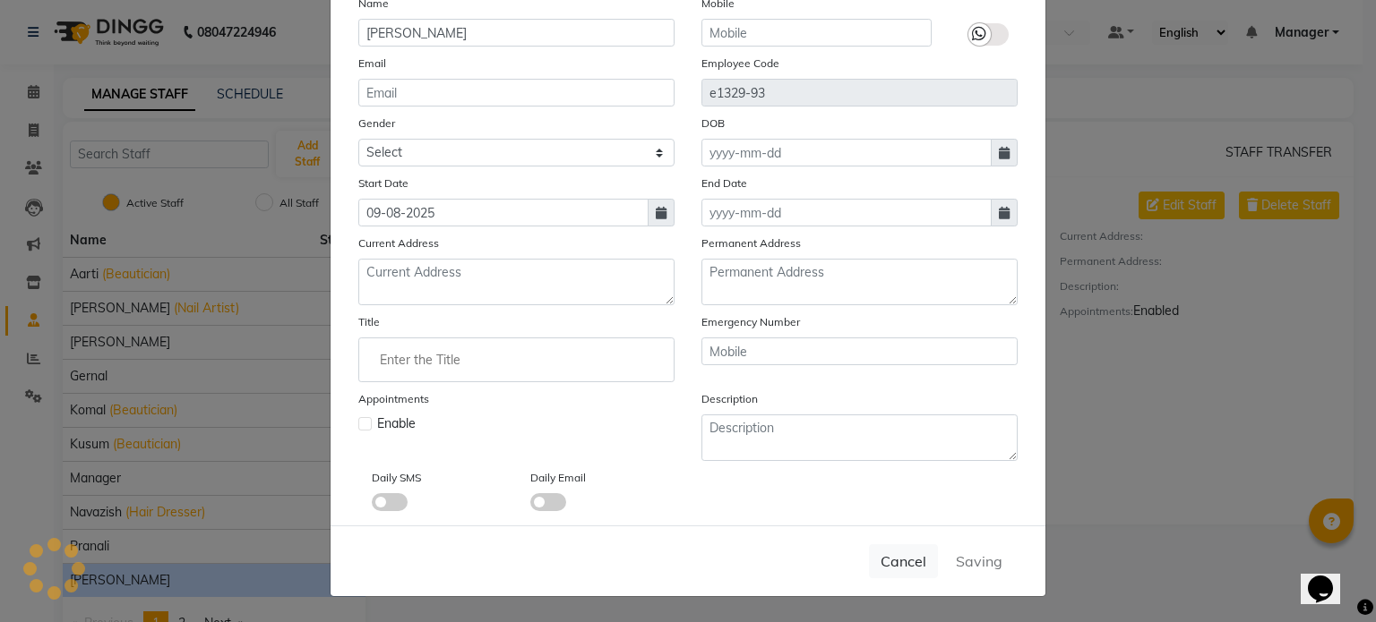
select select
checkbox input "false"
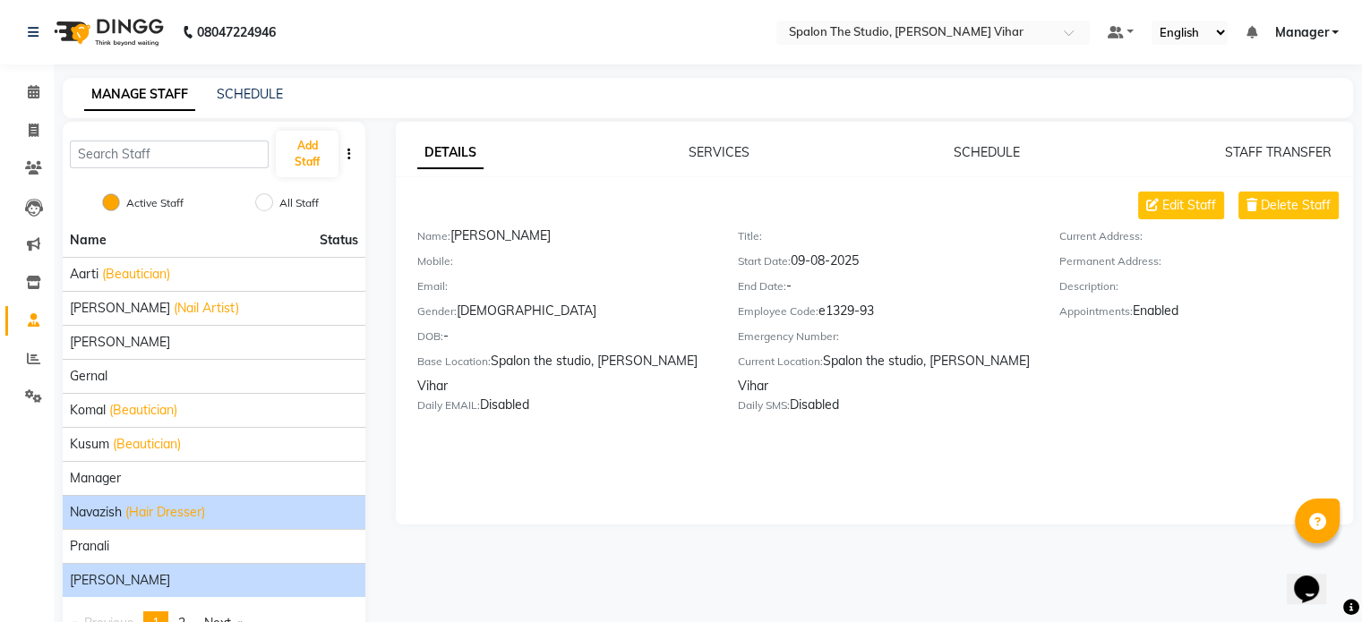
scroll to position [53, 0]
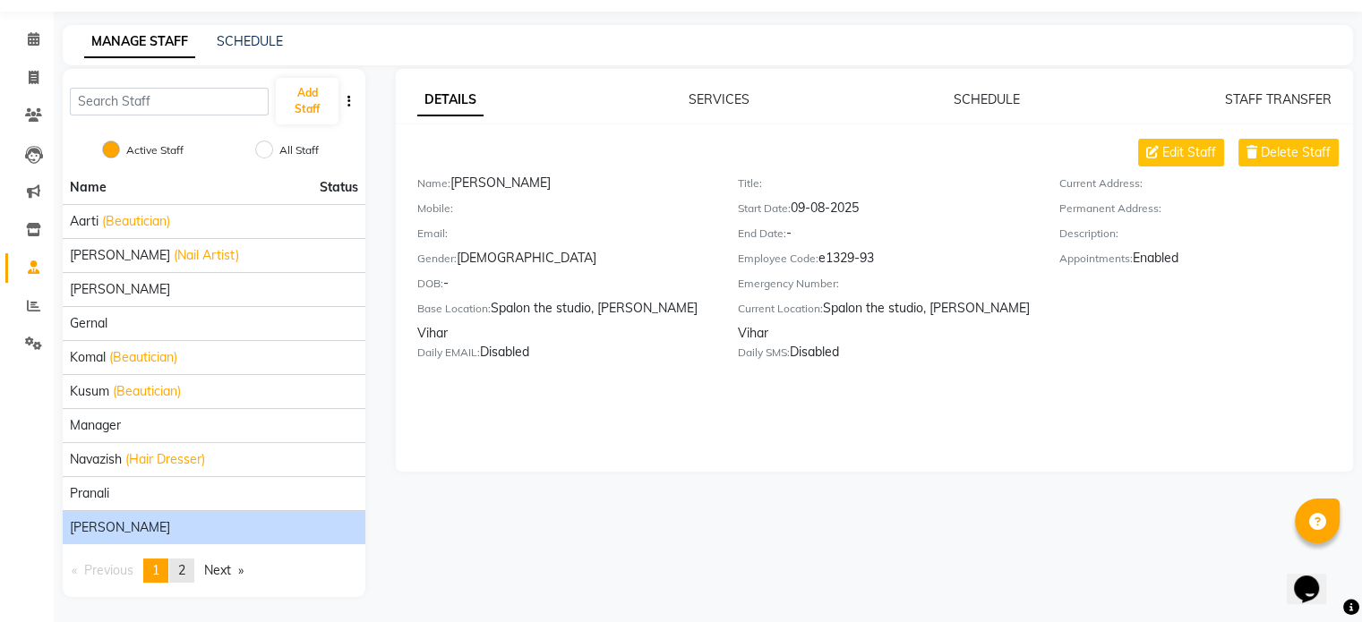
click at [184, 566] on span "2" at bounding box center [181, 570] width 7 height 16
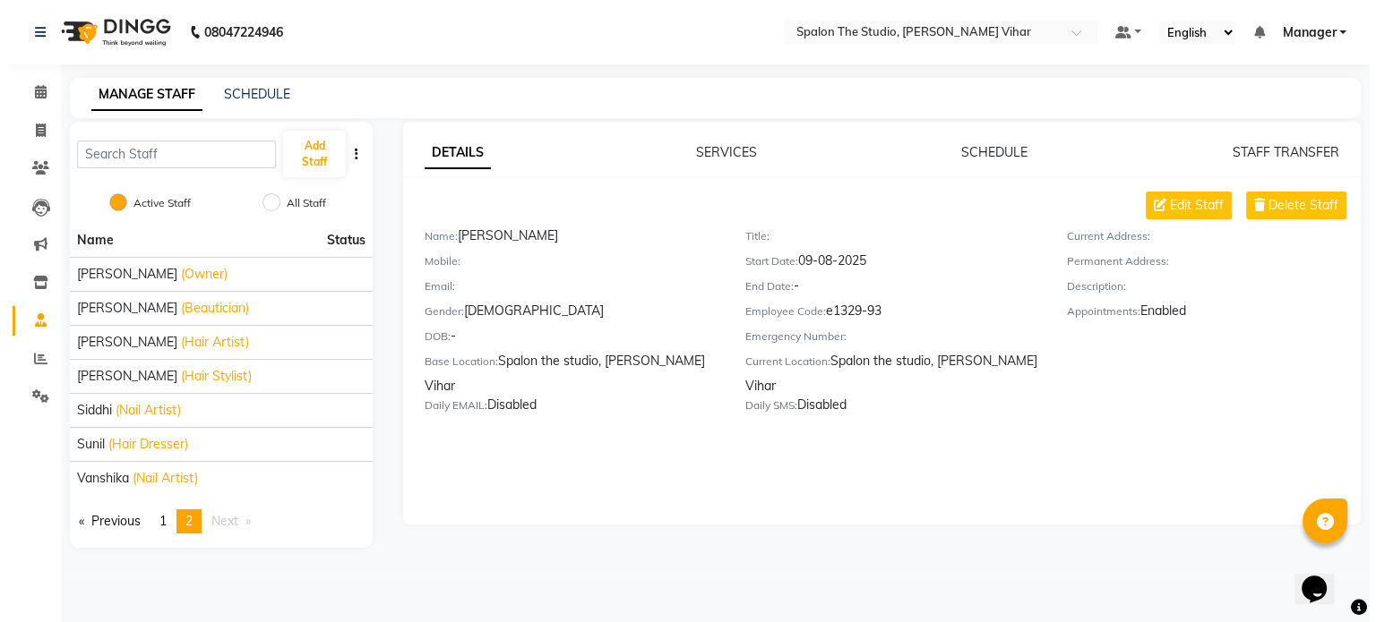
scroll to position [0, 0]
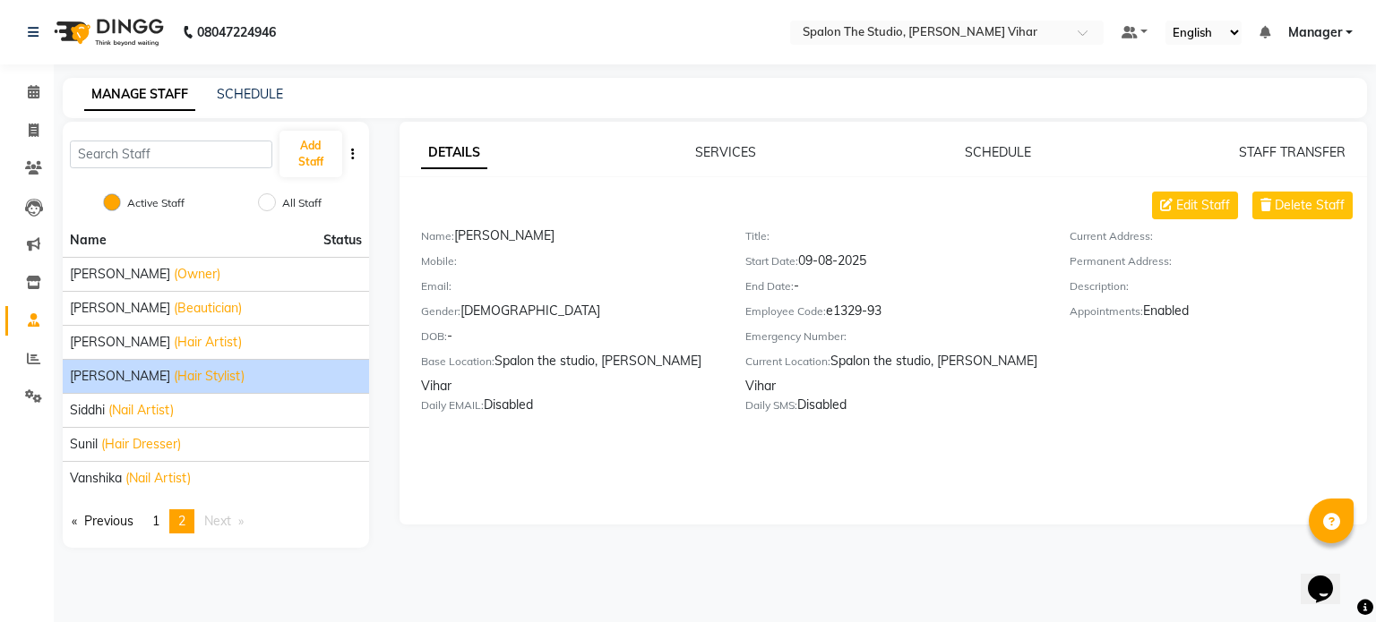
click at [214, 376] on span "(Hair Stylist)" at bounding box center [209, 376] width 71 height 19
click at [161, 511] on link "page 1" at bounding box center [155, 522] width 25 height 24
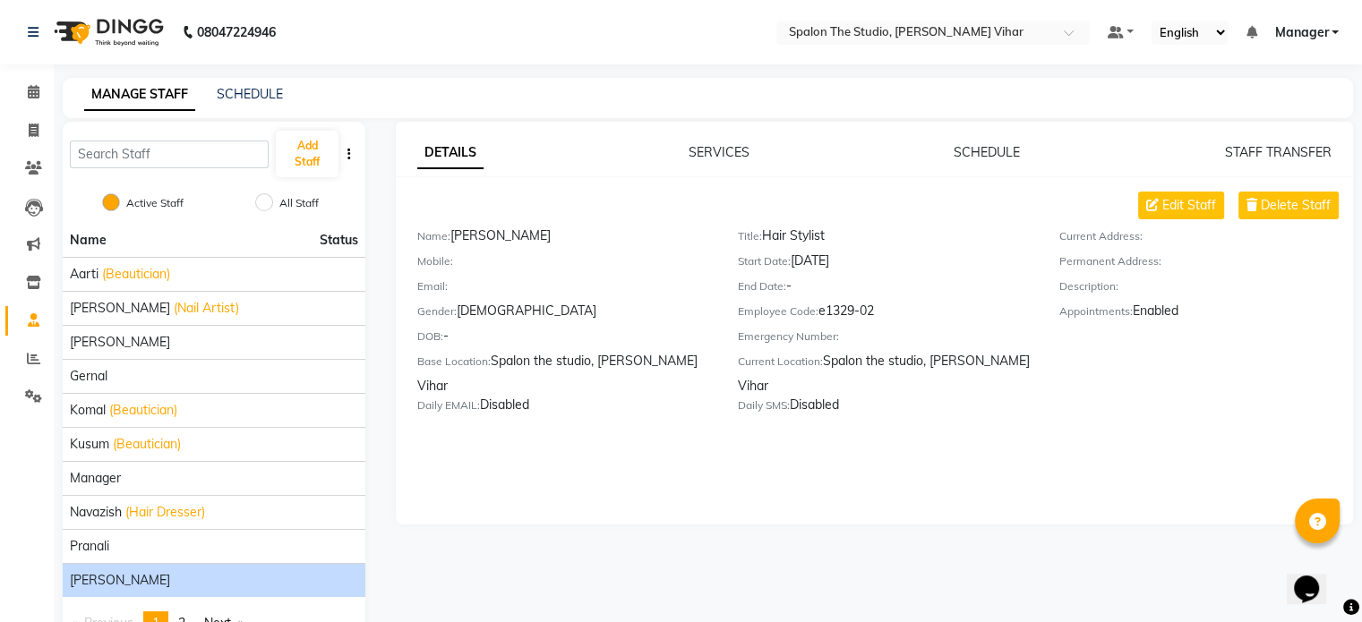
click at [202, 575] on div "purushotam raut" at bounding box center [214, 580] width 288 height 19
click at [1189, 196] on span "Edit Staff" at bounding box center [1190, 205] width 54 height 19
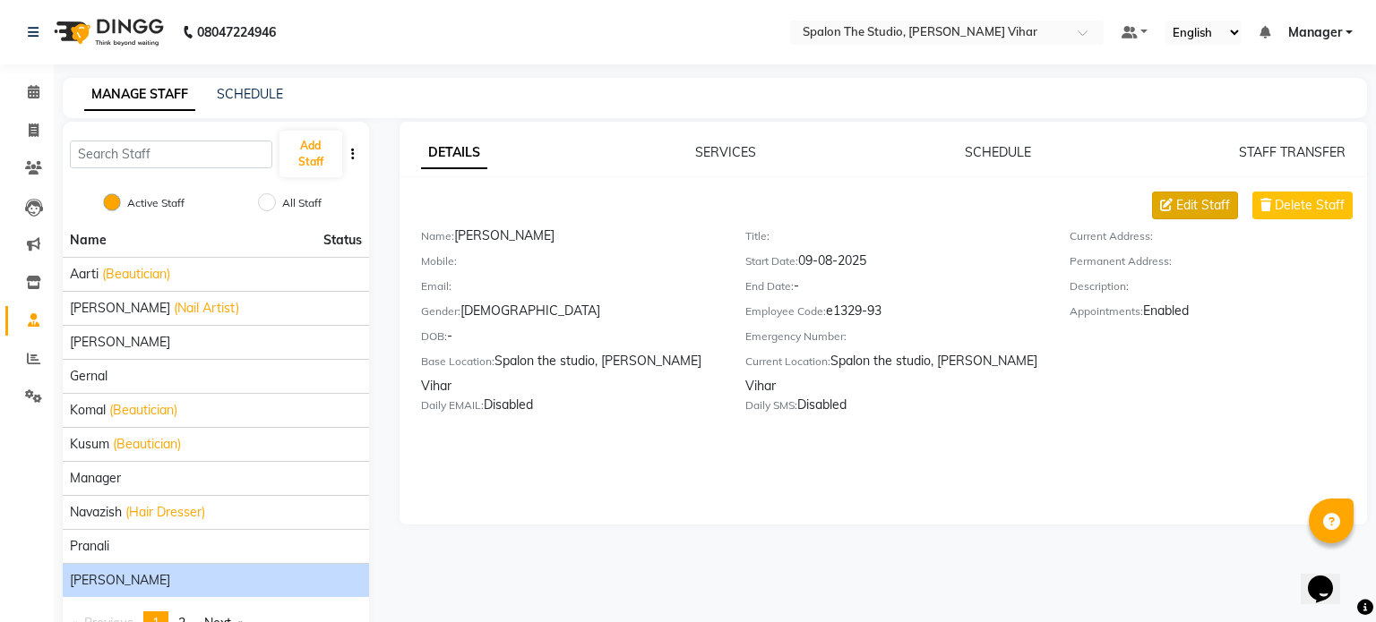
select select "male"
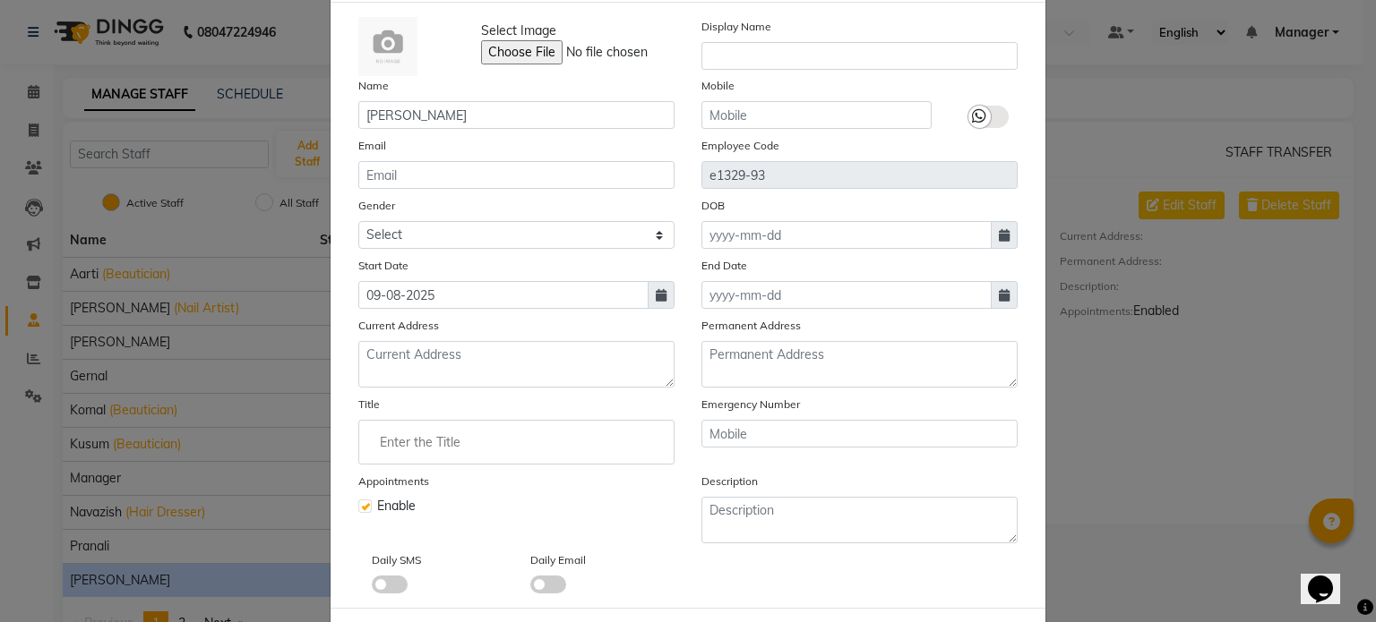
scroll to position [90, 0]
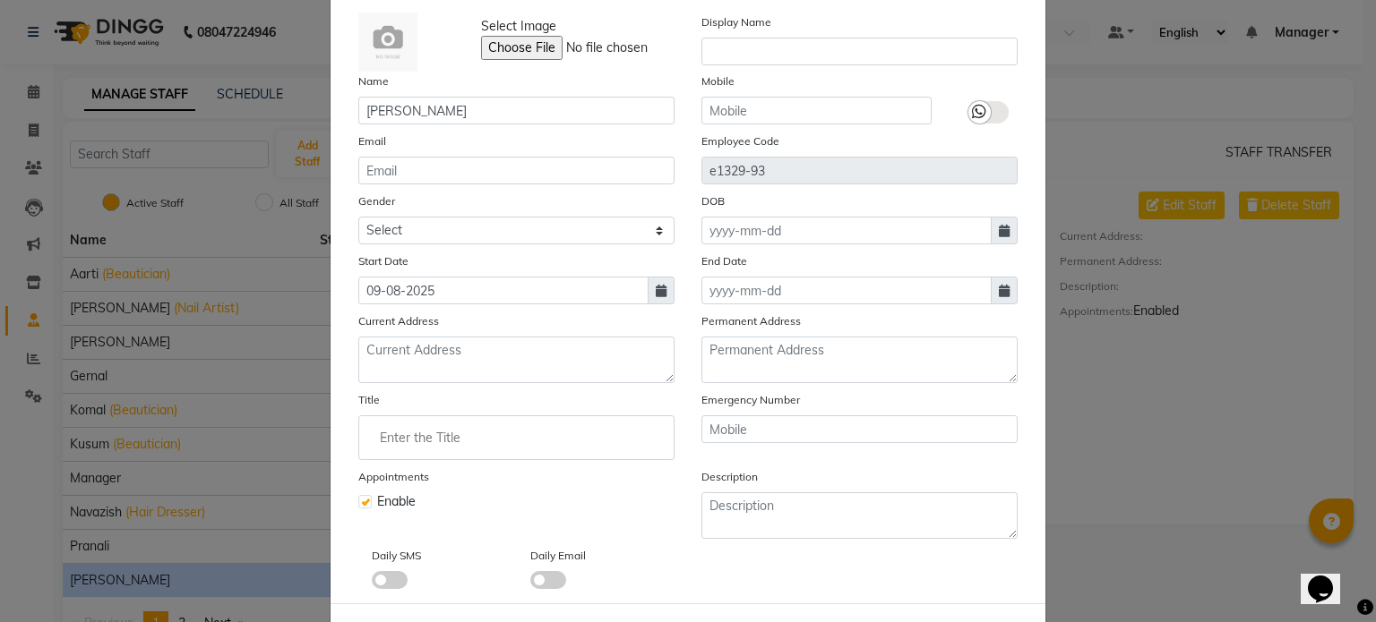
click at [481, 447] on input "Enter the Title" at bounding box center [516, 438] width 300 height 36
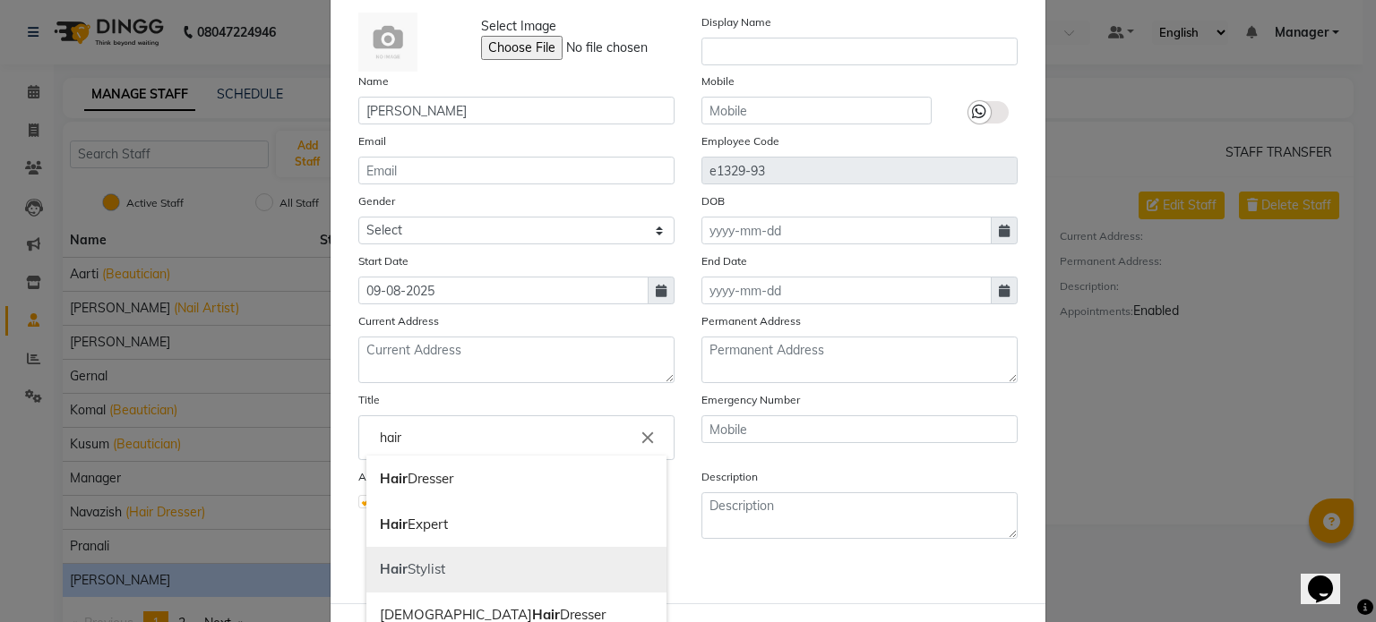
click at [411, 579] on link "Hair Stylist" at bounding box center [516, 570] width 300 height 46
type input "Hair Stylist"
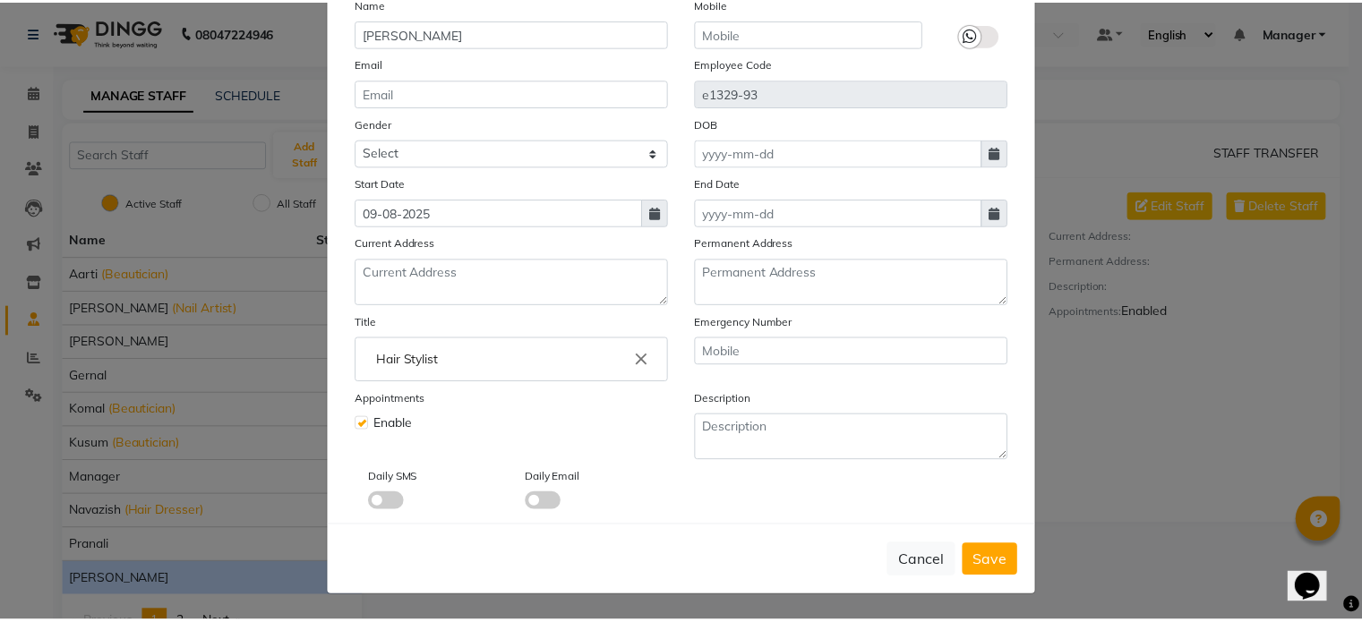
scroll to position [174, 0]
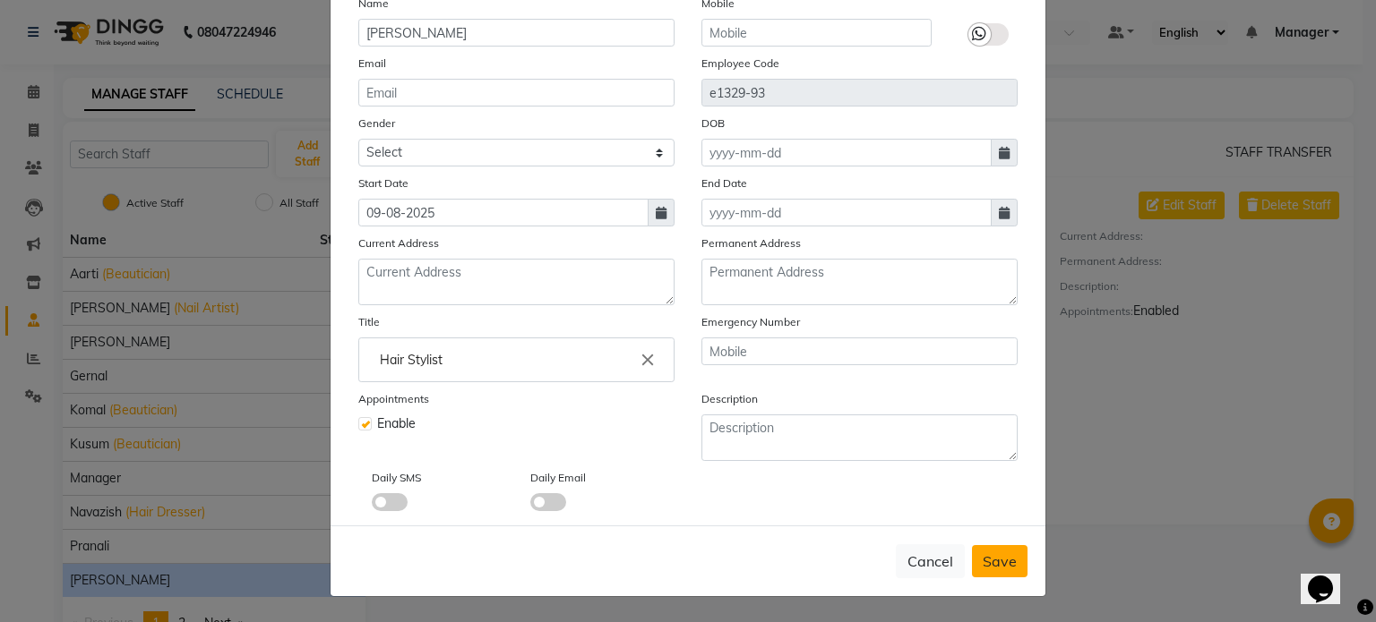
click at [987, 564] on span "Save" at bounding box center [1000, 562] width 34 height 18
select select
checkbox input "false"
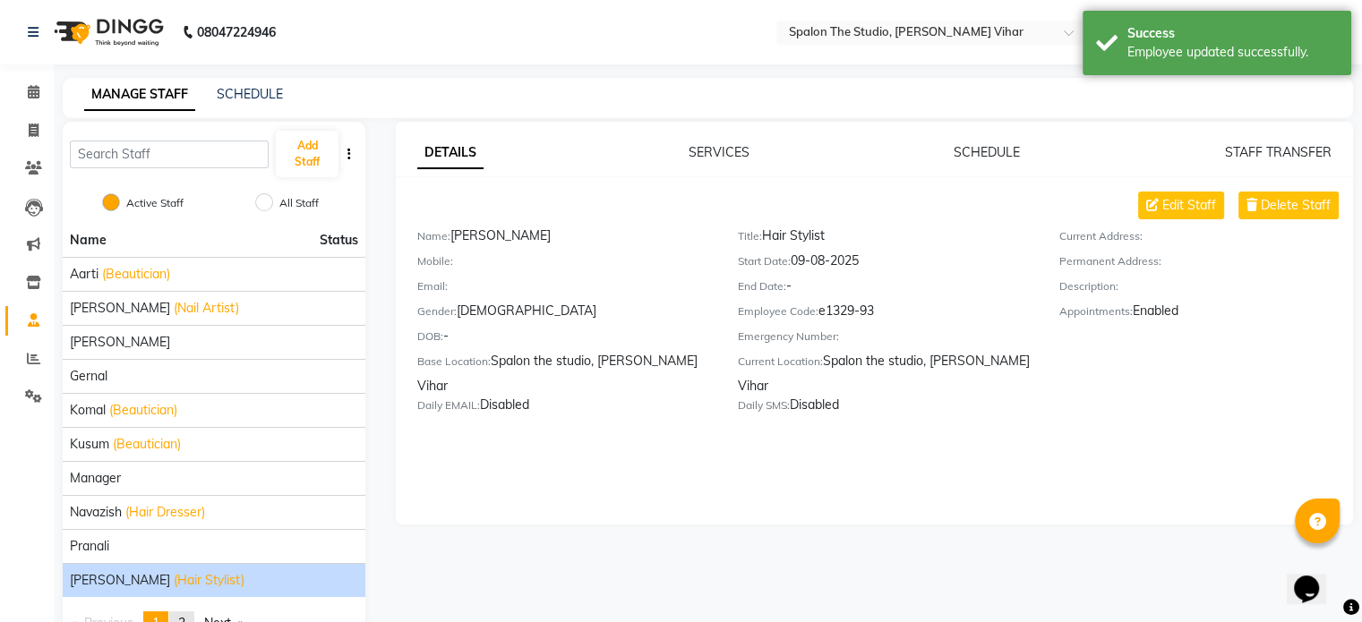
click at [185, 615] on span "2" at bounding box center [181, 623] width 7 height 16
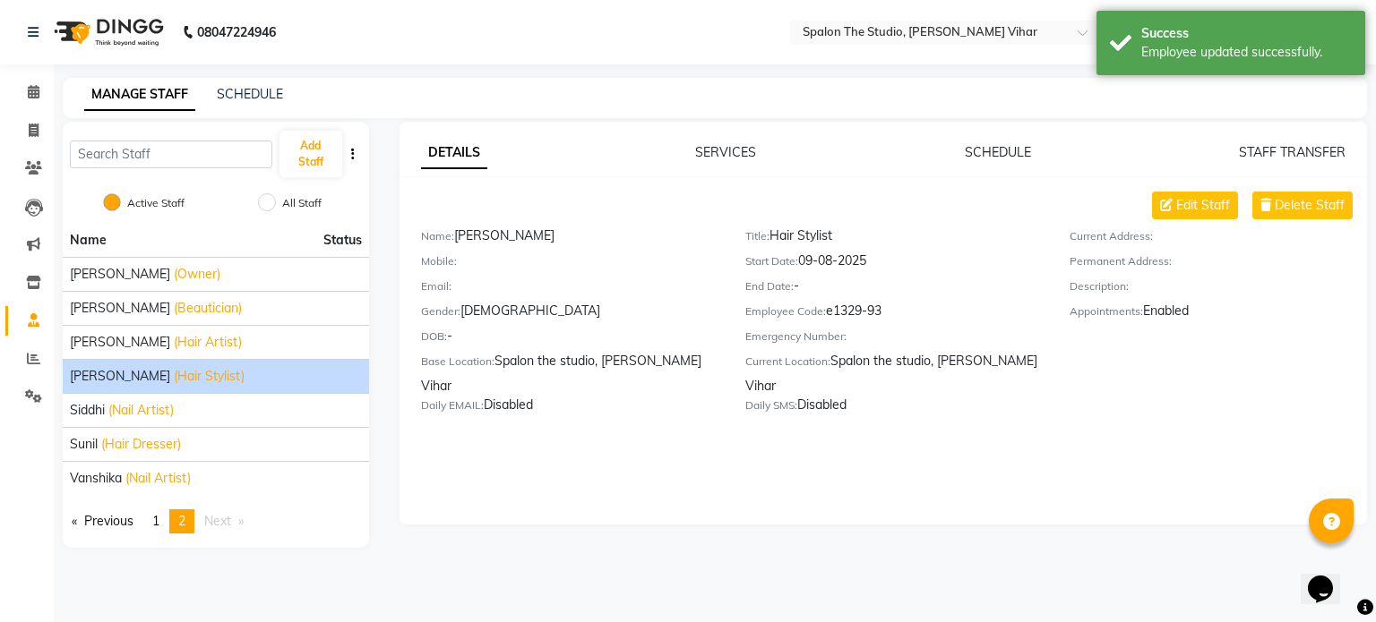
click at [251, 374] on div "Shubham Pawar (Hair Stylist)" at bounding box center [216, 376] width 292 height 19
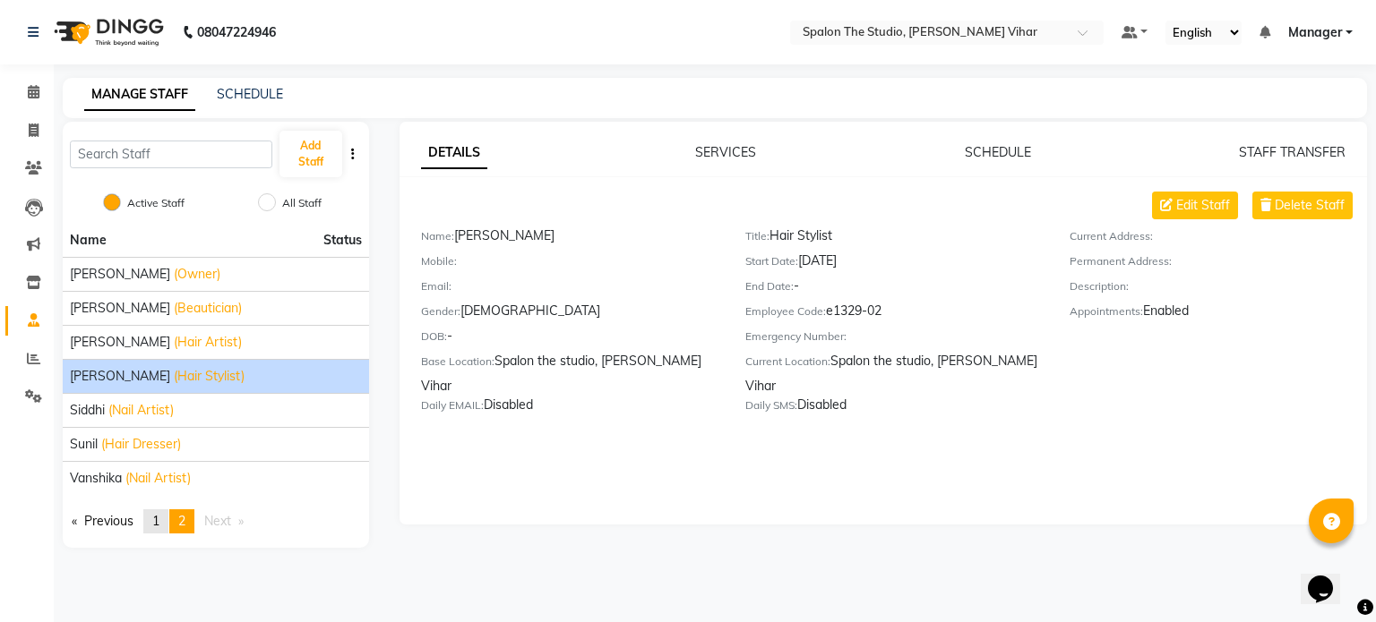
click at [159, 515] on span "1" at bounding box center [155, 521] width 7 height 16
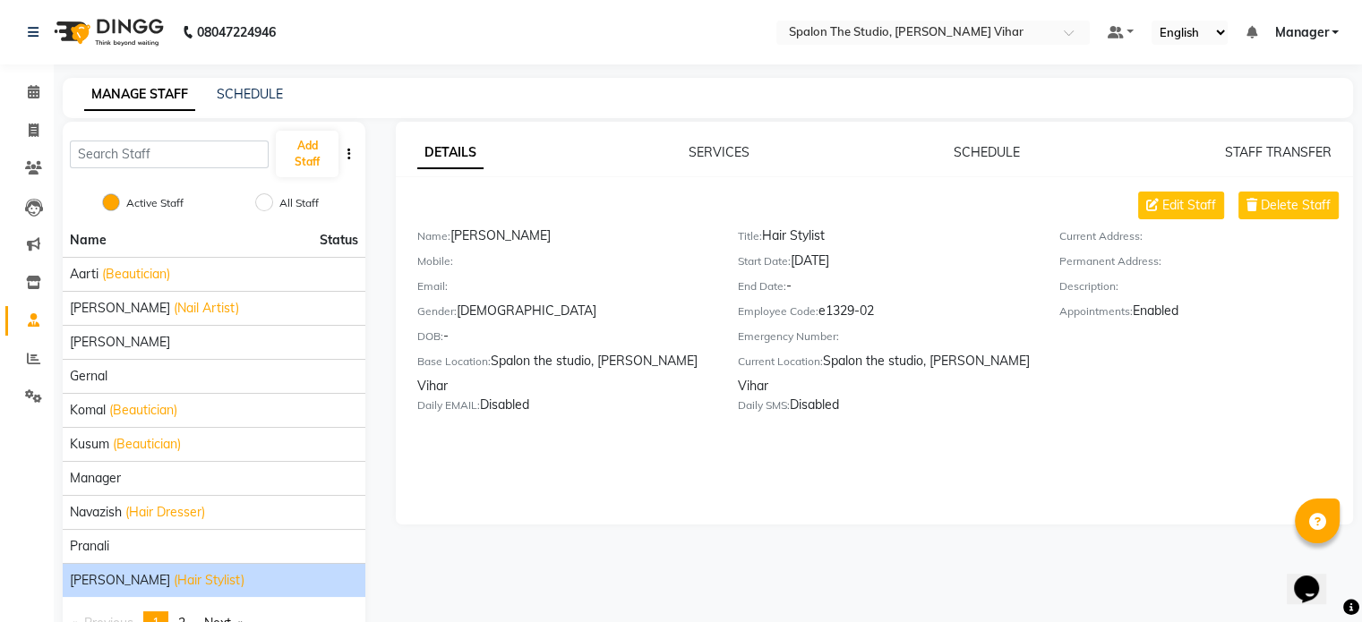
click at [147, 577] on span "purushotam raut" at bounding box center [120, 580] width 100 height 19
click at [376, 36] on nav "08047224946 Select Location × Spalon The Studio, Salunke Vihar Default Panel My…" at bounding box center [681, 32] width 1362 height 64
click at [21, 90] on span at bounding box center [33, 92] width 31 height 21
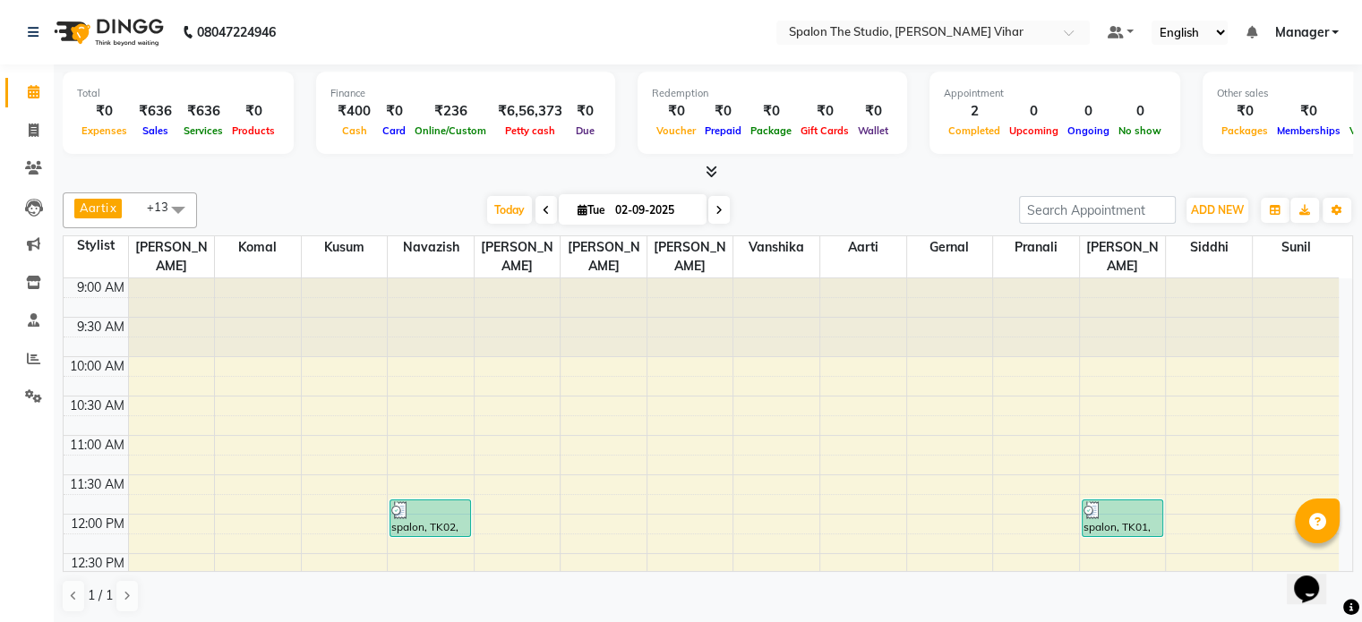
drag, startPoint x: 0, startPoint y: 536, endPoint x: 724, endPoint y: 430, distance: 731.3
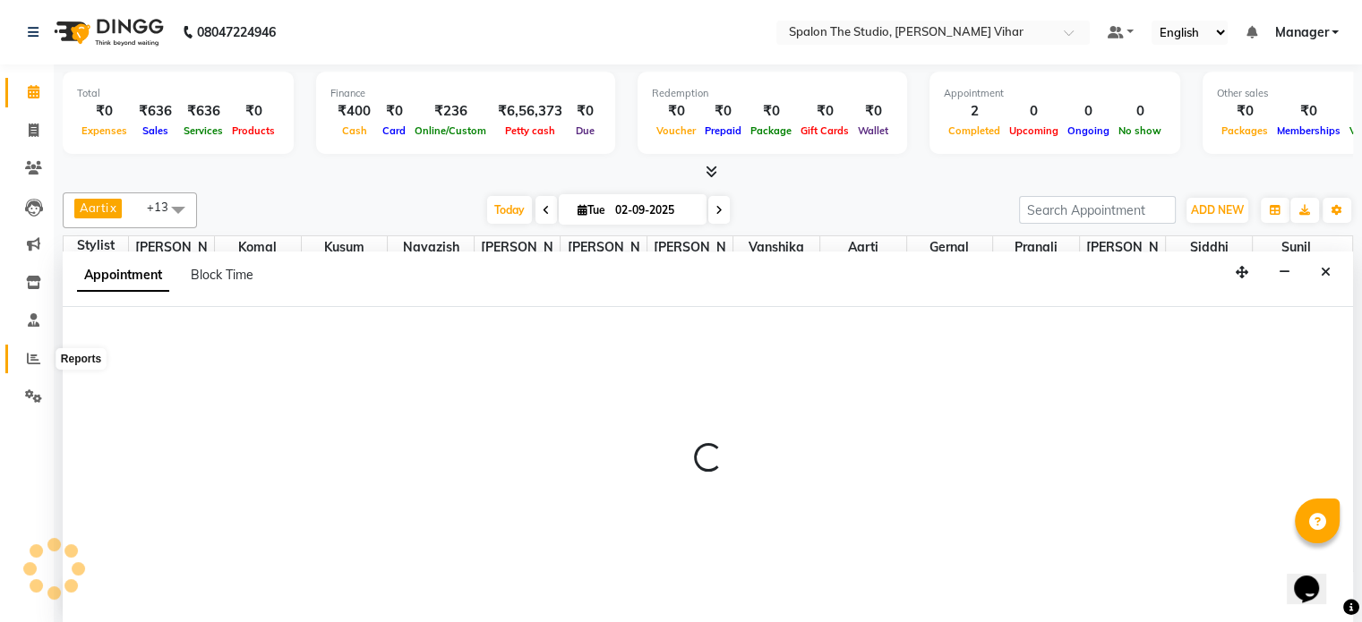
click at [40, 354] on span at bounding box center [33, 359] width 31 height 21
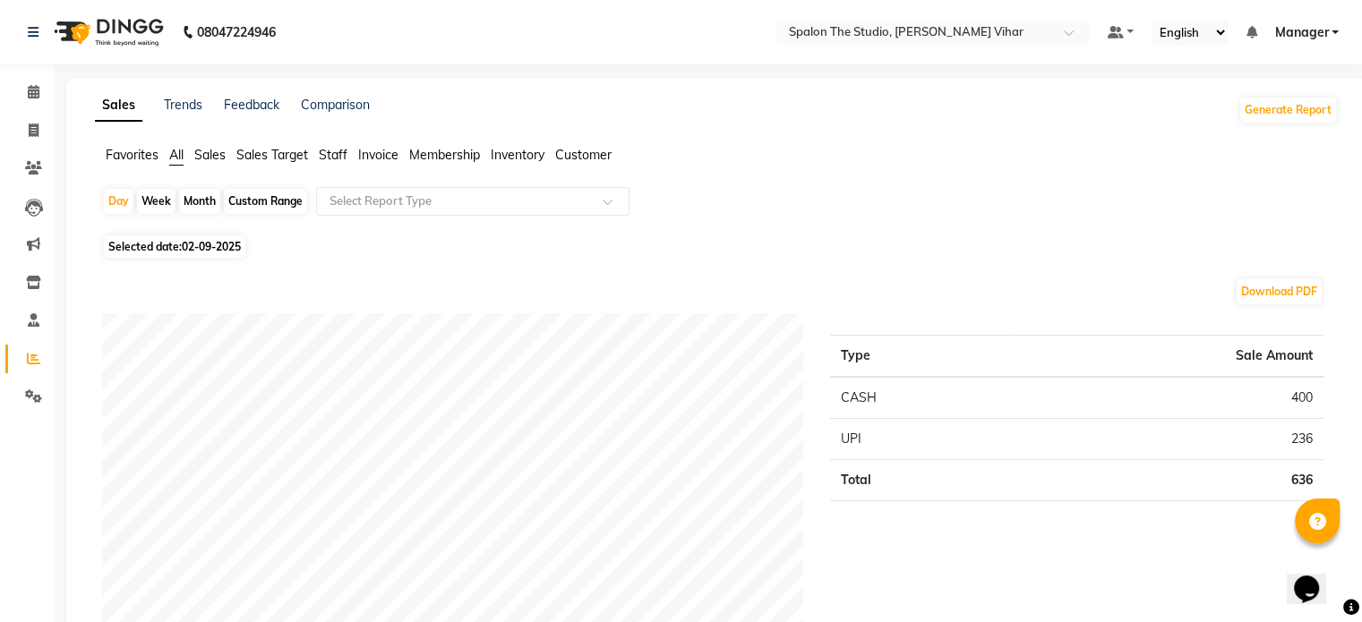
click at [200, 204] on div "Month" at bounding box center [199, 201] width 41 height 25
select select "9"
select select "2025"
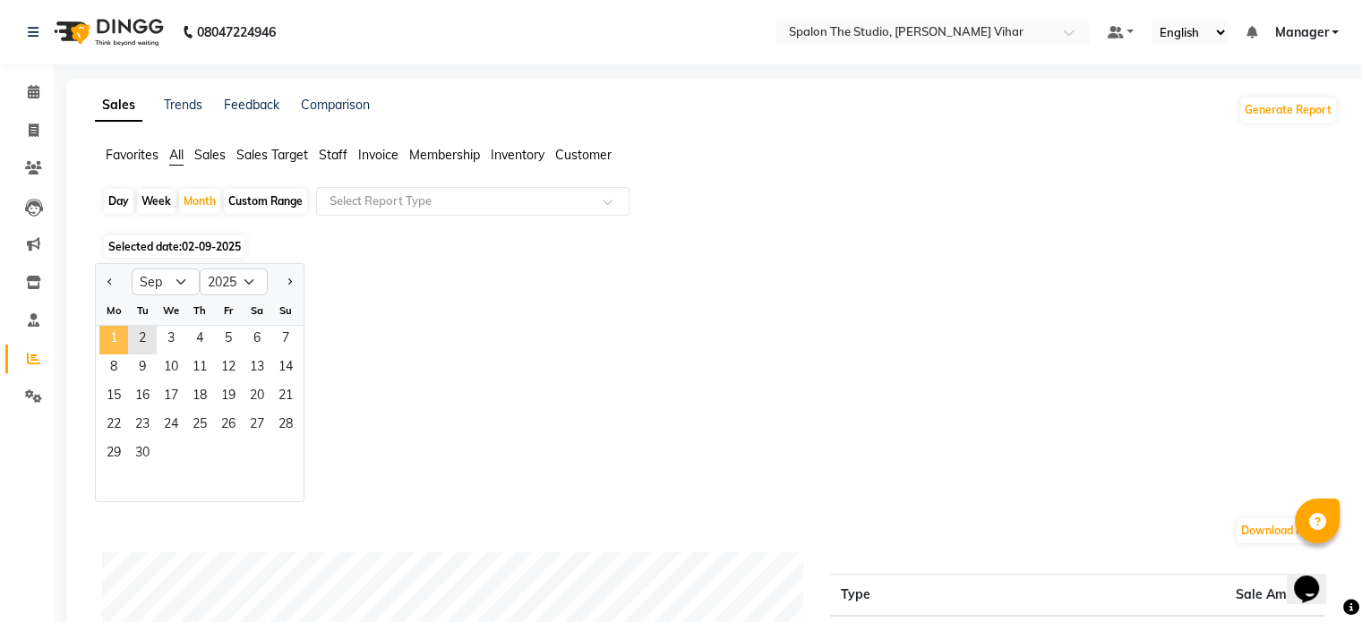
click at [116, 345] on span "1" at bounding box center [113, 340] width 29 height 29
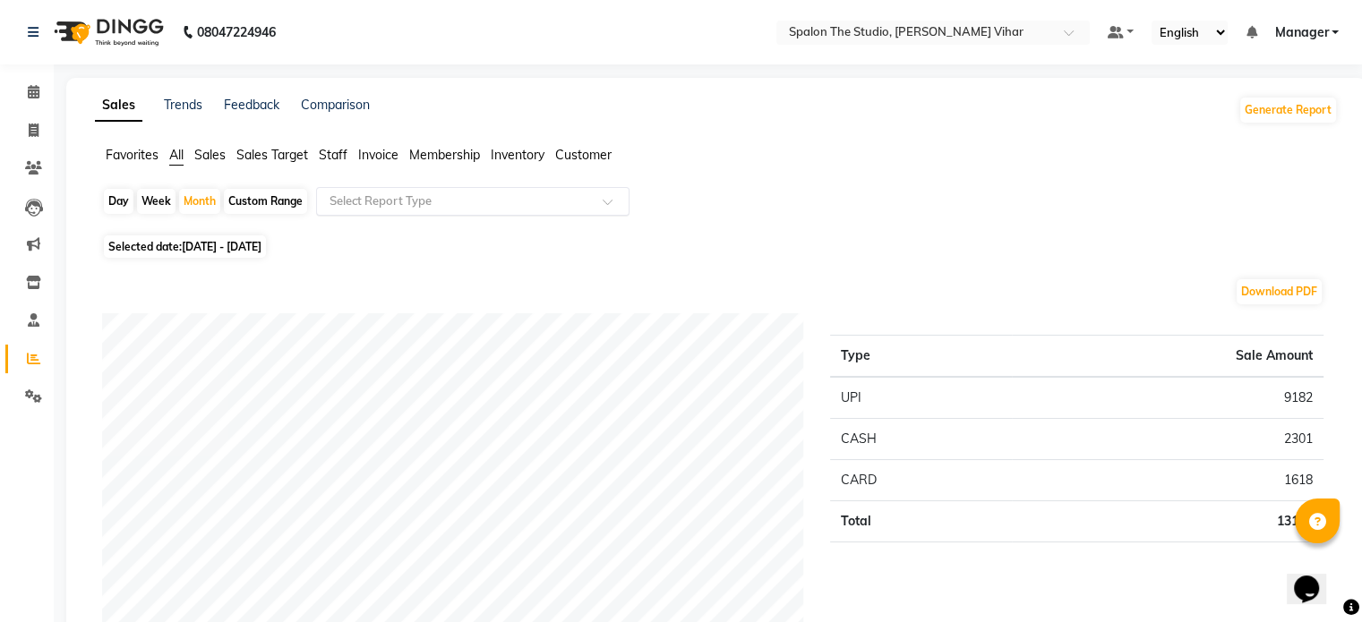
click at [373, 196] on input "text" at bounding box center [455, 202] width 258 height 18
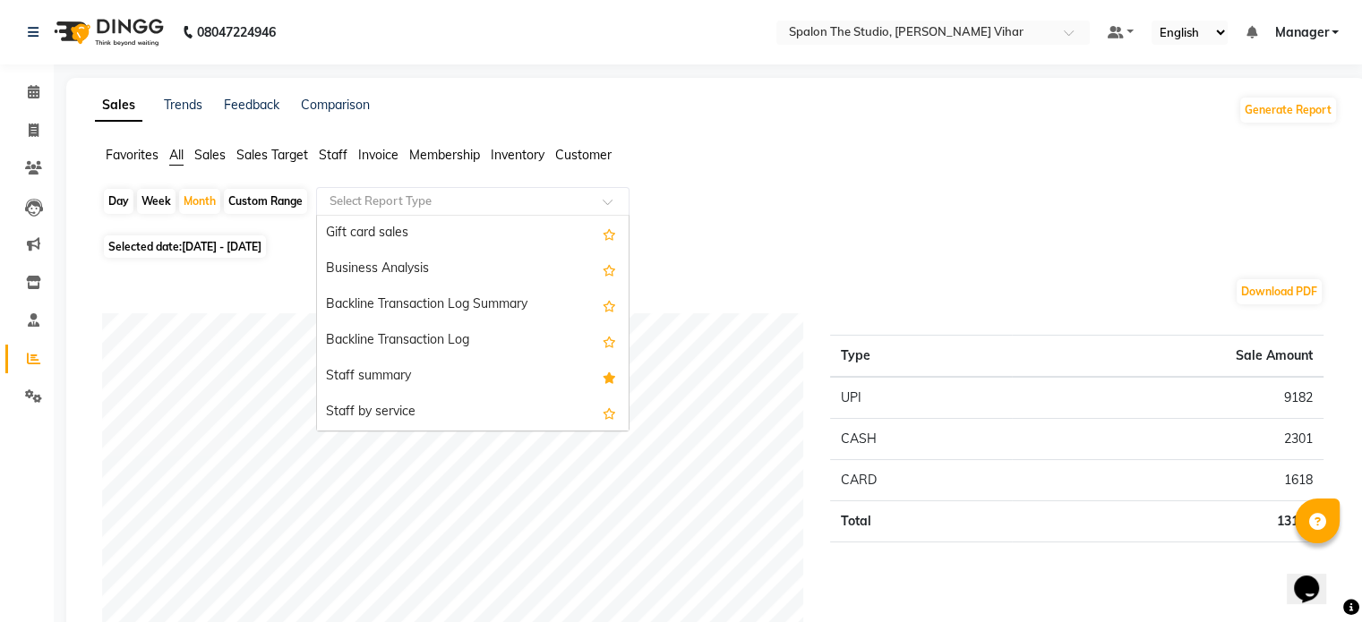
scroll to position [537, 0]
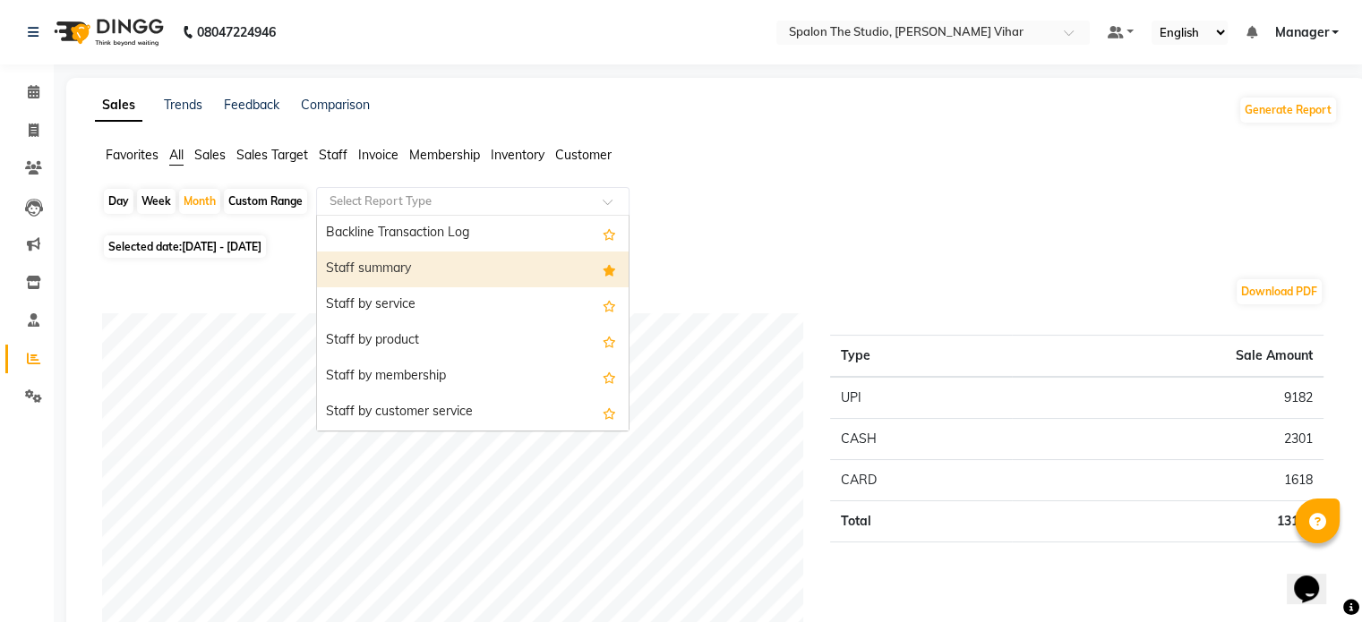
click at [569, 271] on div "Staff summary" at bounding box center [473, 270] width 312 height 36
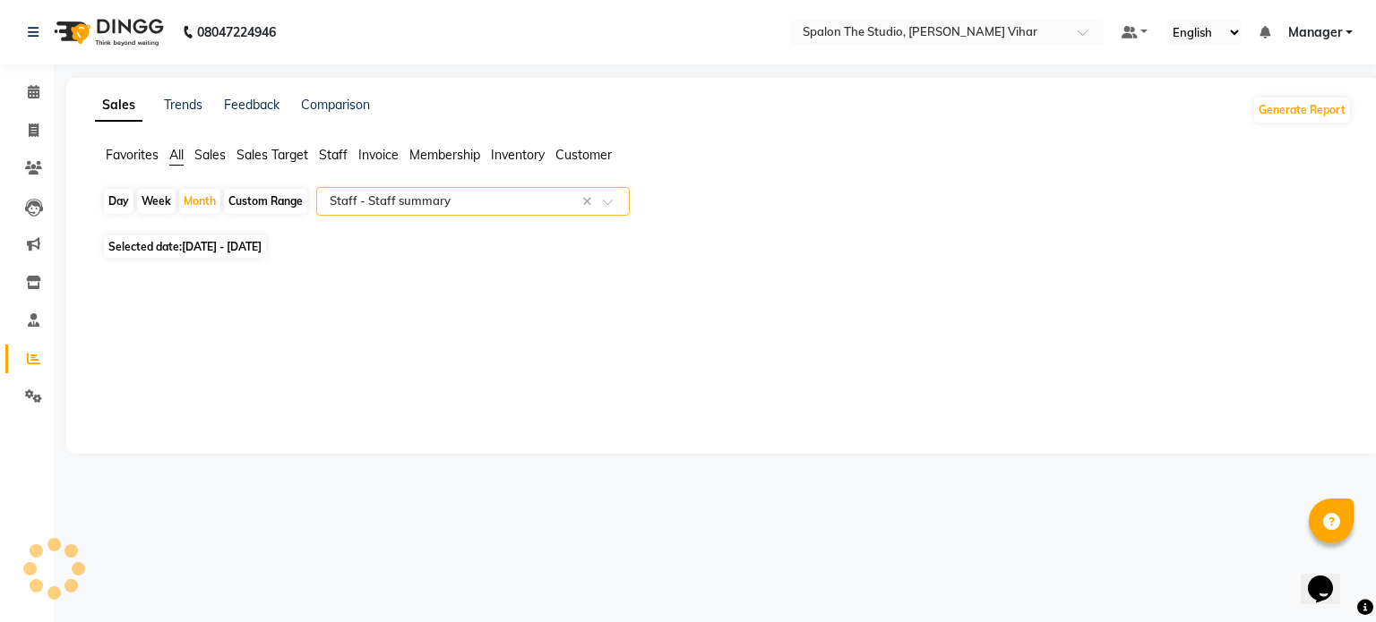
select select "full_report"
select select "pdf"
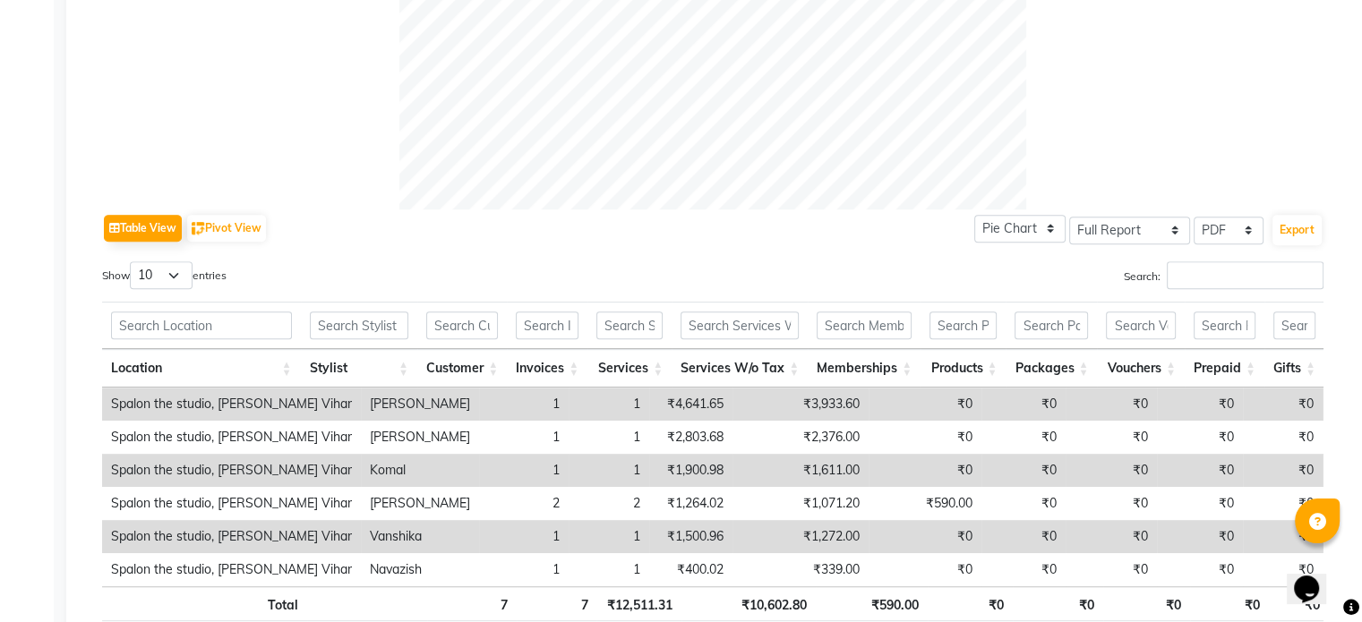
scroll to position [841, 0]
